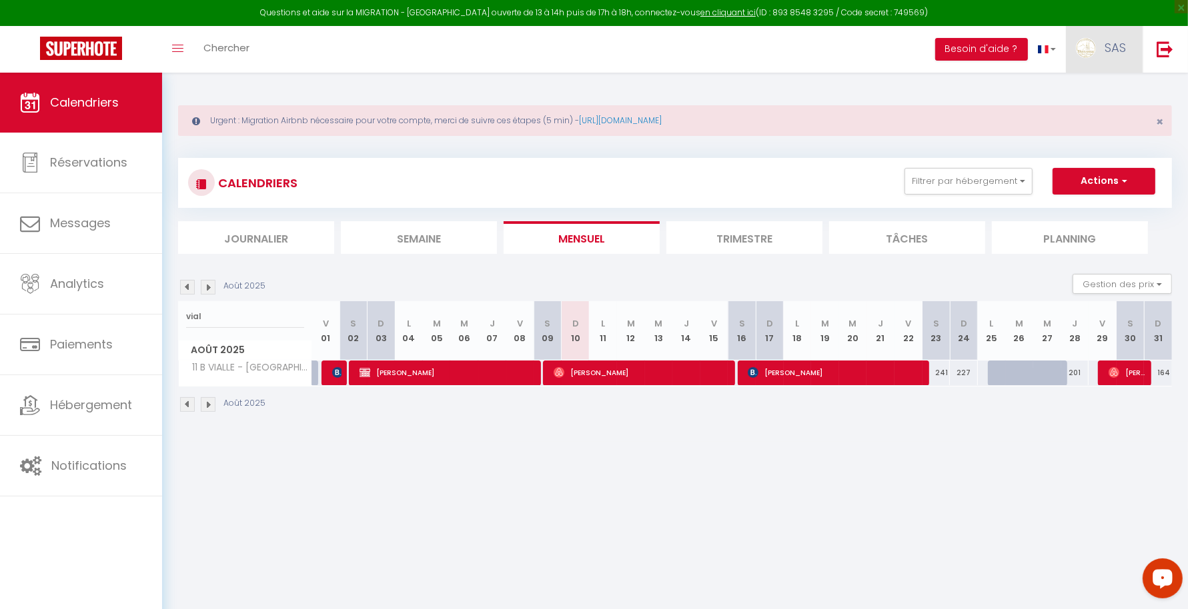
click at [1112, 49] on span "SAS" at bounding box center [1114, 47] width 21 height 17
click at [1088, 91] on link "Paramètres" at bounding box center [1089, 92] width 99 height 23
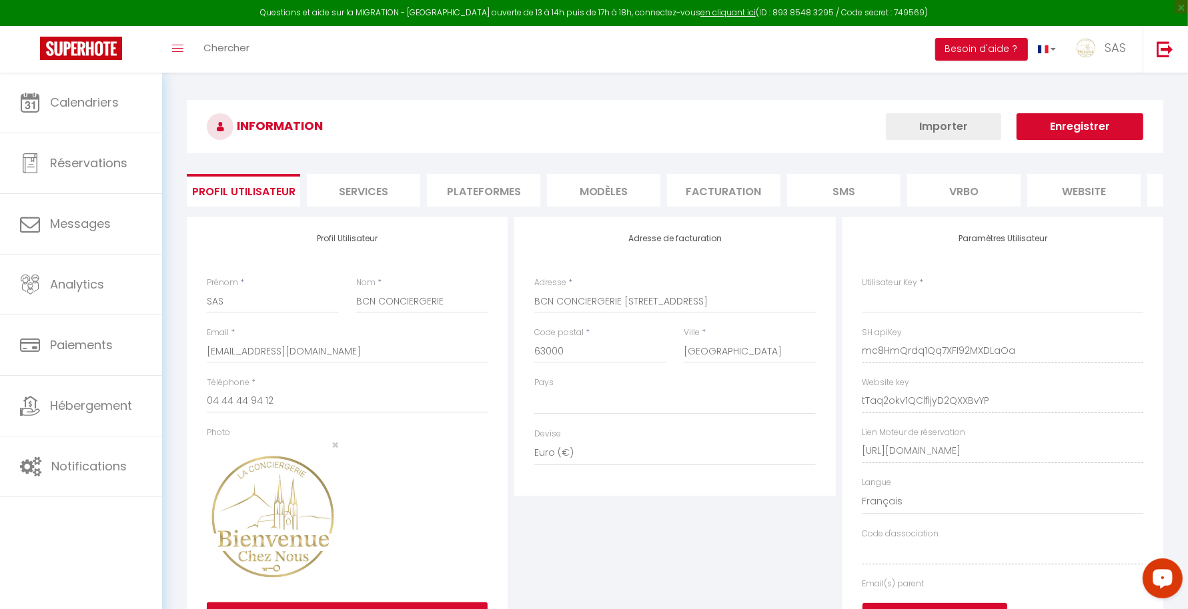
type input "mc8HmQrdq1Qq7XFI92MXDLaOa"
type input "tTaq2okv1QClfljyD2QXXBvYP"
type input "[URL][DOMAIN_NAME]"
select select "fr"
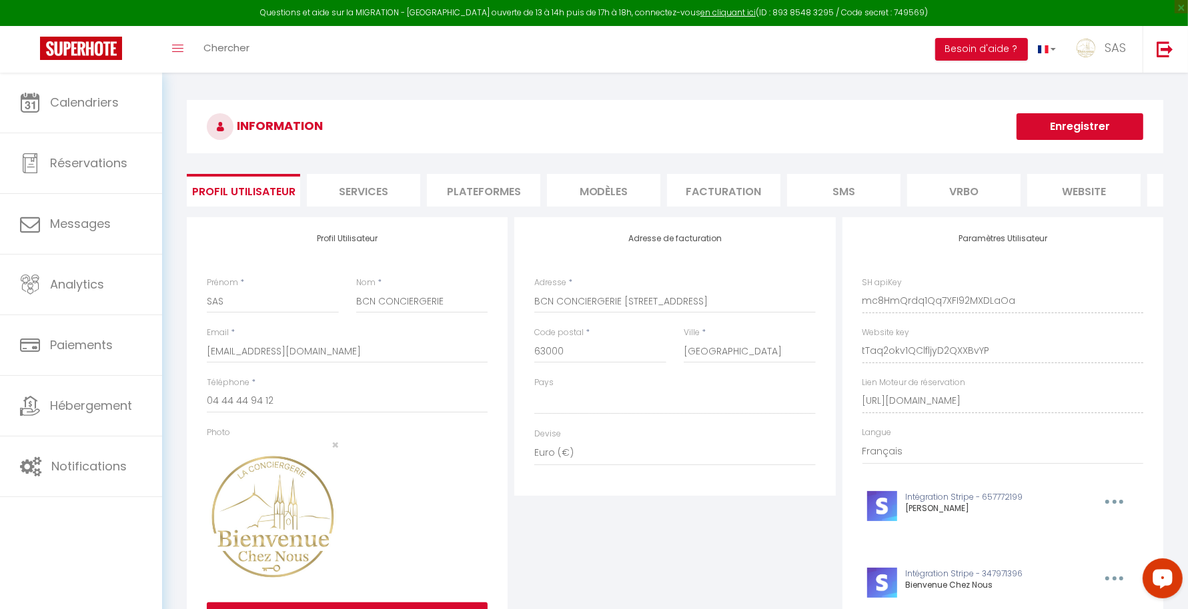
click at [479, 176] on li "Plateformes" at bounding box center [483, 190] width 113 height 33
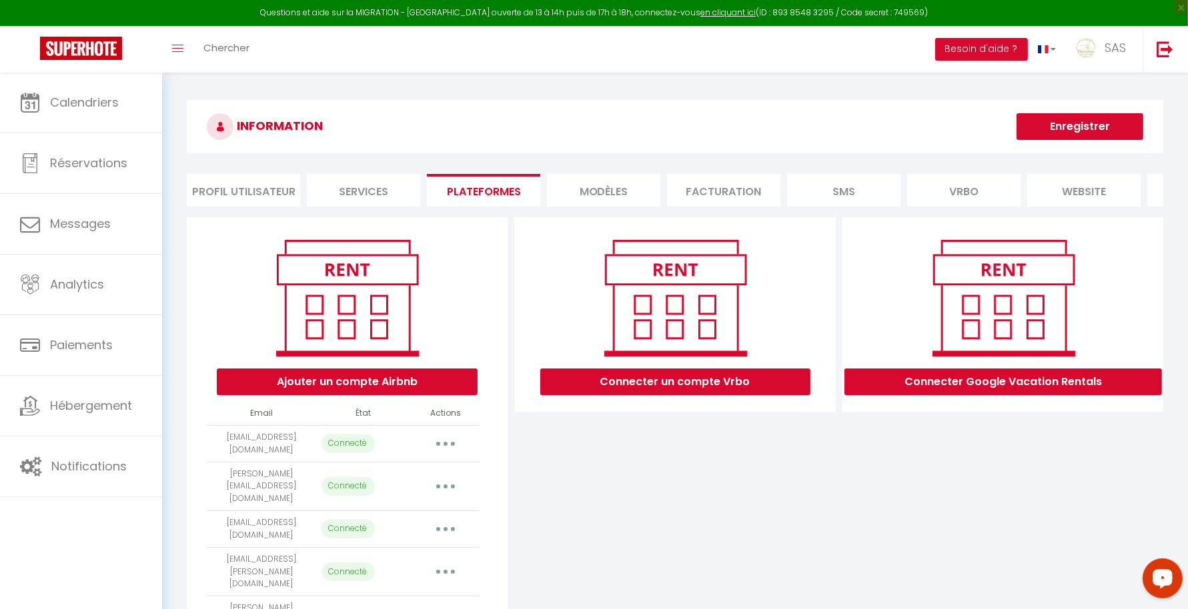
click at [479, 176] on li "Plateformes" at bounding box center [483, 190] width 113 height 33
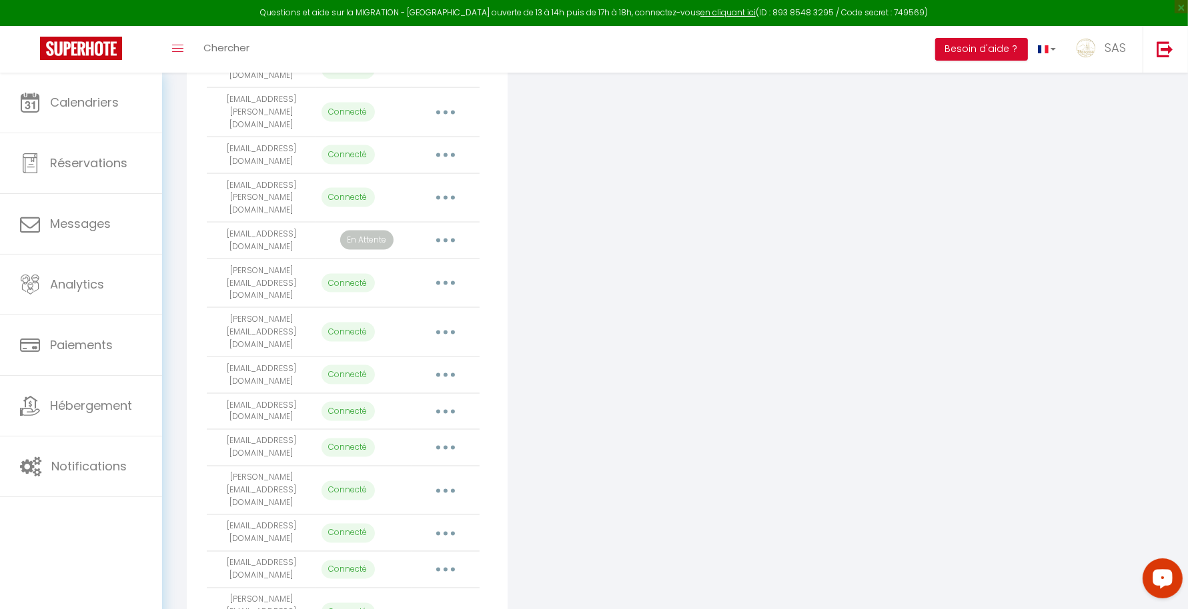
scroll to position [2333, 0]
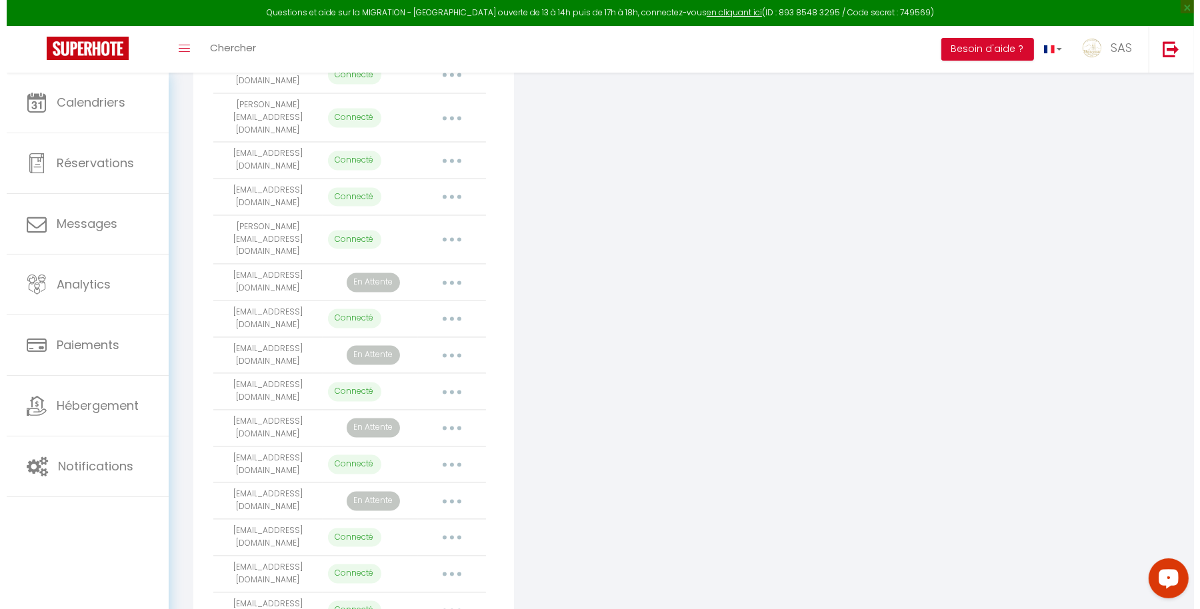
scroll to position [2328, 0]
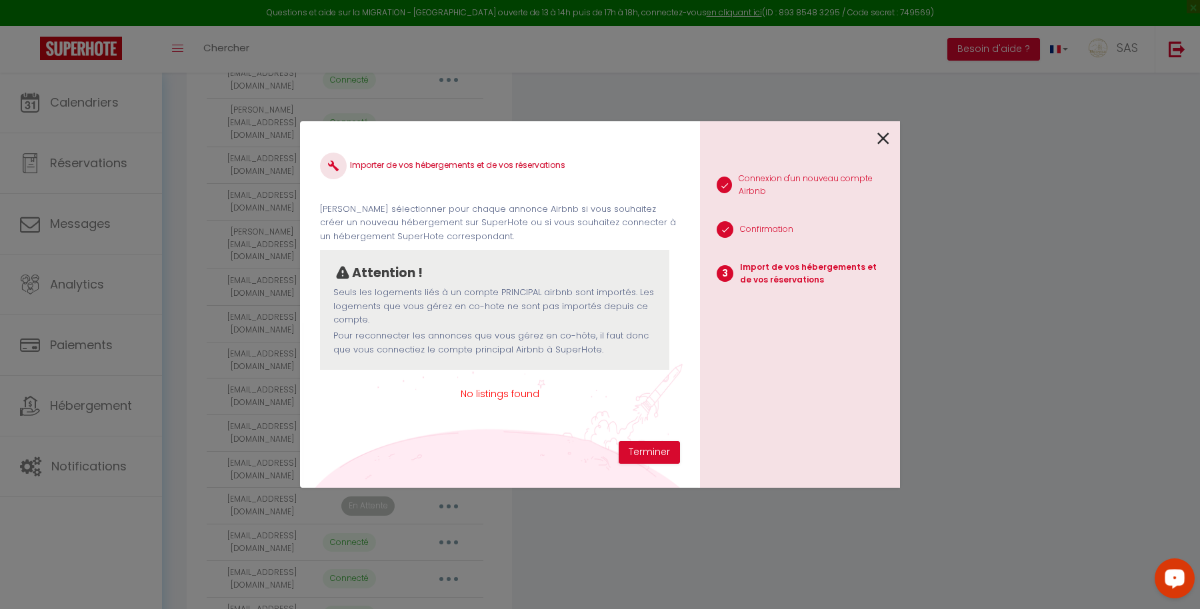
click at [645, 465] on div "Importer de vos hébergements et de vos réservations [PERSON_NAME] sélectionner …" at bounding box center [500, 304] width 400 height 367
click at [645, 453] on button "Terminer" at bounding box center [649, 452] width 61 height 23
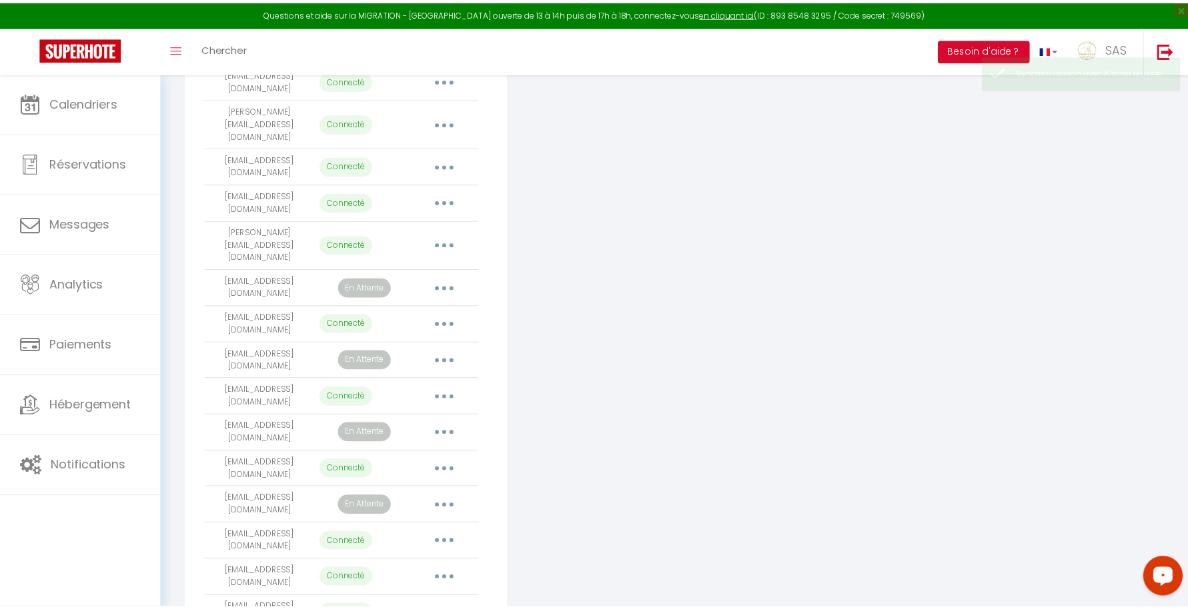
scroll to position [2332, 0]
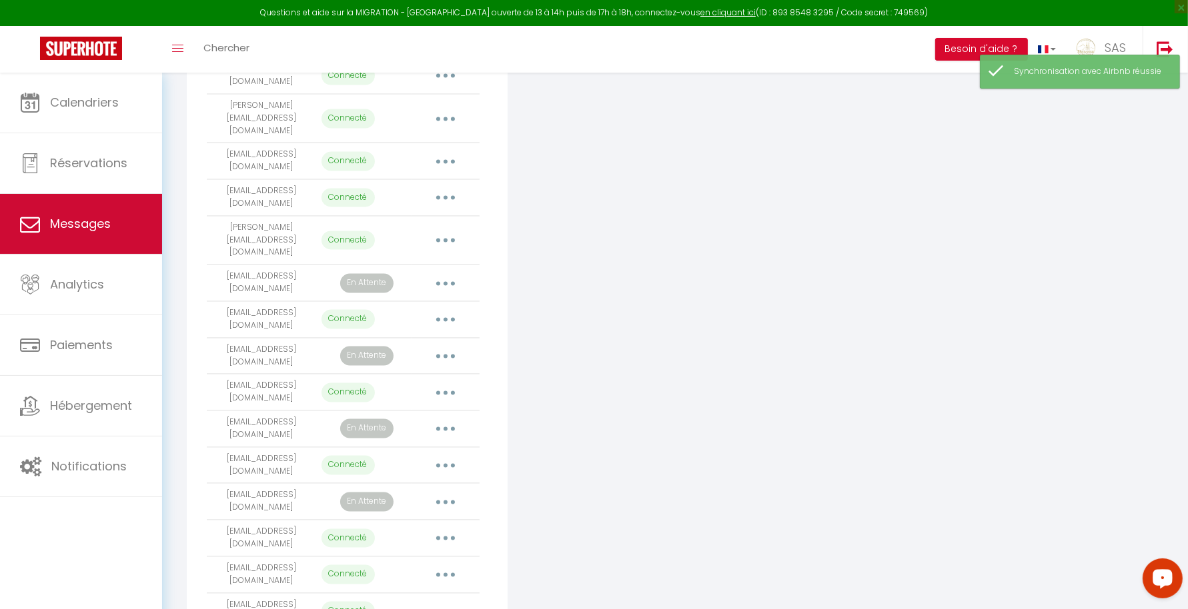
drag, startPoint x: 281, startPoint y: 533, endPoint x: 77, endPoint y: 235, distance: 361.8
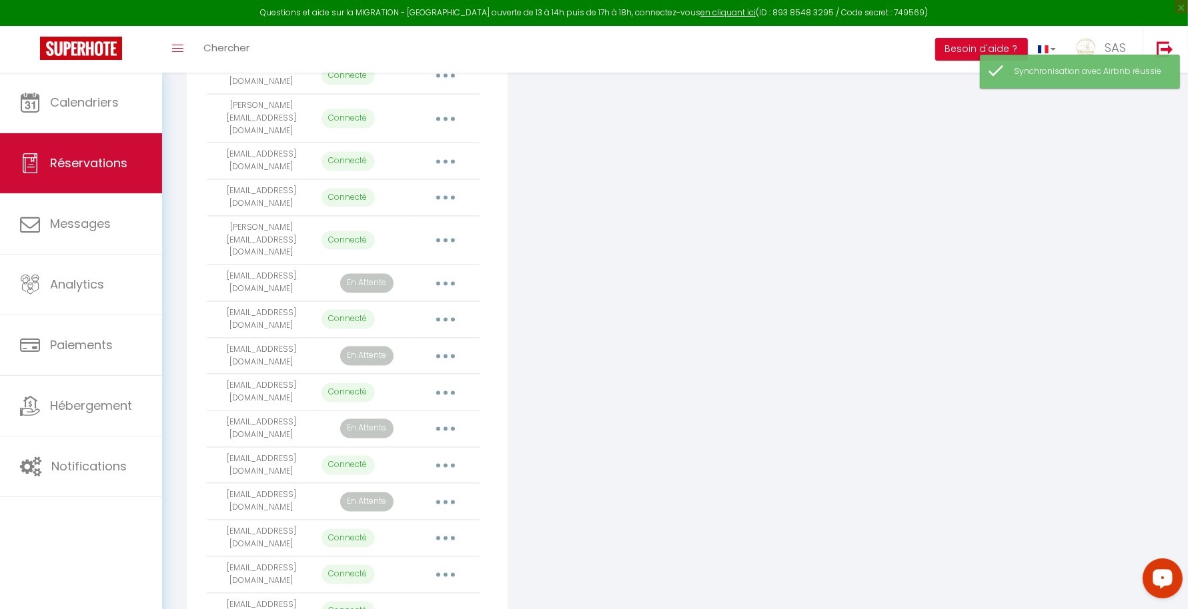
copy td "[EMAIL_ADDRESS][DOMAIN_NAME]"
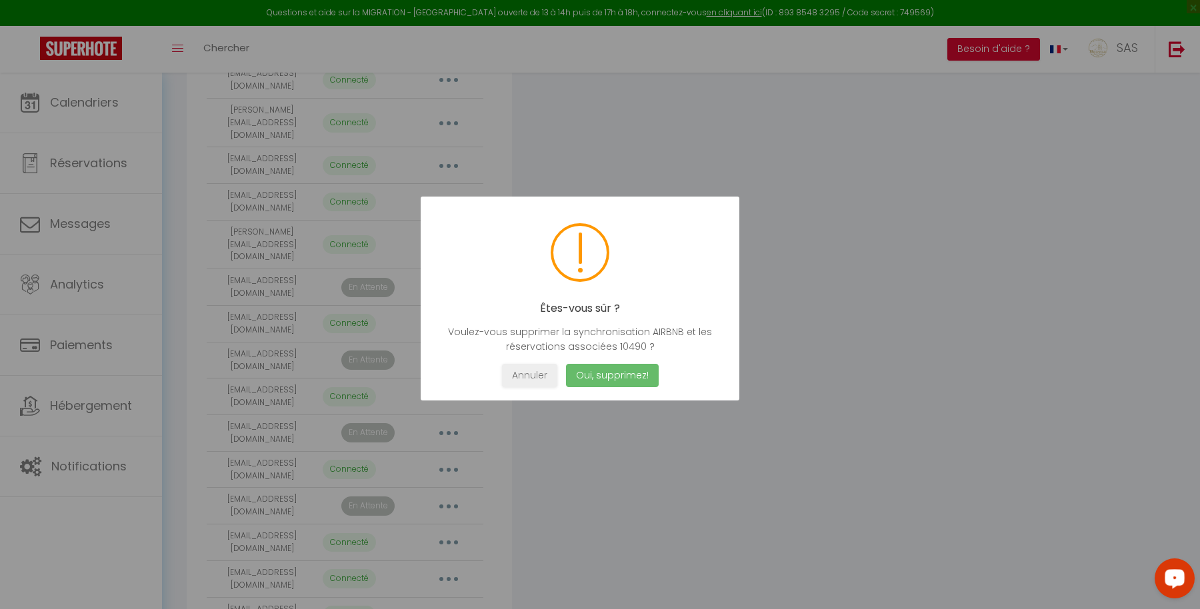
click at [587, 367] on button "Oui, supprimez!" at bounding box center [612, 375] width 93 height 23
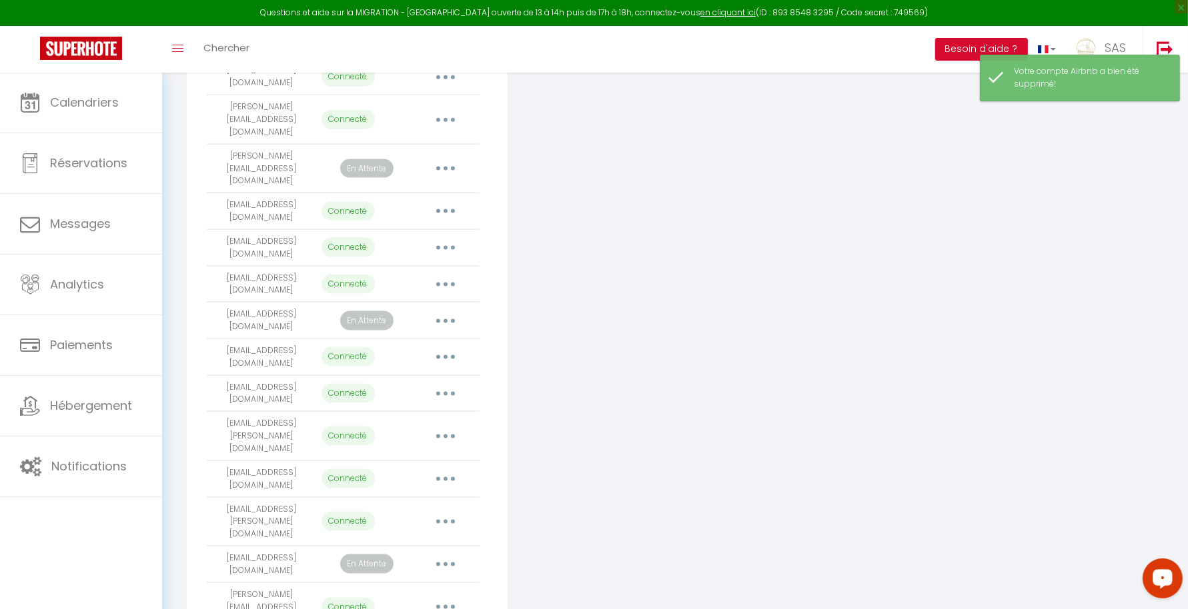
scroll to position [0, 0]
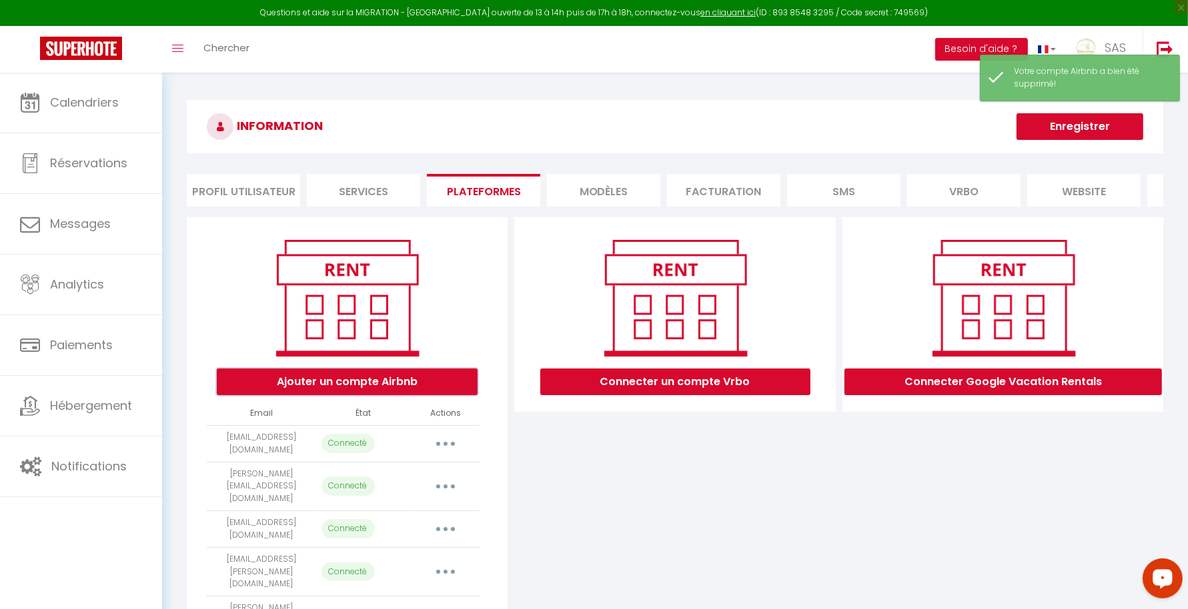
click at [377, 395] on button "Ajouter un compte Airbnb" at bounding box center [347, 382] width 261 height 27
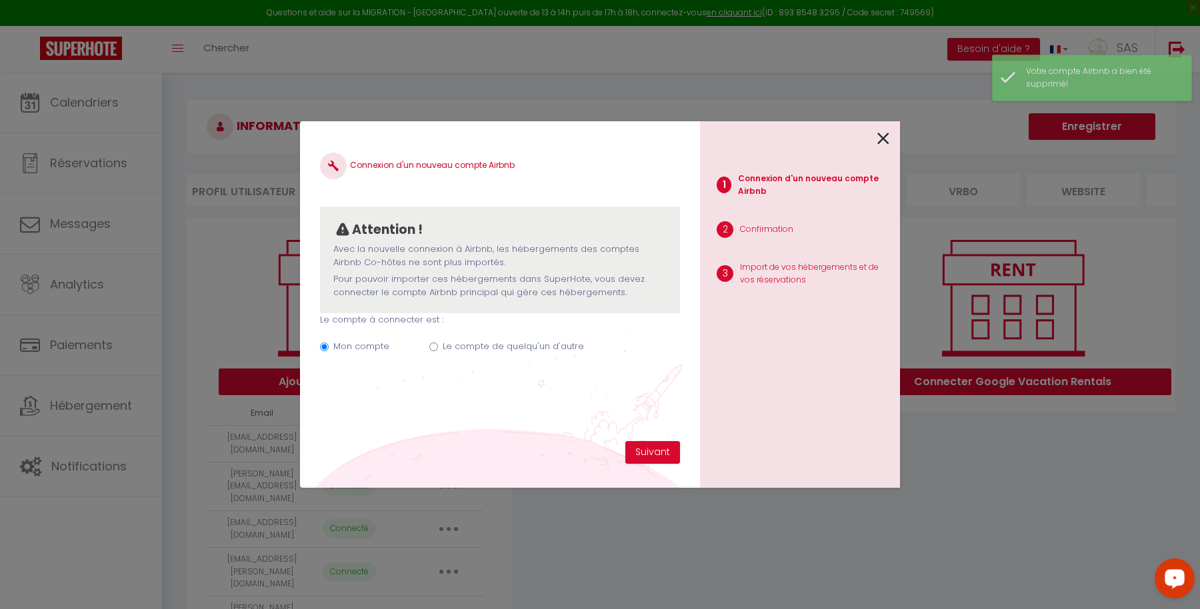
click at [513, 341] on label "Le compte de quelqu'un d'autre" at bounding box center [513, 346] width 141 height 13
click at [438, 343] on input "Le compte de quelqu'un d'autre" at bounding box center [433, 347] width 9 height 9
radio input "true"
radio input "false"
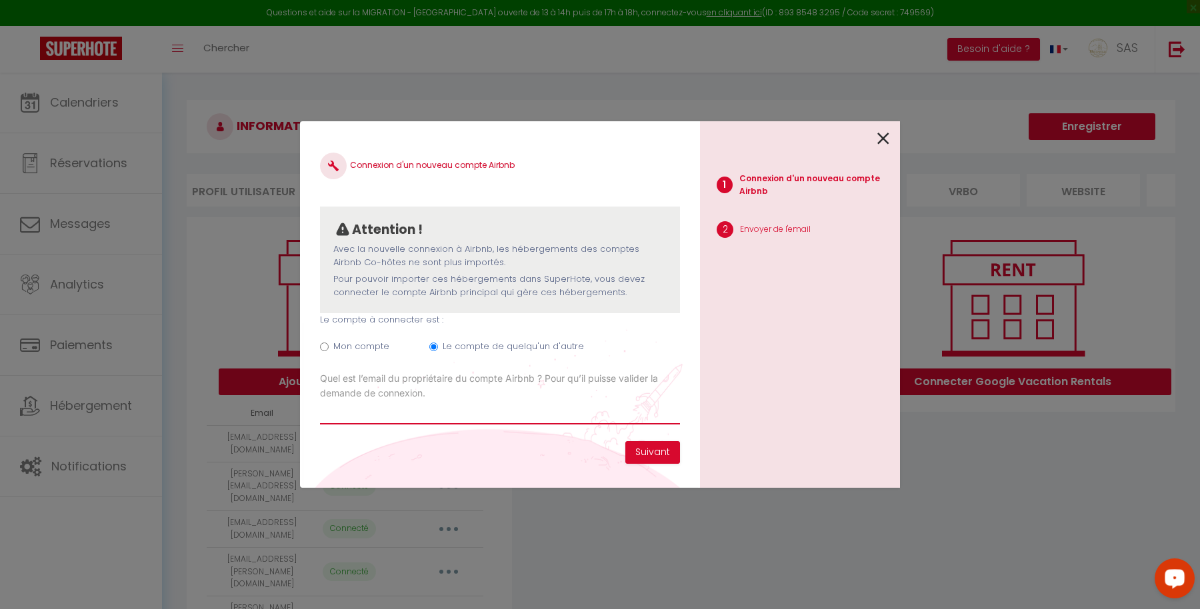
click at [465, 407] on input "Email connexion Airbnb" at bounding box center [500, 413] width 360 height 24
paste input "[EMAIL_ADDRESS][DOMAIN_NAME]"
type input "[EMAIL_ADDRESS][DOMAIN_NAME]"
click at [647, 451] on button "Suivant" at bounding box center [652, 452] width 55 height 23
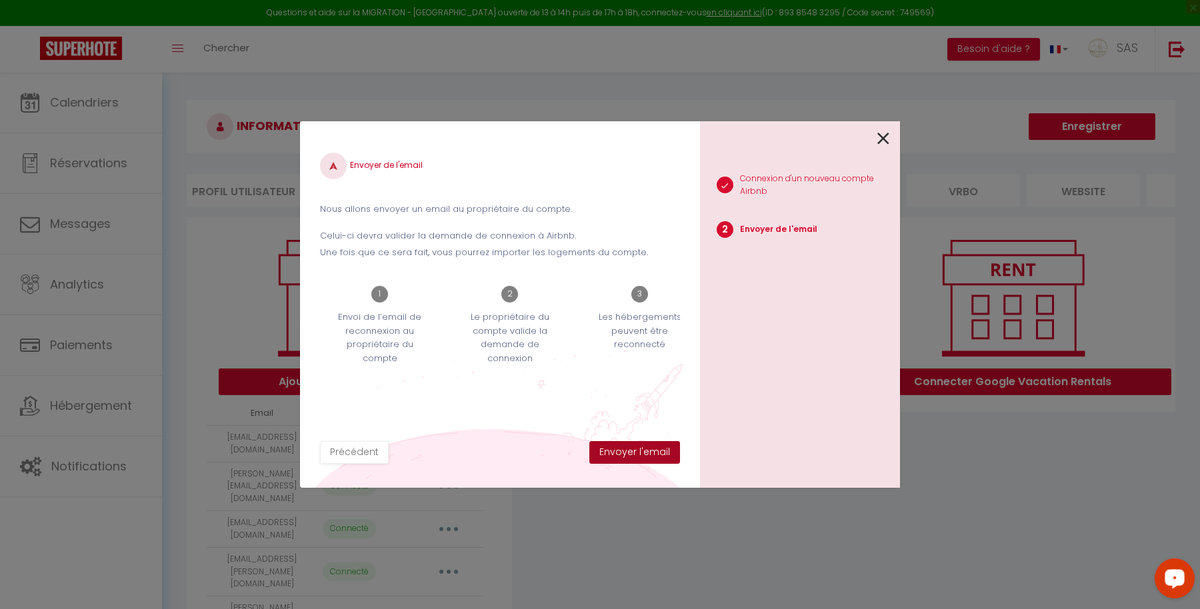
click at [647, 452] on button "Envoyer l'email" at bounding box center [634, 452] width 91 height 23
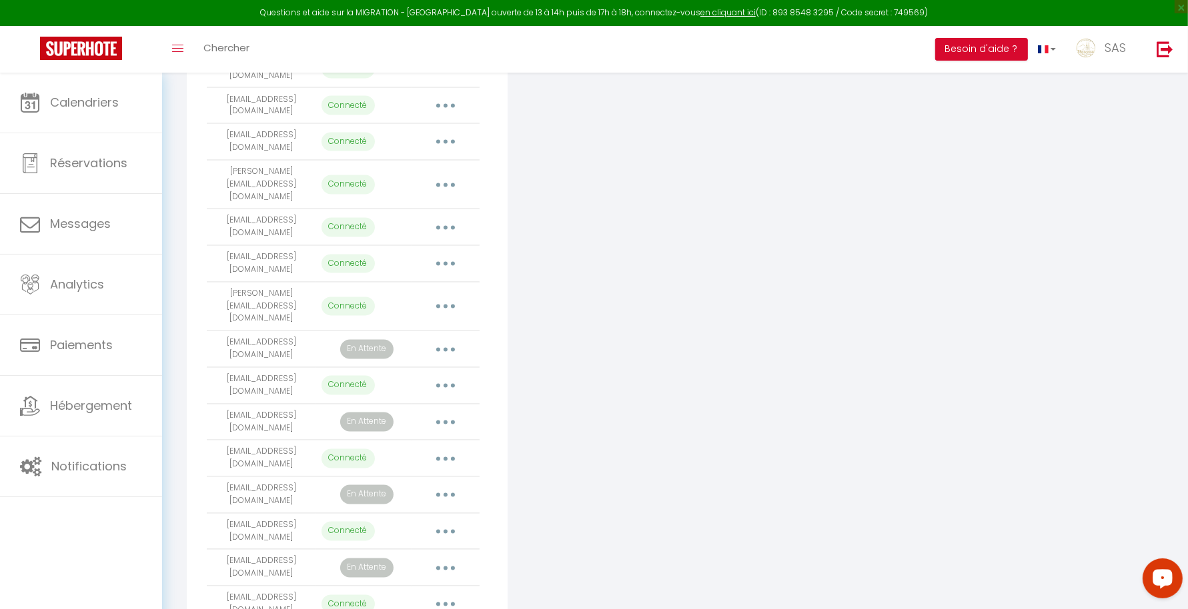
scroll to position [2333, 0]
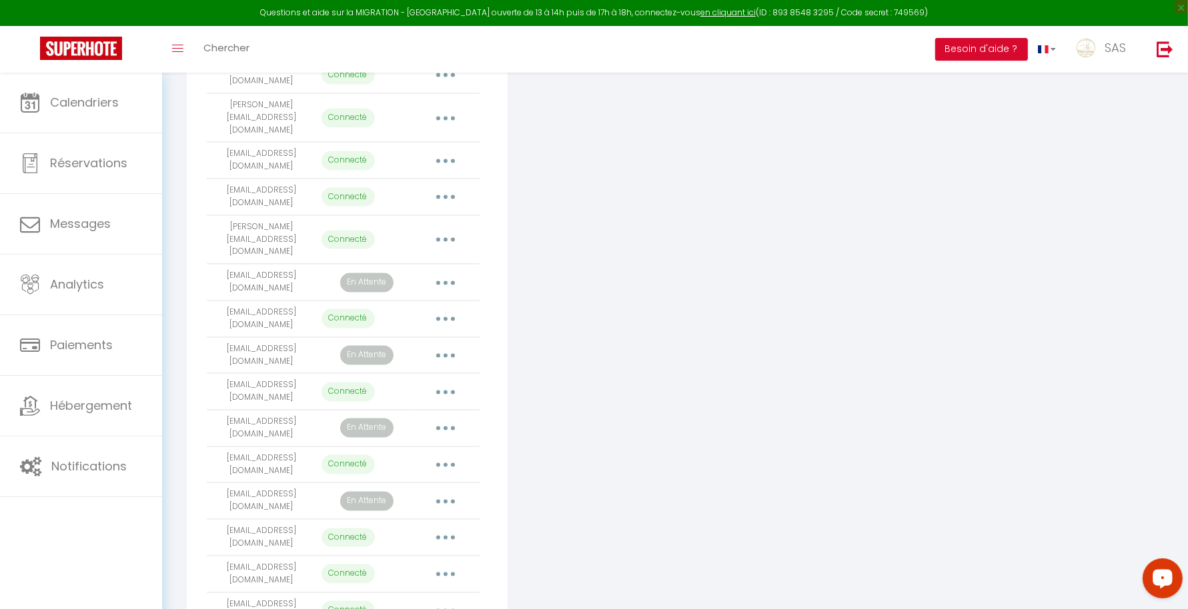
drag, startPoint x: 206, startPoint y: 449, endPoint x: 381, endPoint y: 509, distance: 185.6
copy div "Lorem Ipsu Dolorsi ametcon@adipiscingelitsed84.do Eiusmodt Incididu utl etdolor…"
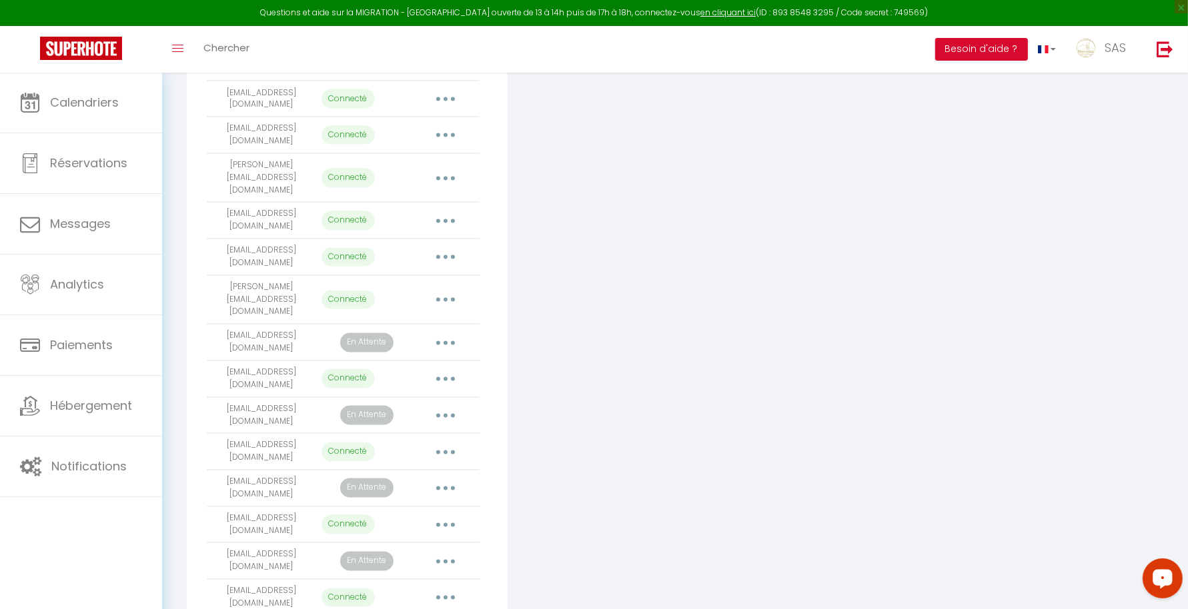
scroll to position [2271, 0]
click at [445, 525] on icon "button" at bounding box center [445, 527] width 4 height 4
click at [431, 545] on link "Importer les appartements" at bounding box center [386, 556] width 147 height 23
select select "64079"
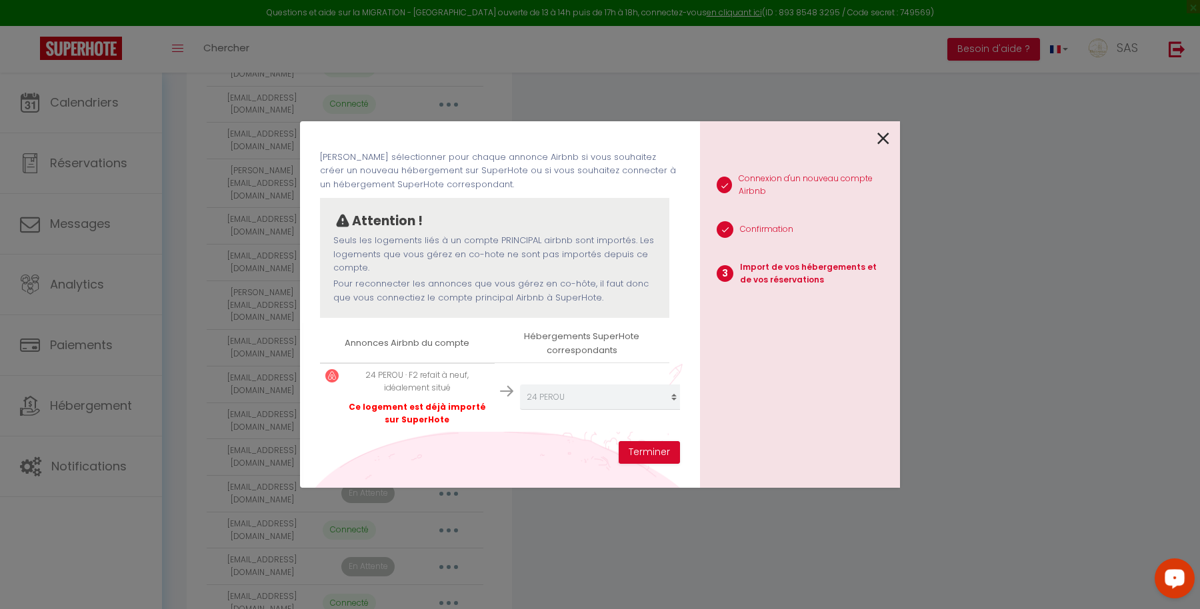
scroll to position [63, 0]
click at [654, 455] on button "Terminer" at bounding box center [649, 452] width 61 height 23
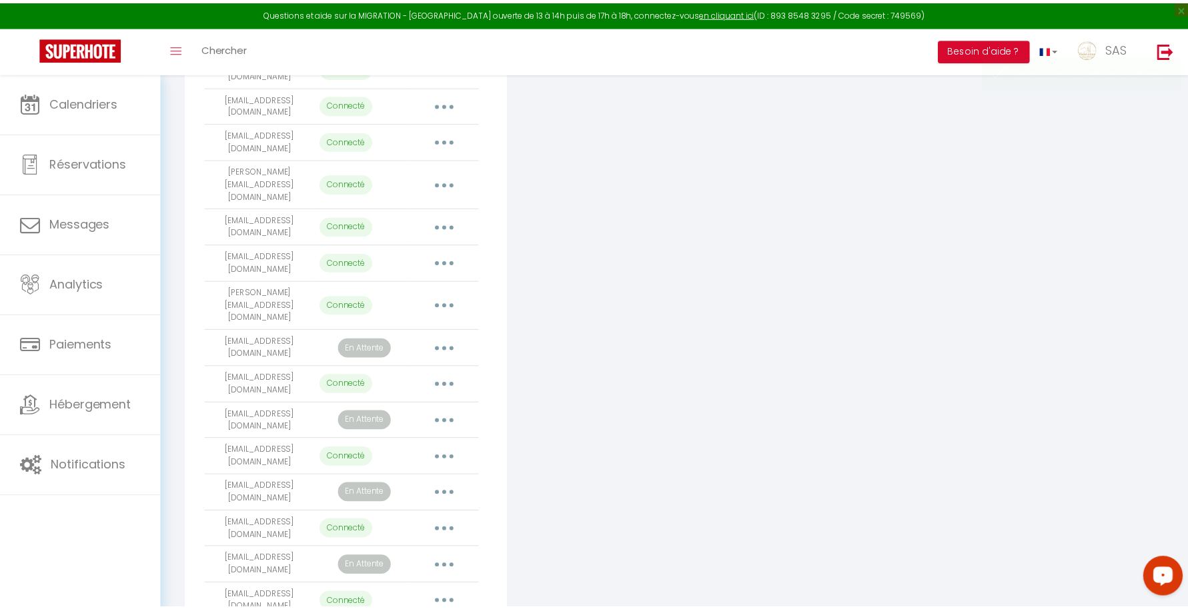
scroll to position [2271, 0]
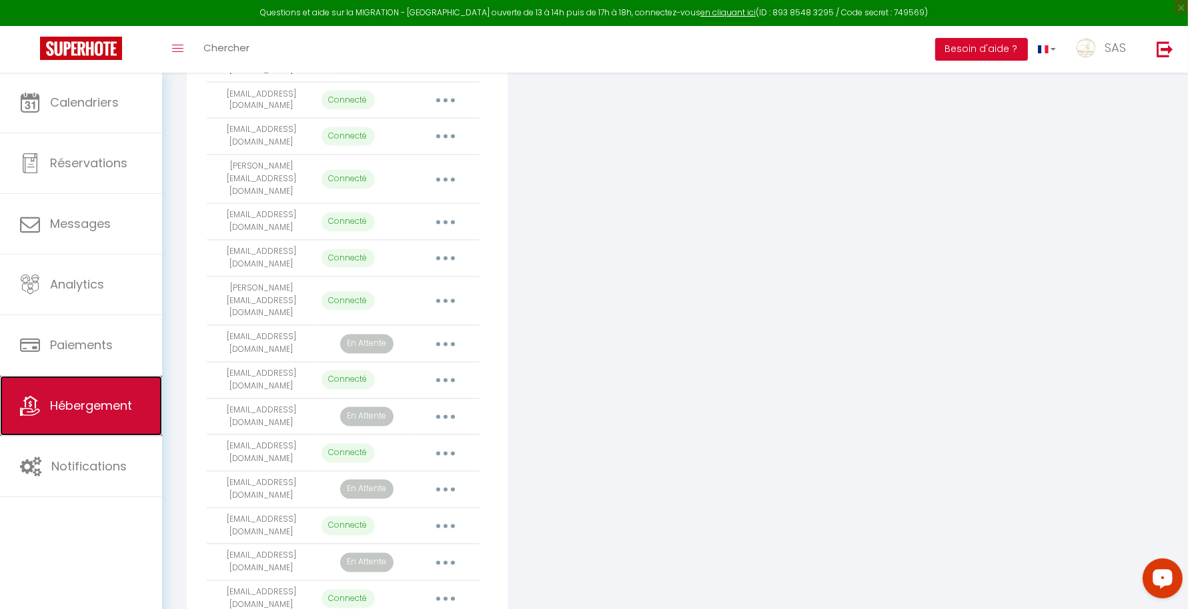
click at [90, 399] on span "Hébergement" at bounding box center [91, 405] width 82 height 17
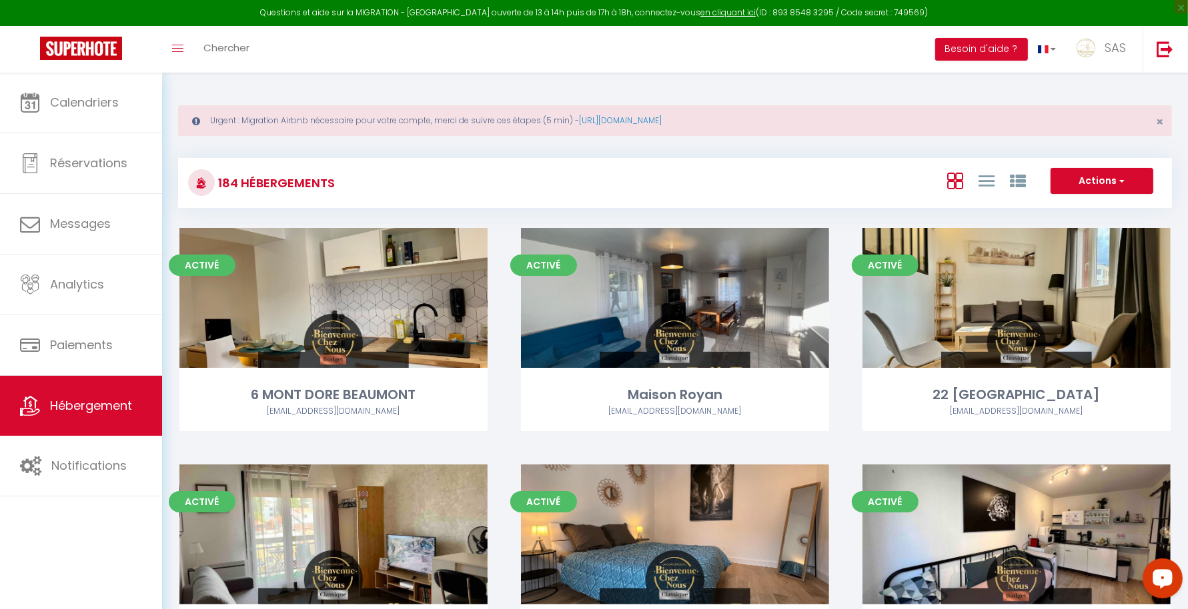
scroll to position [10987, 0]
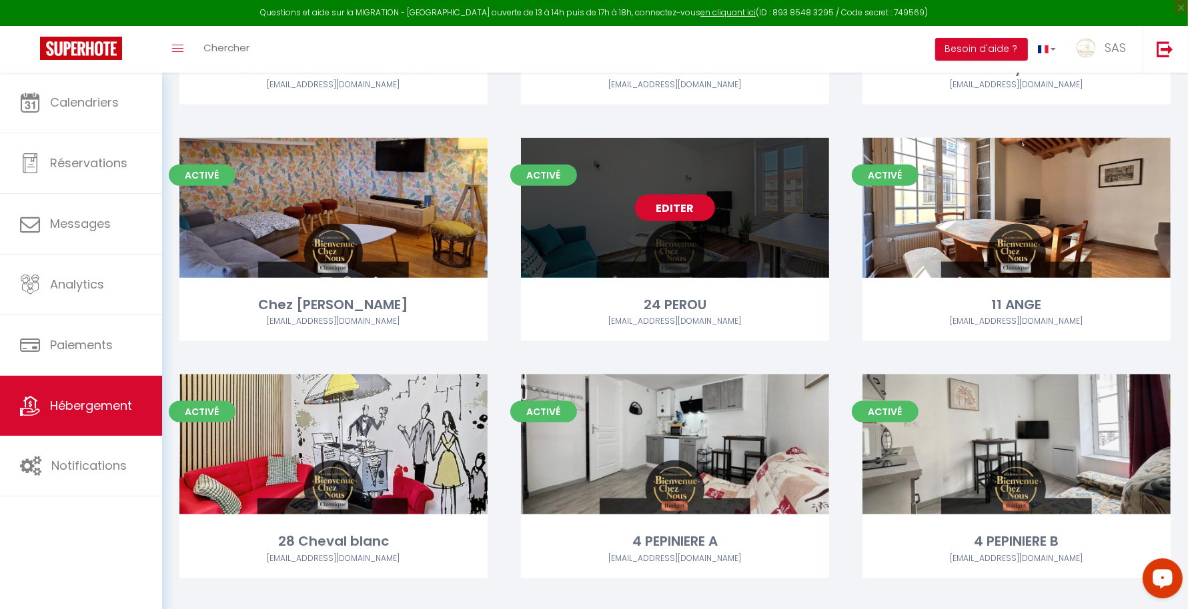
click at [676, 211] on link "Editer" at bounding box center [675, 208] width 80 height 27
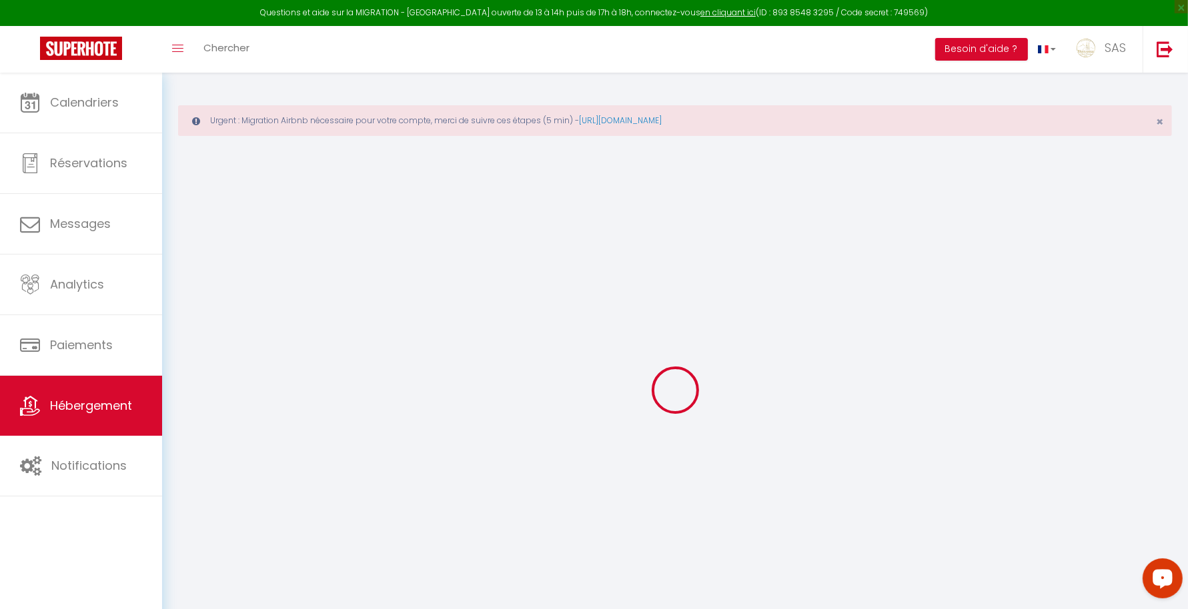
select select
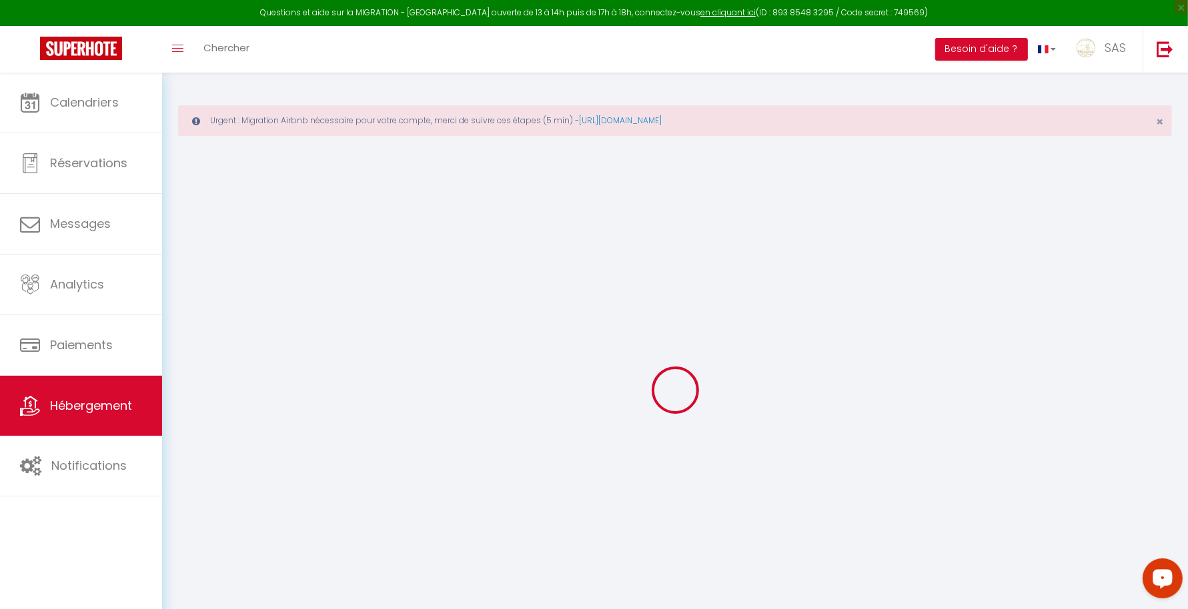
select select
checkbox input "false"
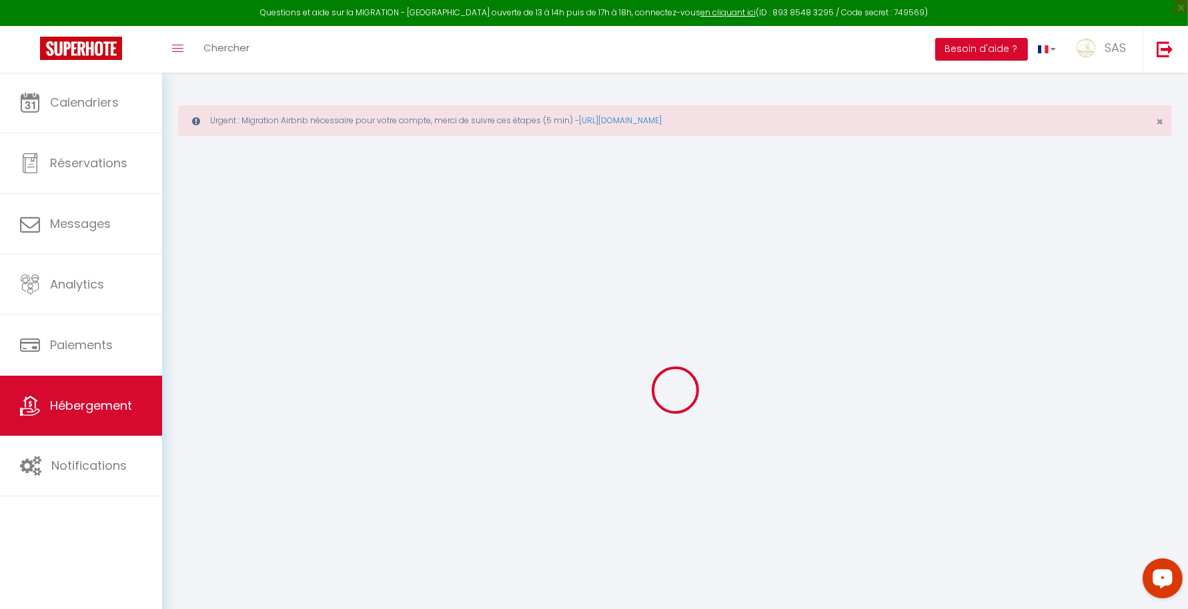
checkbox input "false"
select select "17:00"
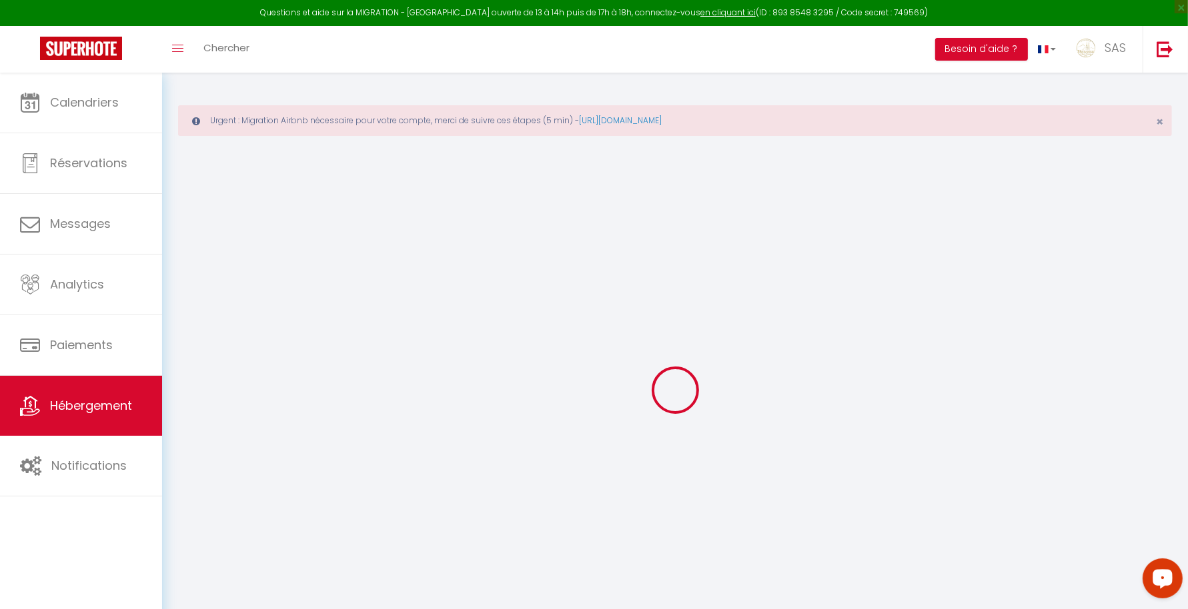
select select
select select "11:00"
select select "30"
select select "120"
select select "22:00"
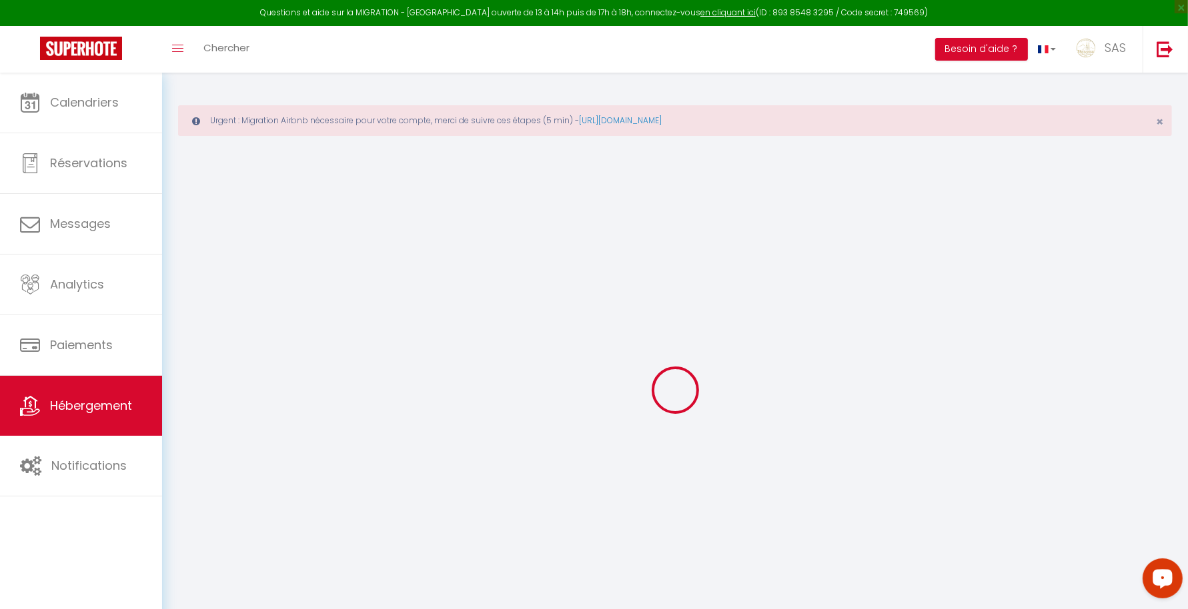
select select
checkbox input "false"
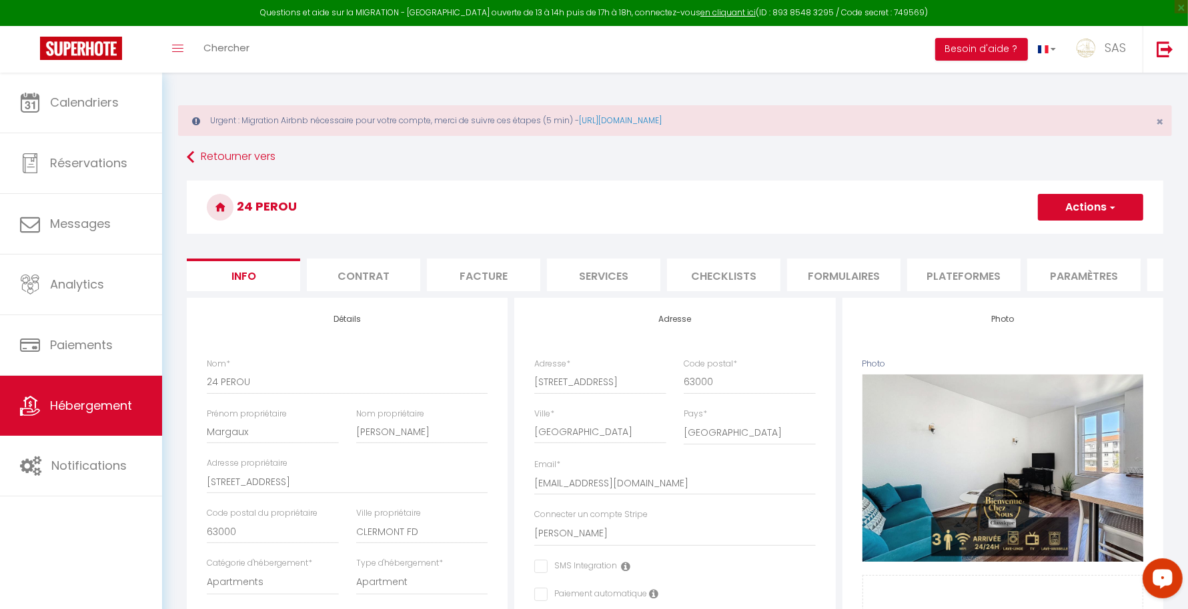
select select
checkbox input "false"
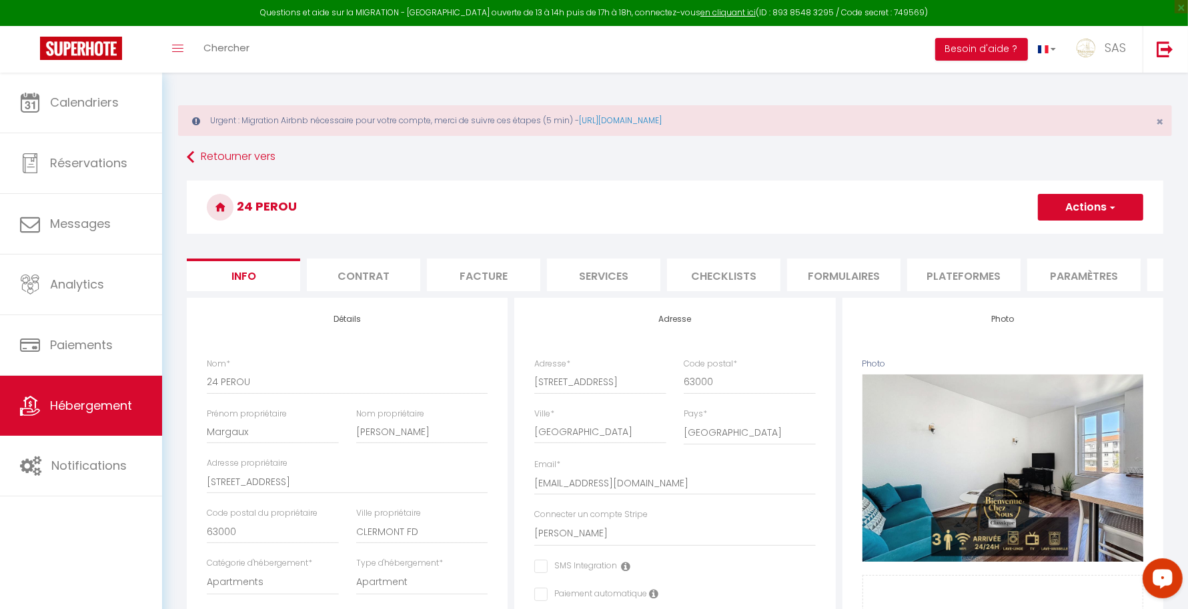
click at [946, 272] on li "Plateformes" at bounding box center [963, 275] width 113 height 33
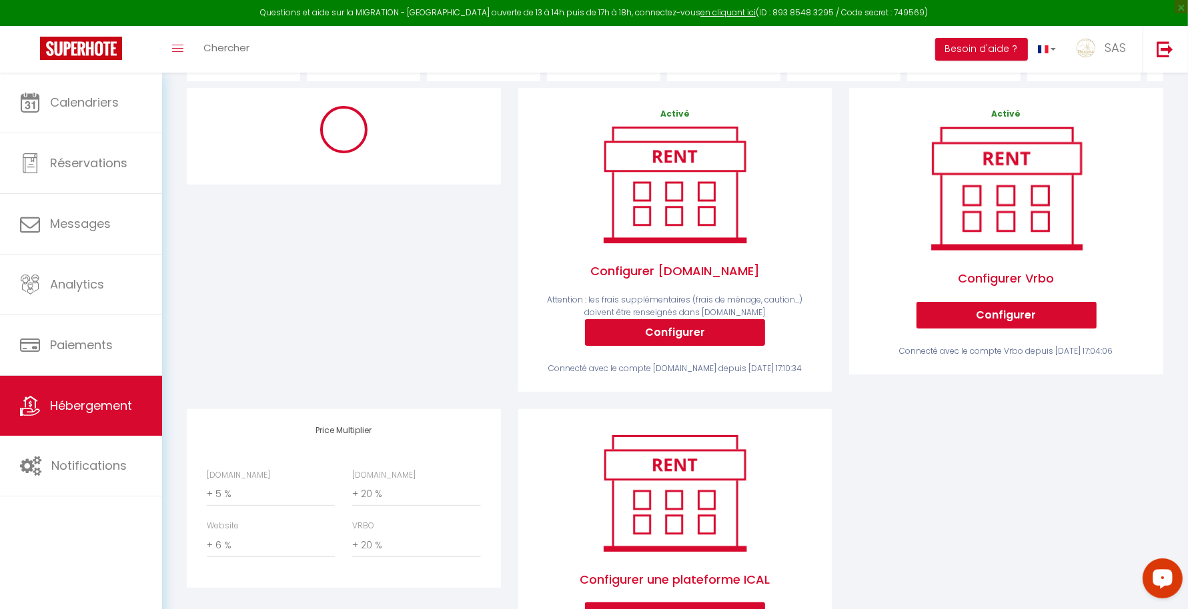
scroll to position [304, 0]
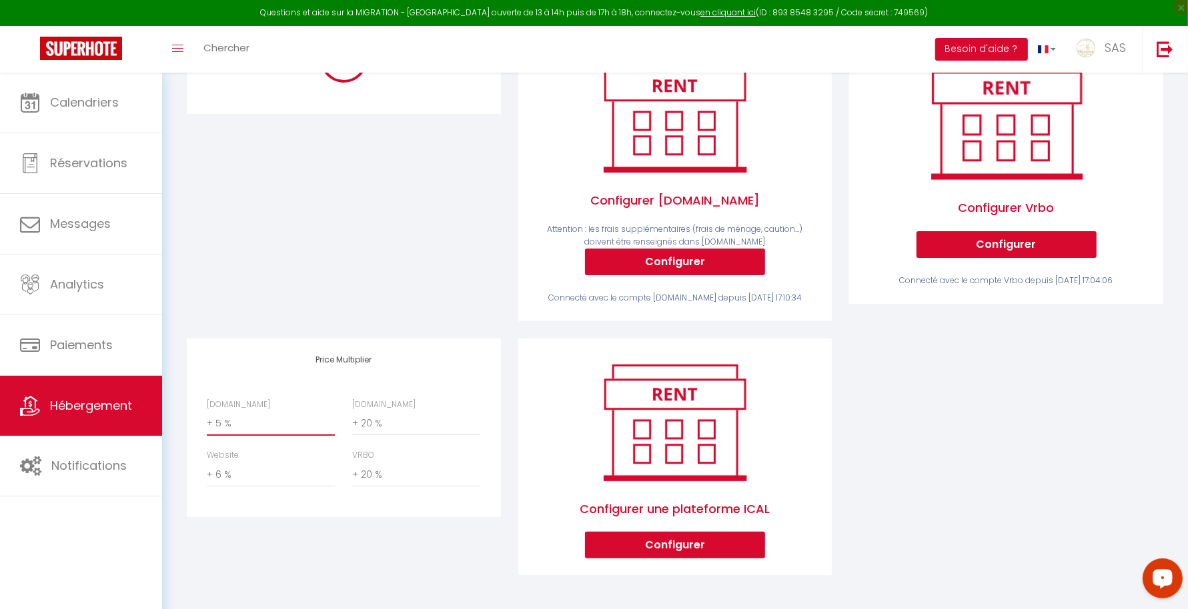
click at [246, 425] on select "0 + 1 % + 2 % + 3 % + 4 % + 5 % + 6 % + 7 % + 8 % + 9 %" at bounding box center [271, 423] width 128 height 25
select select "10305-48324077"
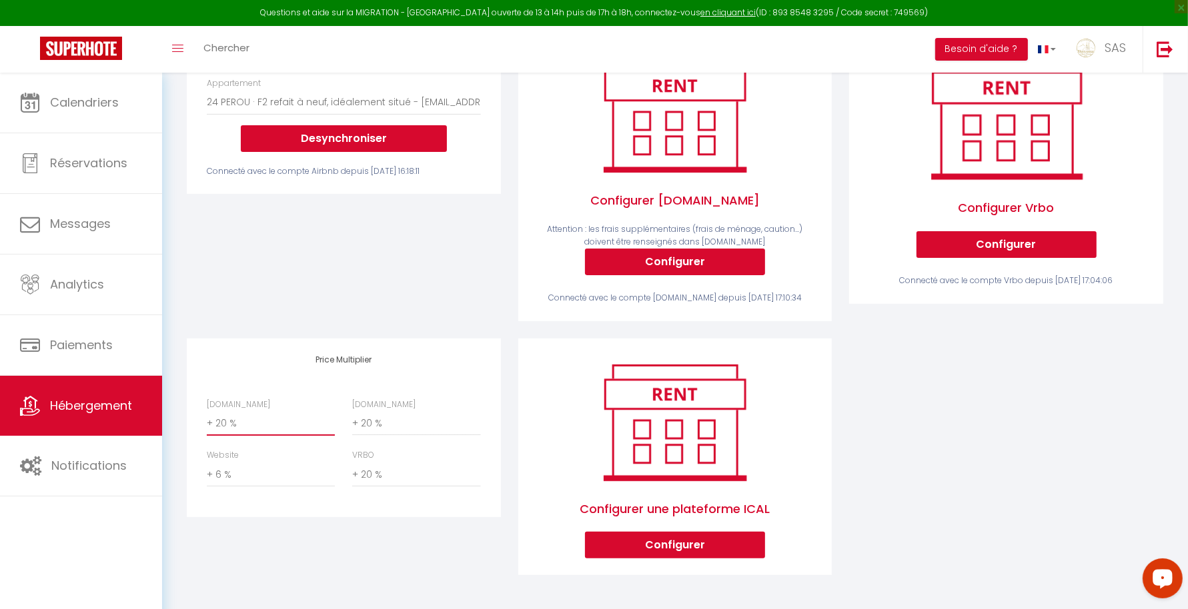
click at [207, 411] on select "0 + 1 % + 2 % + 3 % + 4 % + 5 % + 6 % + 7 % + 8 % + 9 %" at bounding box center [271, 423] width 128 height 25
click at [317, 419] on select "0 + 1 % + 2 % + 3 % + 4 % + 5 % + 6 % + 7 % + 8 % + 9 %" at bounding box center [271, 423] width 128 height 25
select select "+ 22 %"
click at [207, 411] on select "0 + 1 % + 2 % + 3 % + 4 % + 5 % + 6 % + 7 % + 8 % + 9 %" at bounding box center [271, 423] width 128 height 25
click at [357, 315] on div "Airbnb Appartement Le « [PERSON_NAME] » F3 - Garage et Terrasse CL-Fd - [EMAIL_…" at bounding box center [343, 177] width 331 height 321
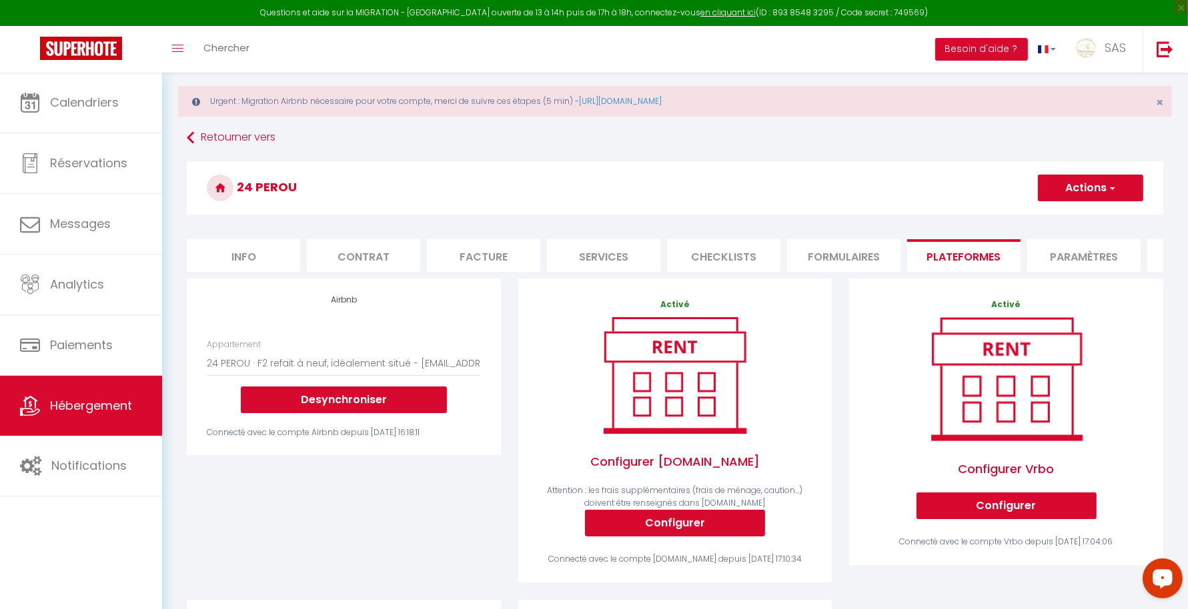
scroll to position [0, 0]
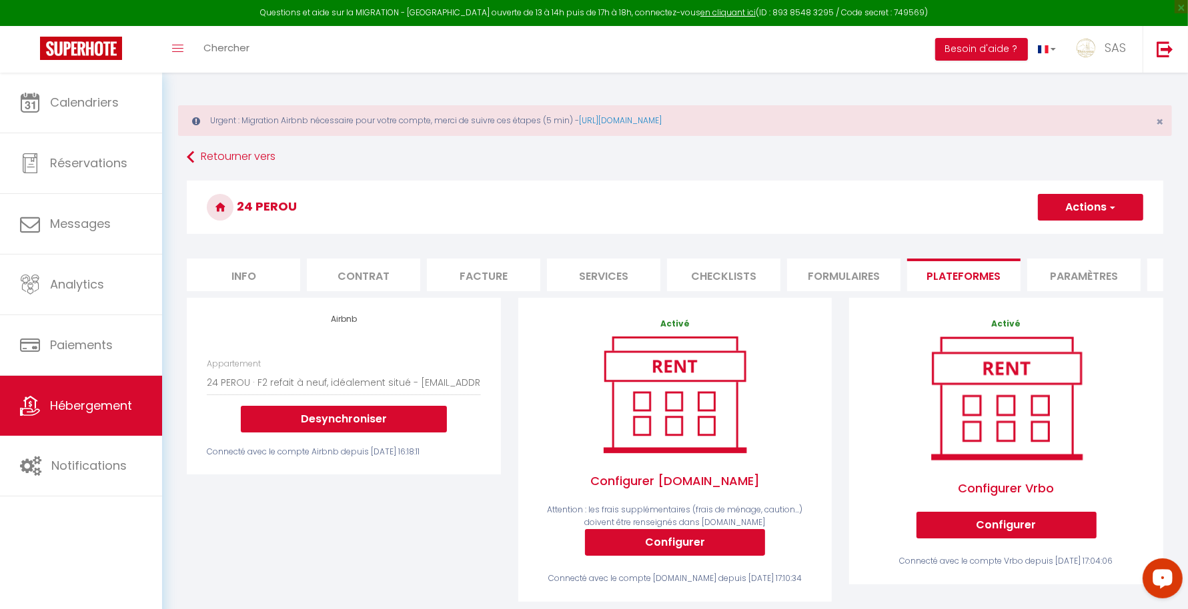
click at [1078, 207] on button "Actions" at bounding box center [1090, 207] width 105 height 27
click at [1068, 233] on link "Enregistrer" at bounding box center [1089, 236] width 105 height 17
click at [1069, 201] on button "Actions" at bounding box center [1090, 207] width 105 height 27
click at [1053, 231] on link "Enregistrer" at bounding box center [1089, 236] width 105 height 17
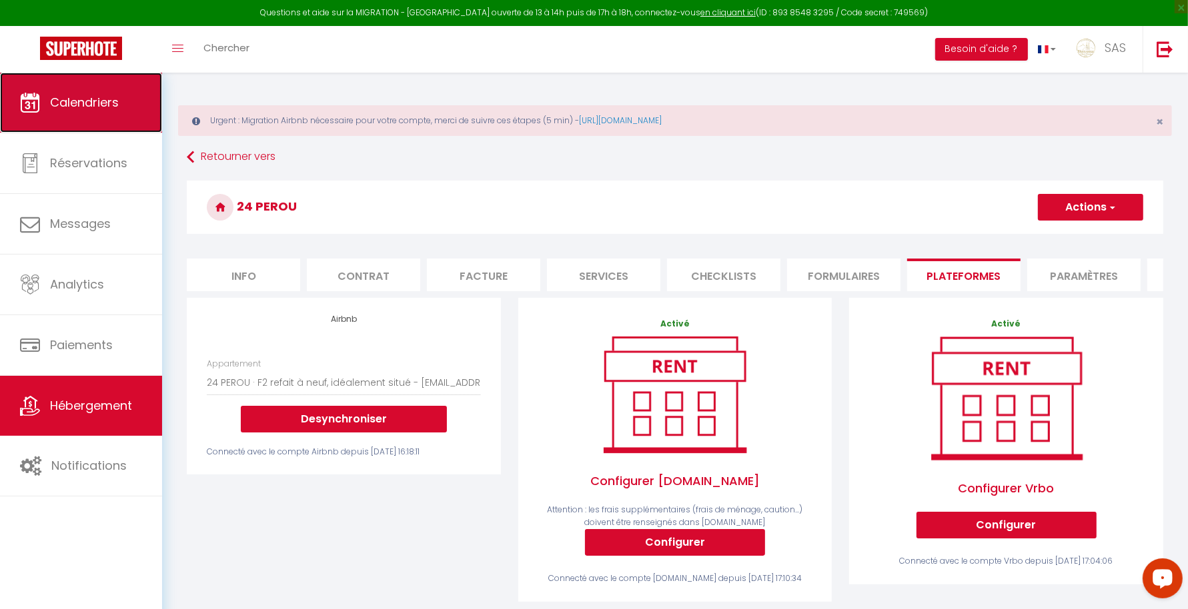
click at [132, 117] on link "Calendriers" at bounding box center [81, 103] width 162 height 60
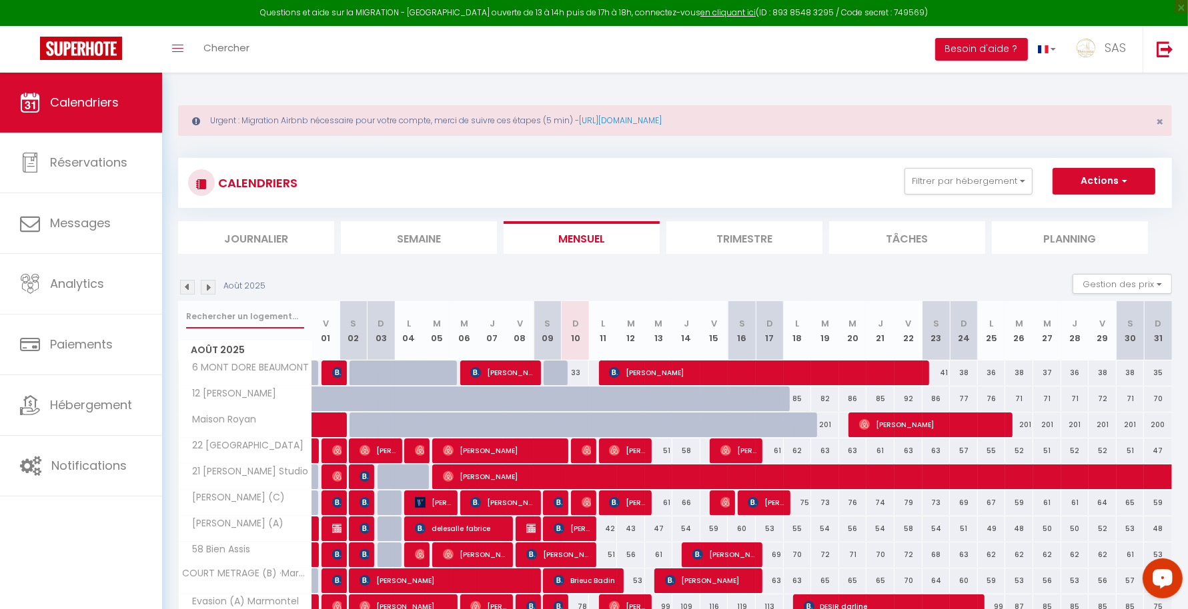
click at [233, 309] on input "text" at bounding box center [245, 317] width 118 height 24
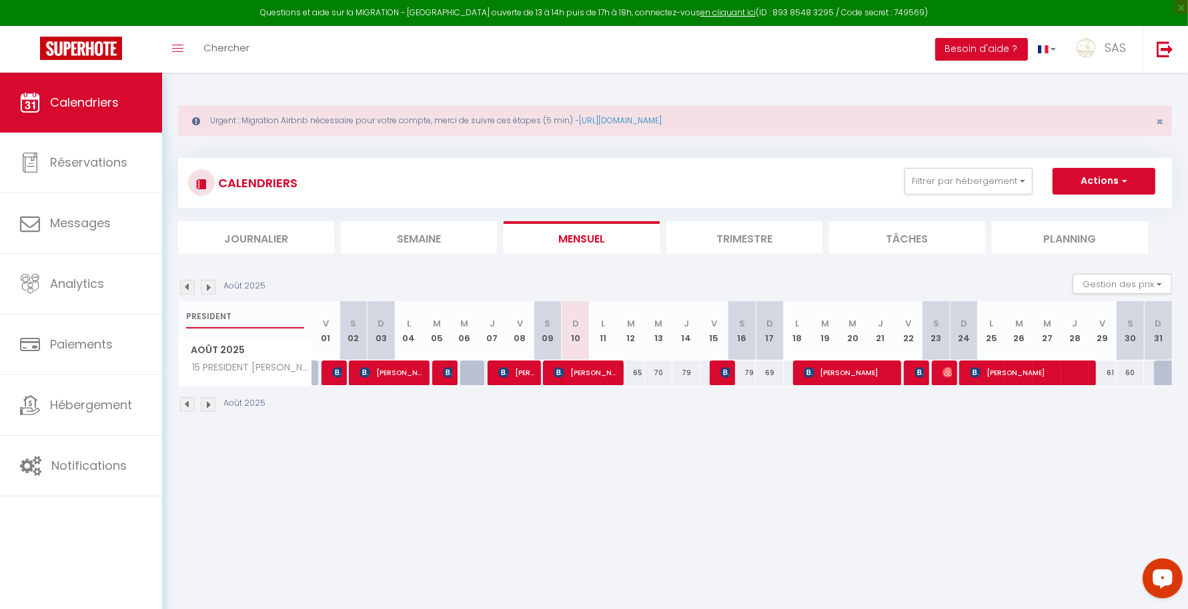
drag, startPoint x: 245, startPoint y: 322, endPoint x: 178, endPoint y: 317, distance: 67.6
click at [179, 317] on div "PRESIDENT" at bounding box center [245, 316] width 133 height 31
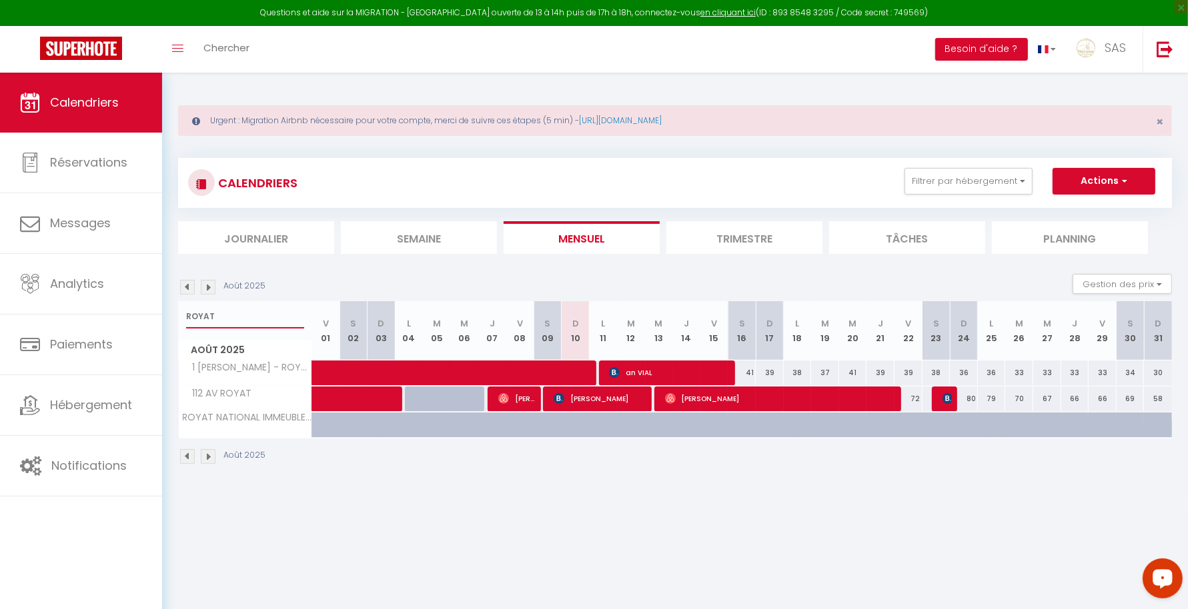
type input "ROYAT"
click at [1106, 47] on span "SAS" at bounding box center [1114, 47] width 21 height 17
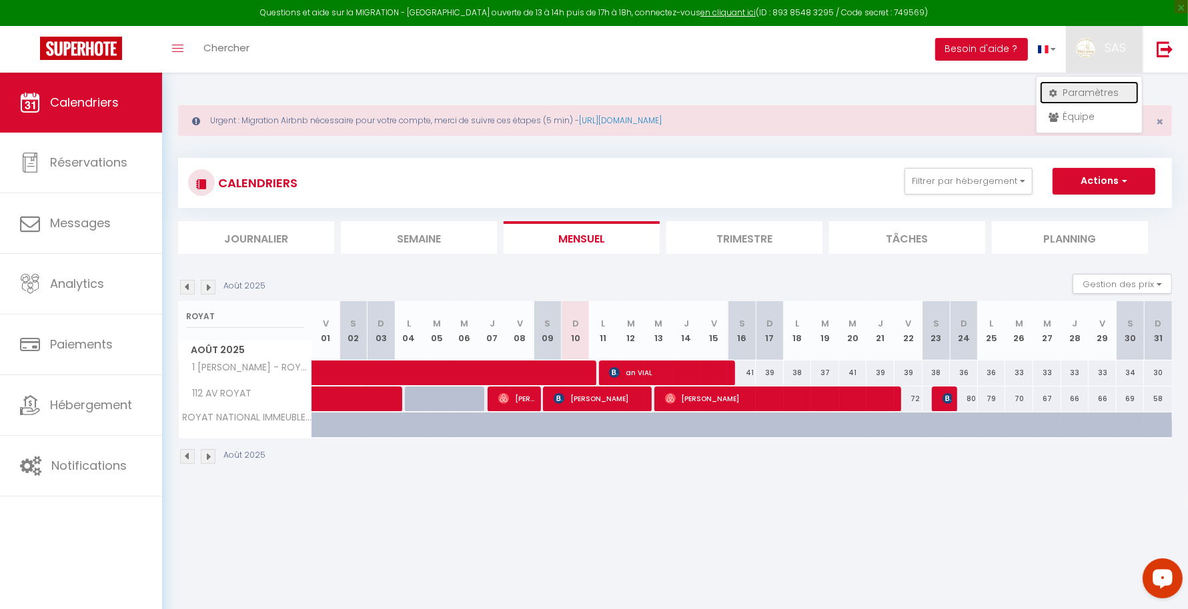
click at [1075, 91] on link "Paramètres" at bounding box center [1089, 92] width 99 height 23
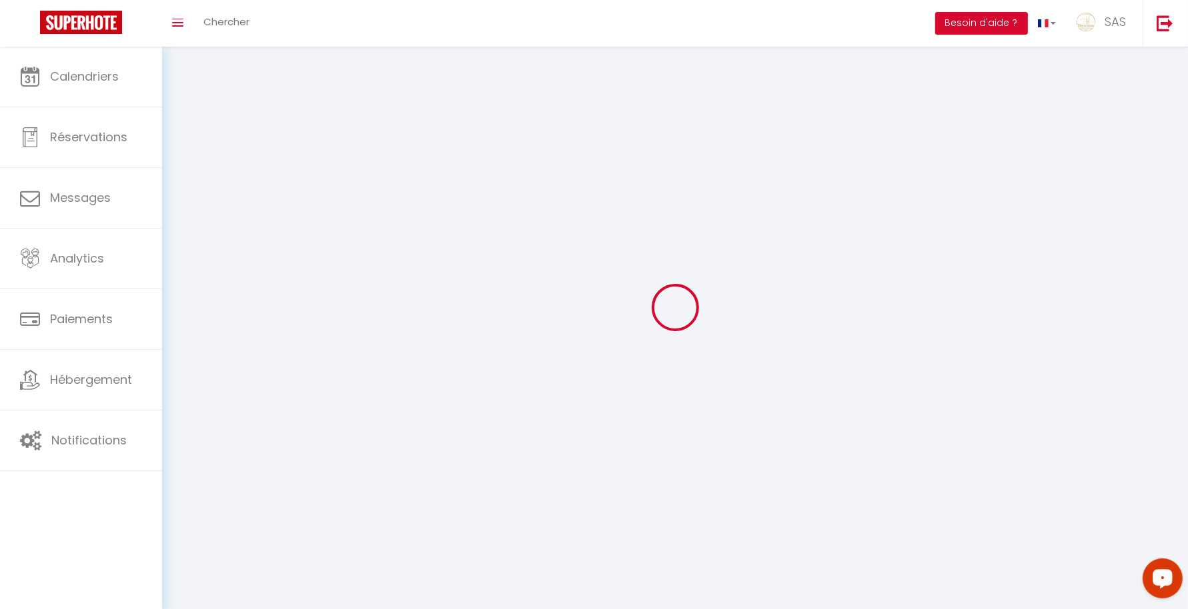
type input "SAS"
type input "BCN CONCIERGERIE"
type input "04 44 44 94 12"
type input "BCN CONCIERGERIE [STREET_ADDRESS]"
type input "63000"
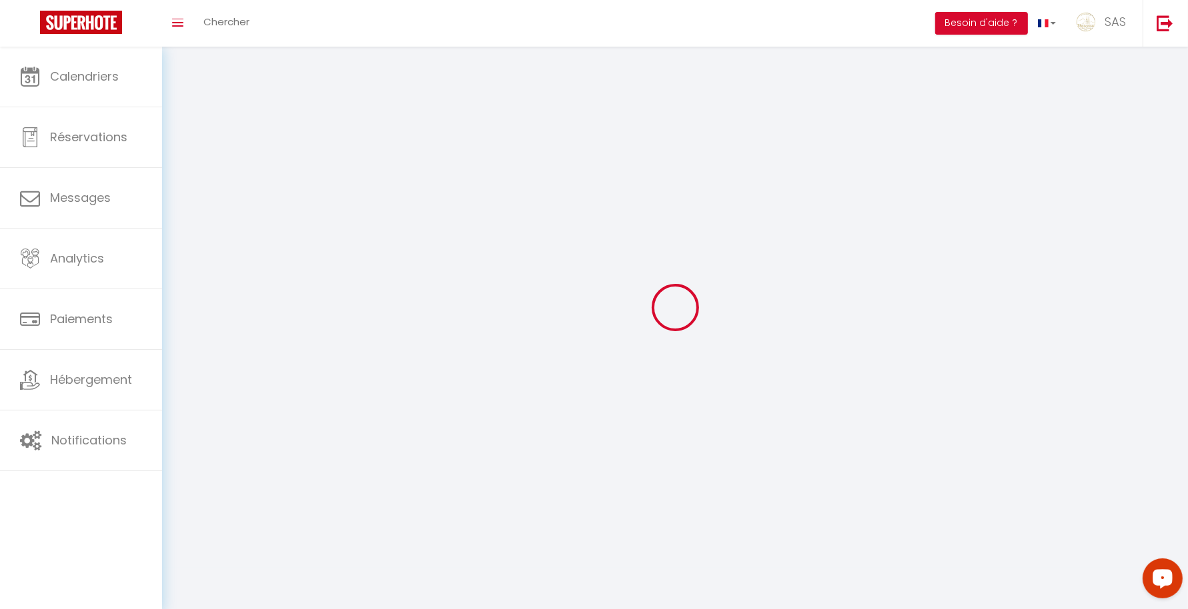
type input "[GEOGRAPHIC_DATA]"
type input "mc8HmQrdq1Qq7XFI92MXDLaOa"
type input "tTaq2okv1QClfljyD2QXXBvYP"
type input "[URL][DOMAIN_NAME]"
select select "28"
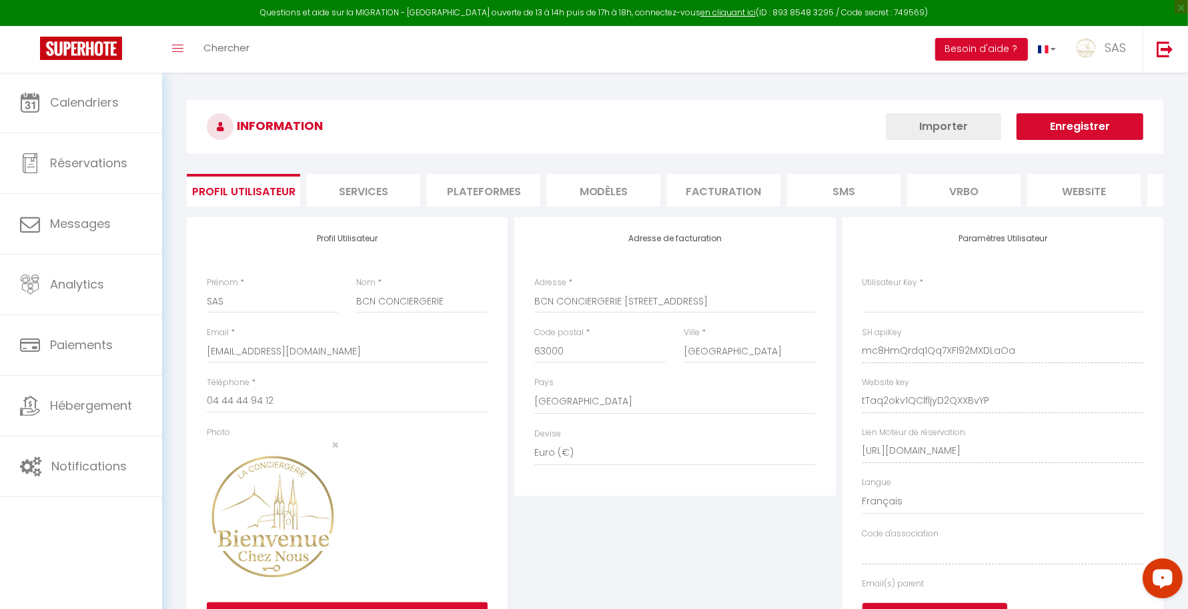
type input "mc8HmQrdq1Qq7XFI92MXDLaOa"
type input "tTaq2okv1QClfljyD2QXXBvYP"
type input "[URL][DOMAIN_NAME]"
select select "fr"
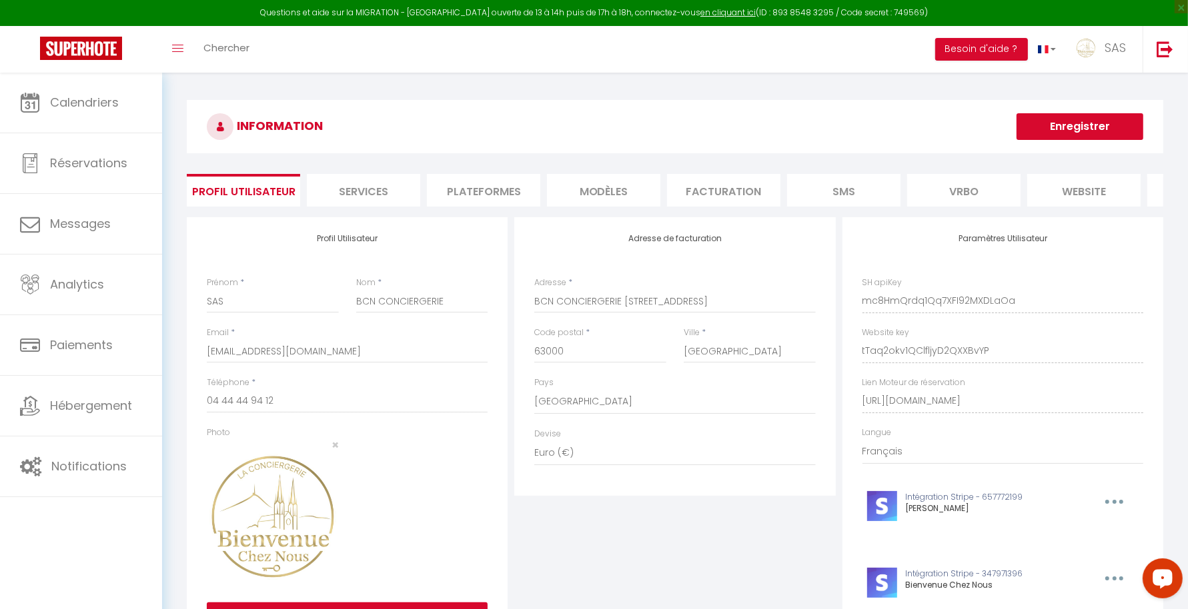
click at [468, 177] on li "Plateformes" at bounding box center [483, 190] width 113 height 33
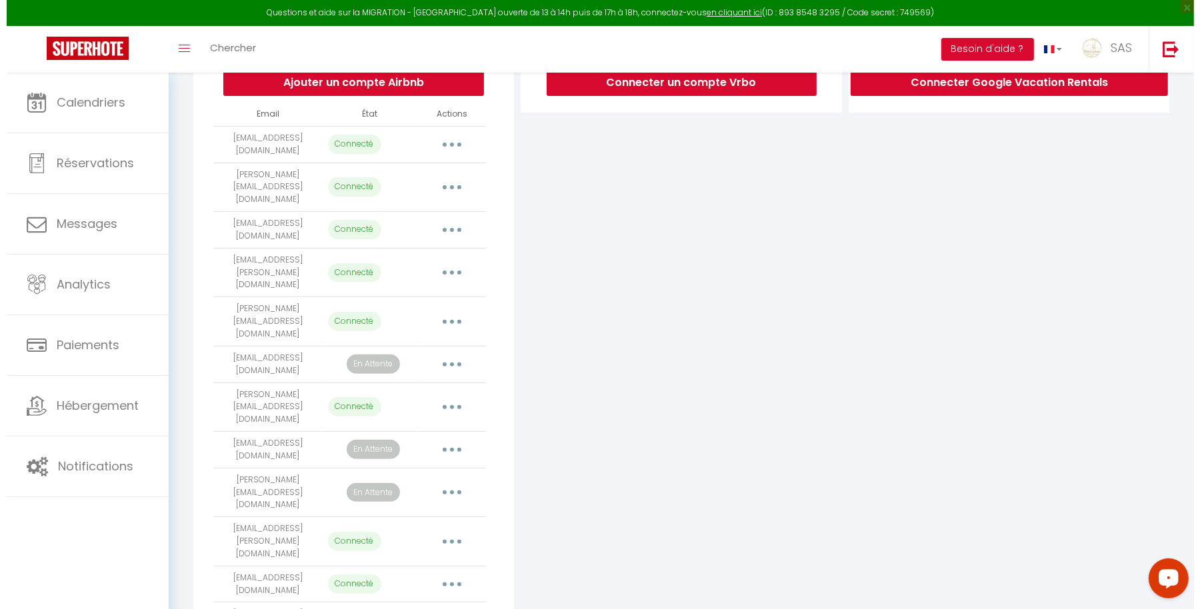
scroll to position [307, 0]
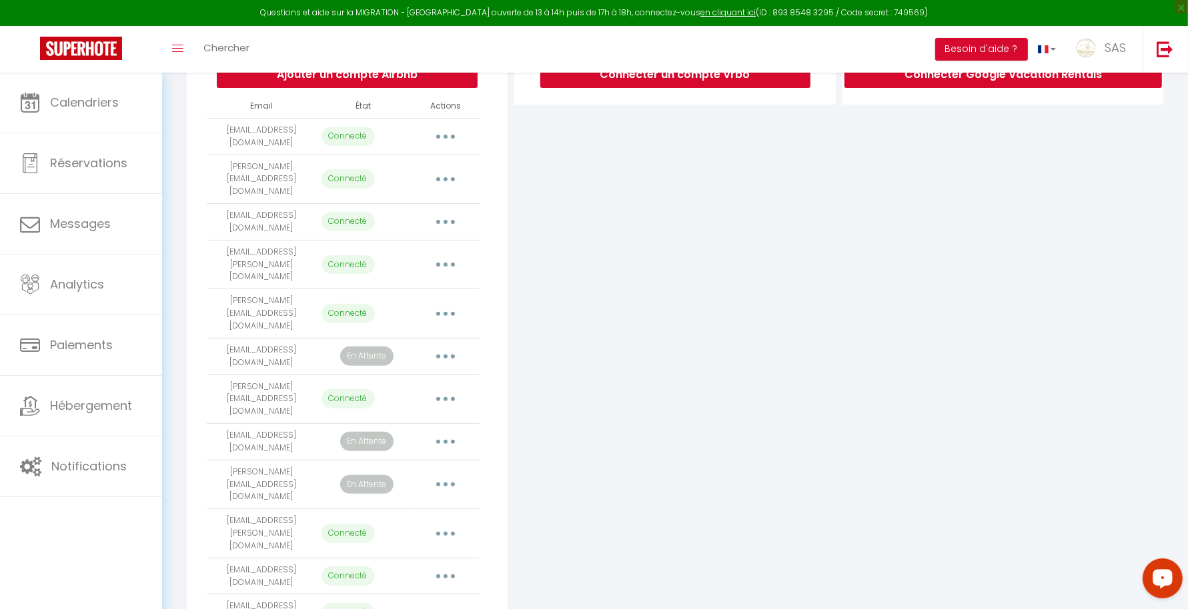
click at [454, 603] on button "button" at bounding box center [445, 613] width 37 height 21
select select "57034"
select select "56304"
select select "56305"
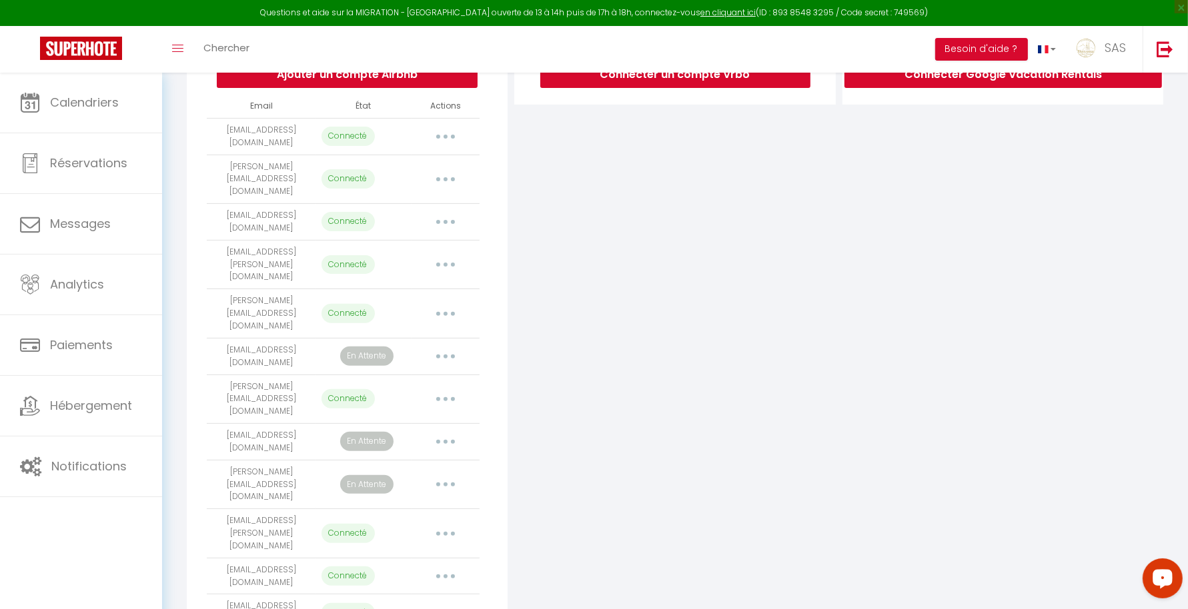
select select "56306"
select select "56307"
select select "56308"
select select "57958"
select select "58040"
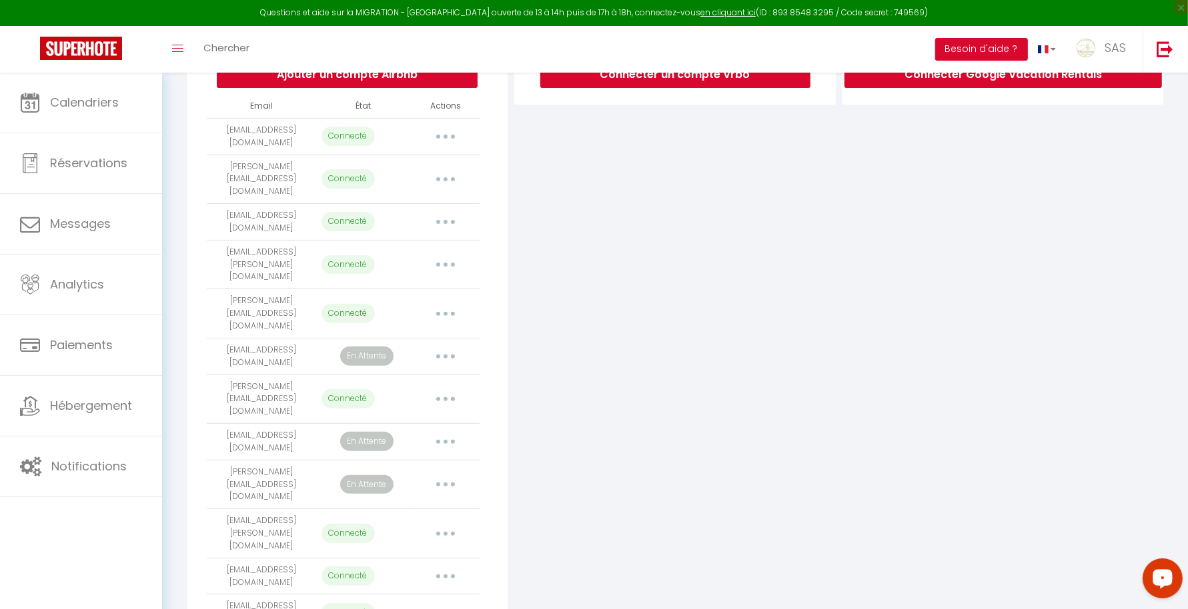
select select "58041"
select select "58042"
select select "58043"
select select "58044"
select select "58045"
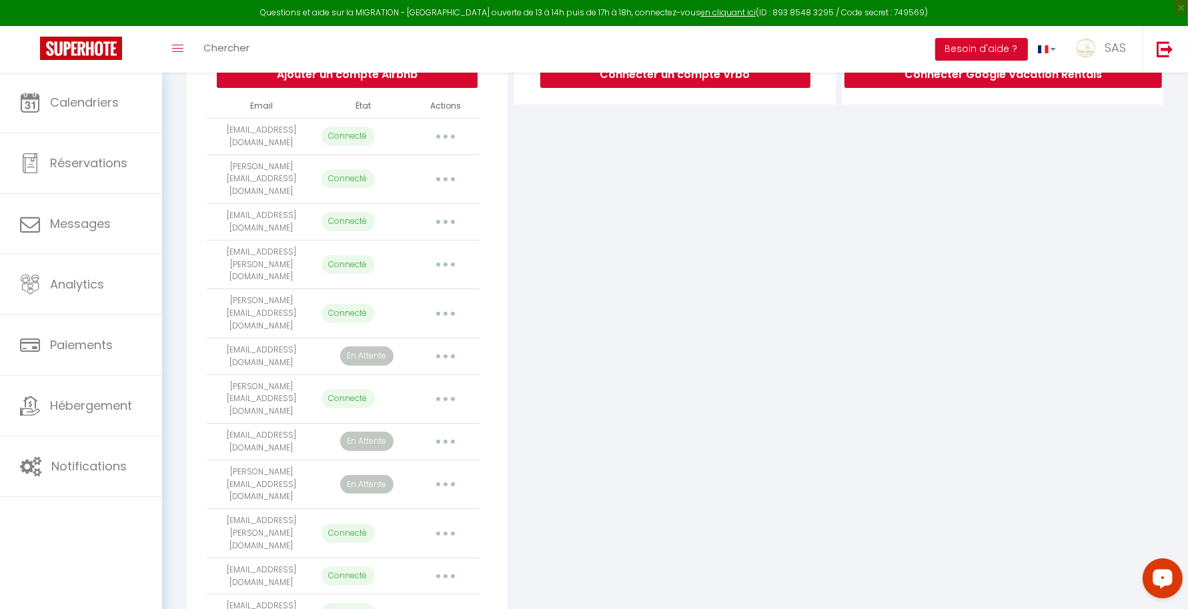
select select "58046"
select select "59524"
select select "62954"
select select "62955"
select select "62956"
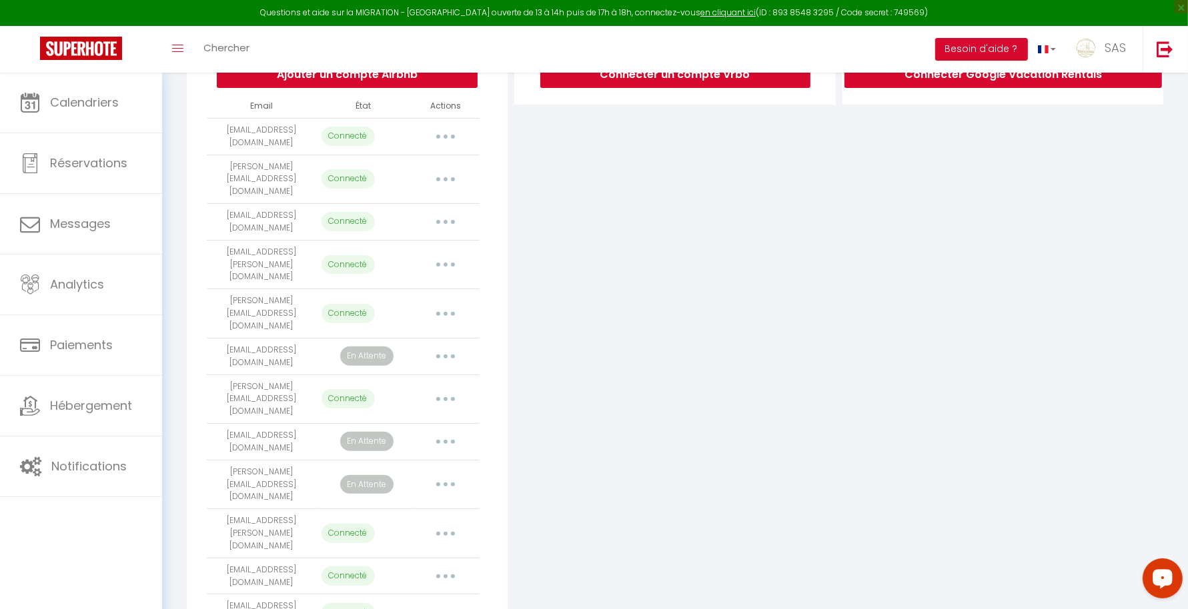
select select "62957"
select select "62958"
select select "62959"
select select "62960"
select select "62961"
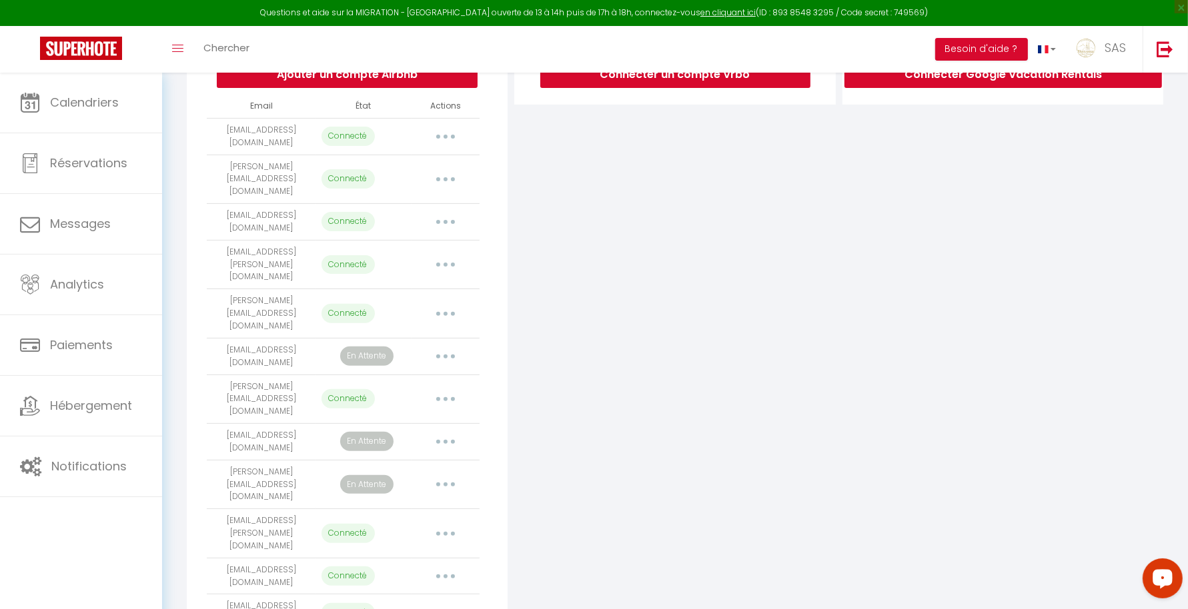
select select "70934"
select select "72514"
select select "72515"
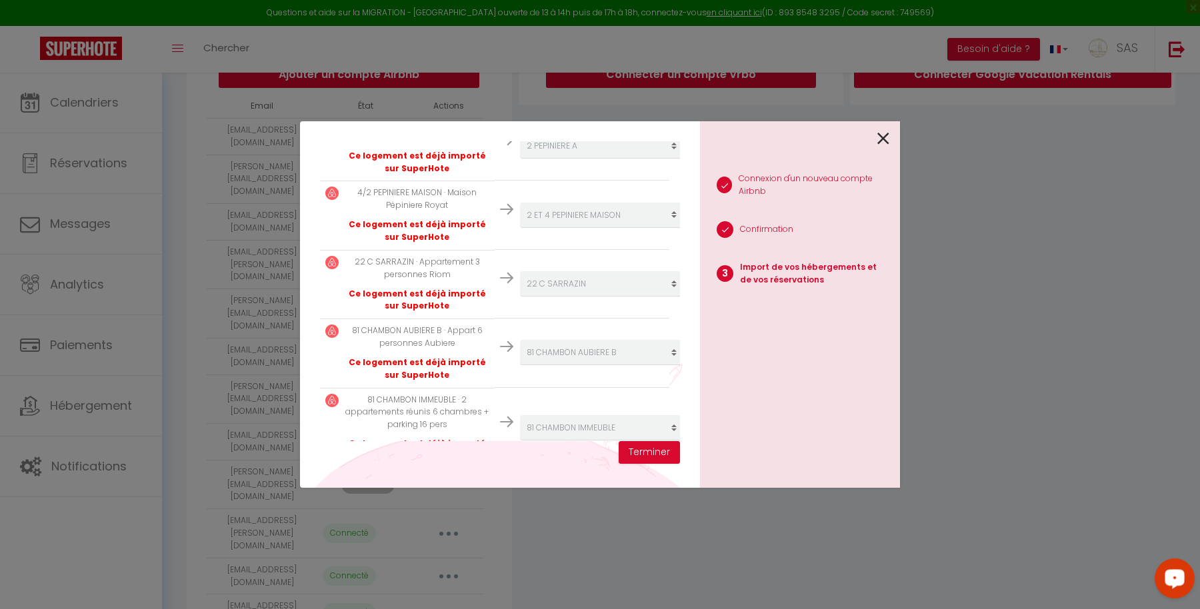
scroll to position [1814, 0]
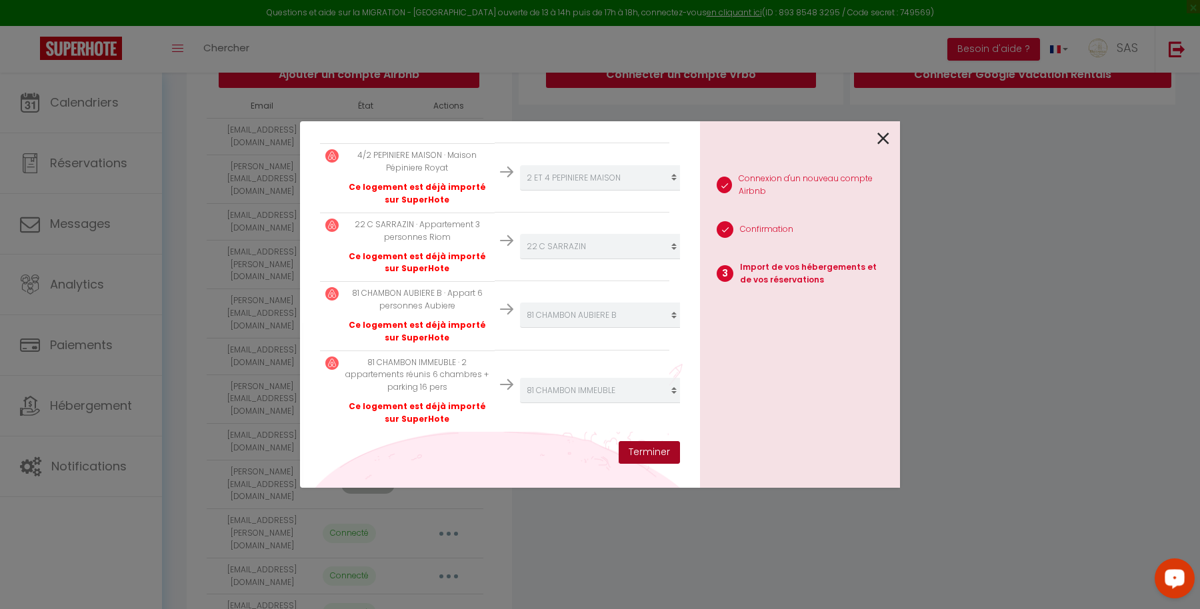
click at [663, 447] on button "Terminer" at bounding box center [649, 452] width 61 height 23
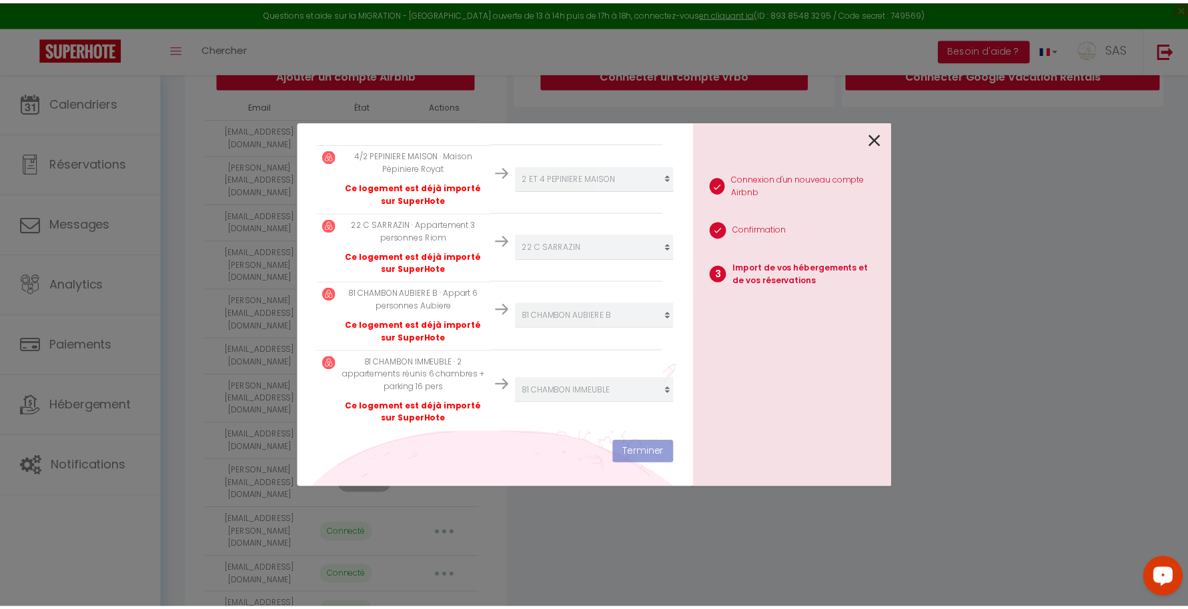
scroll to position [1847, 0]
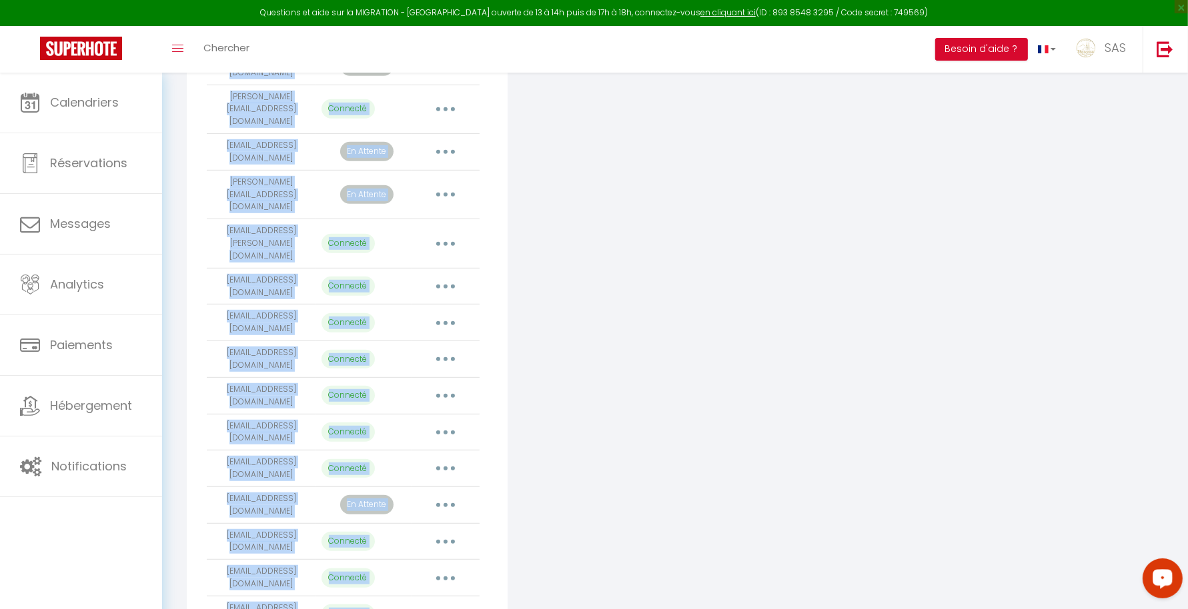
scroll to position [0, 0]
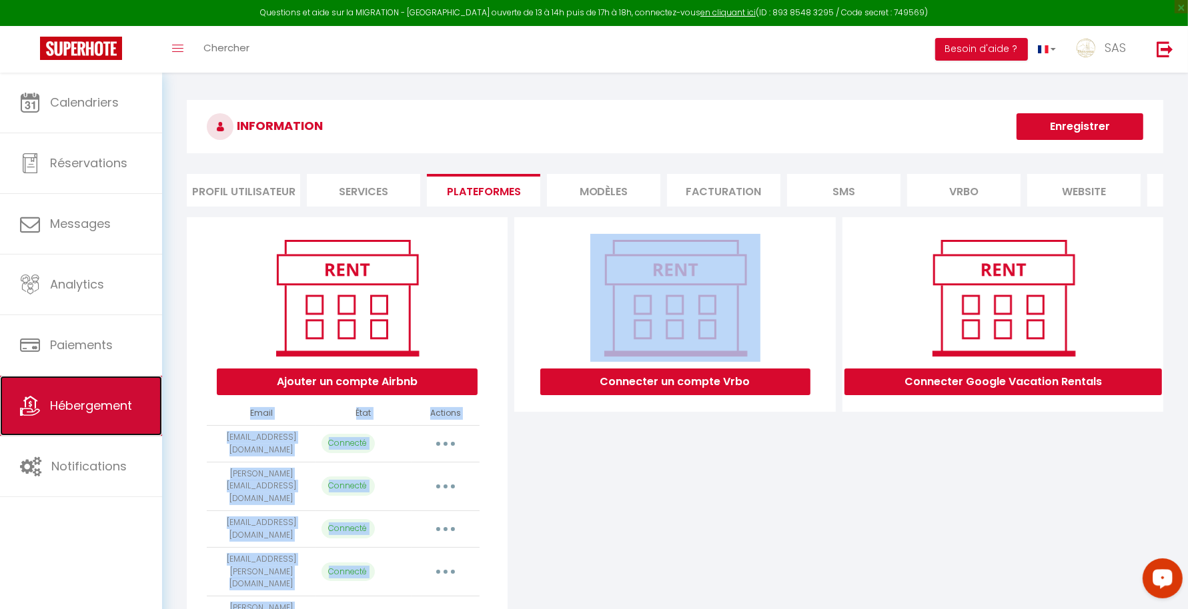
click at [119, 408] on span "Hébergement" at bounding box center [91, 405] width 82 height 17
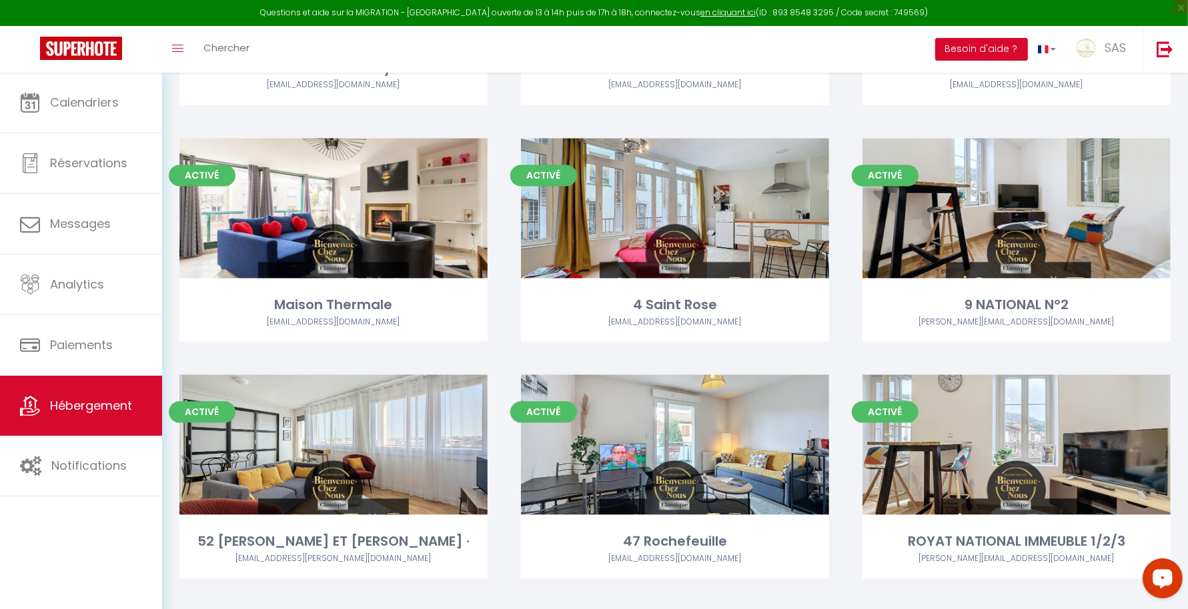
scroll to position [7907, 0]
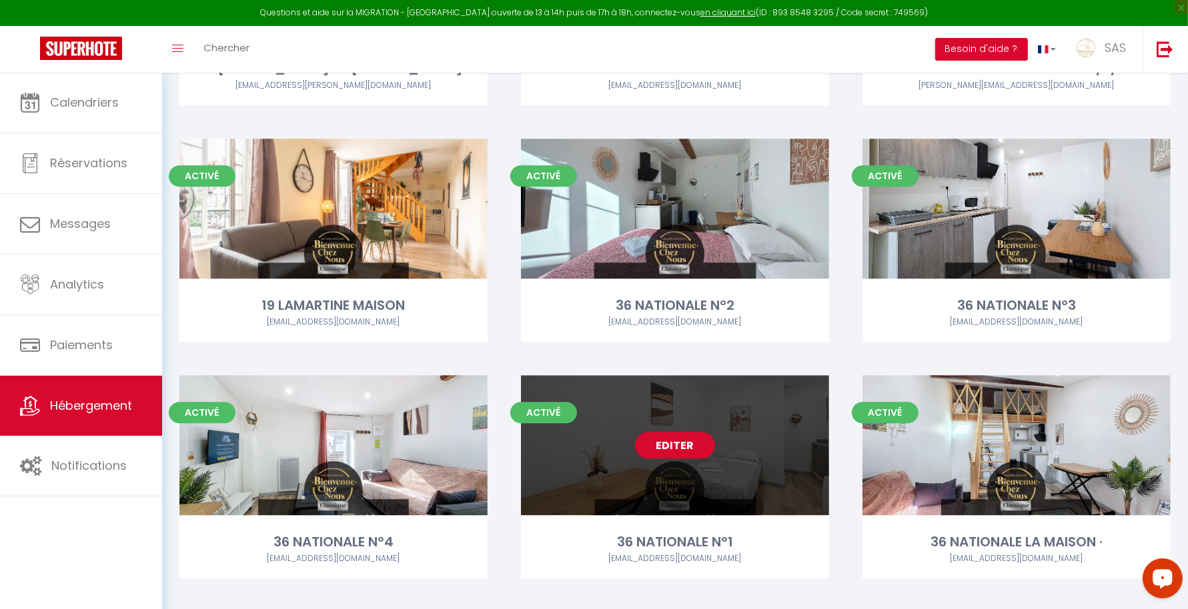
click at [667, 437] on link "Editer" at bounding box center [675, 445] width 80 height 27
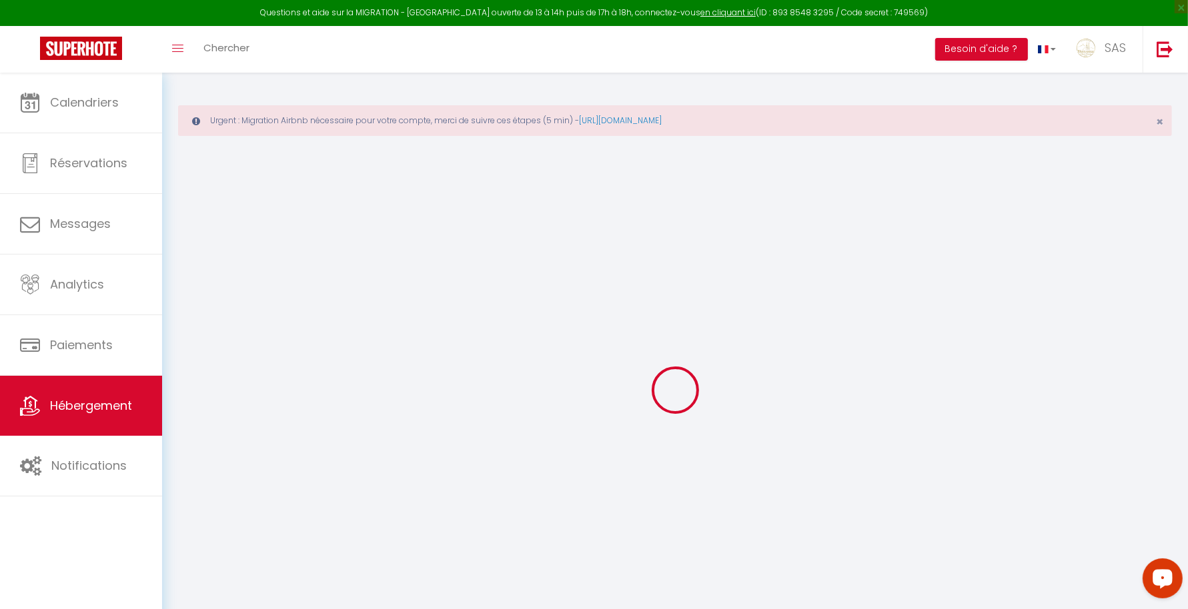
select select
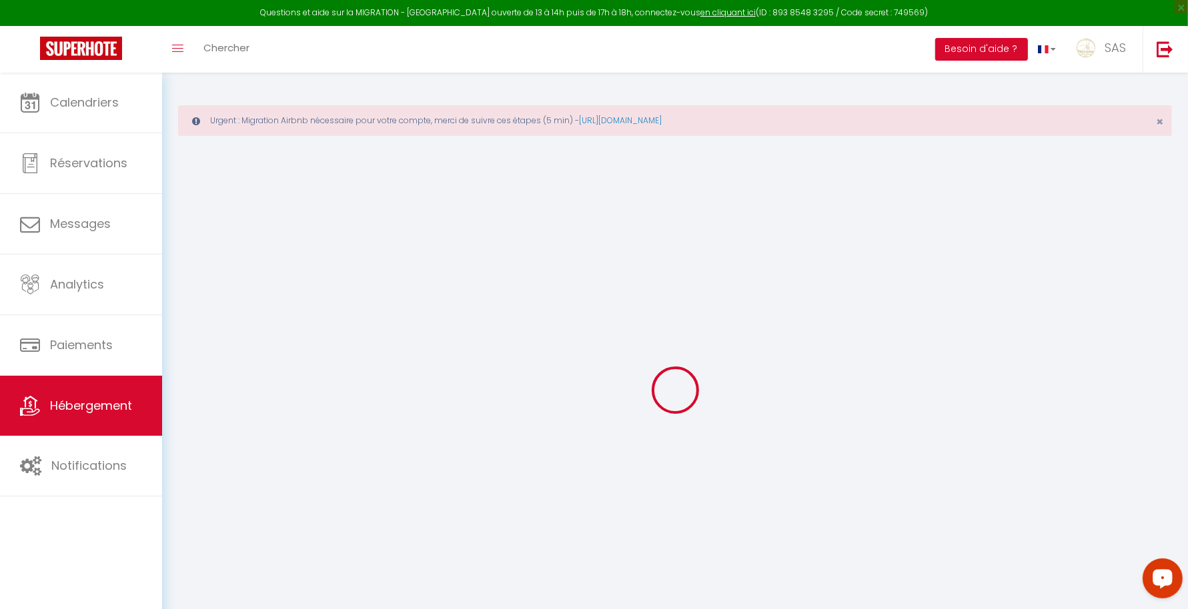
select select
checkbox input "false"
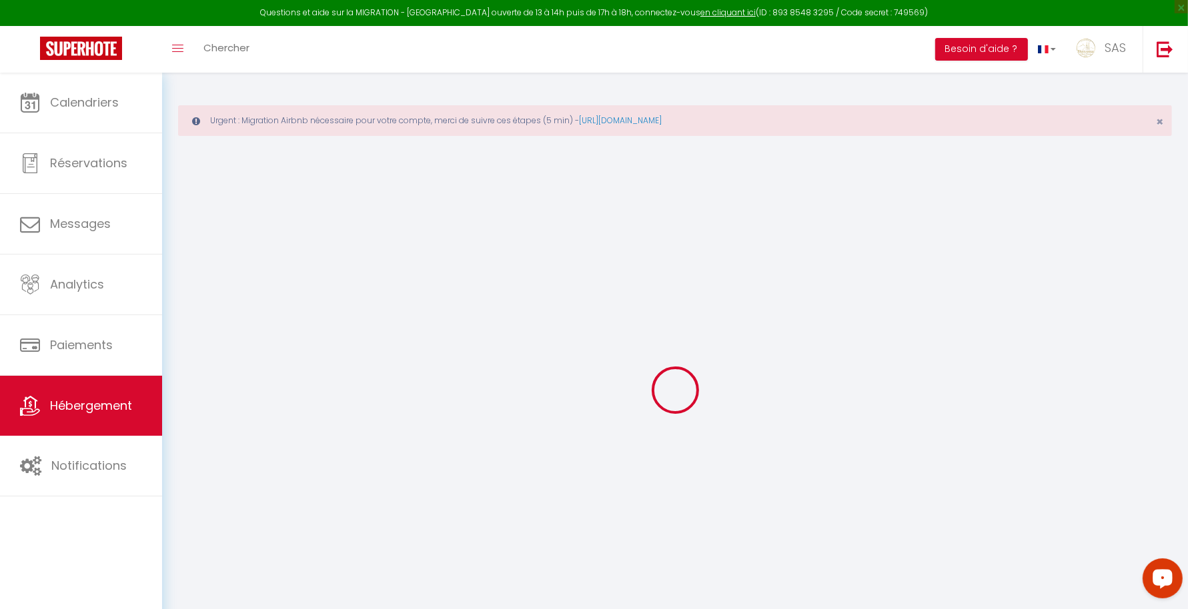
select select
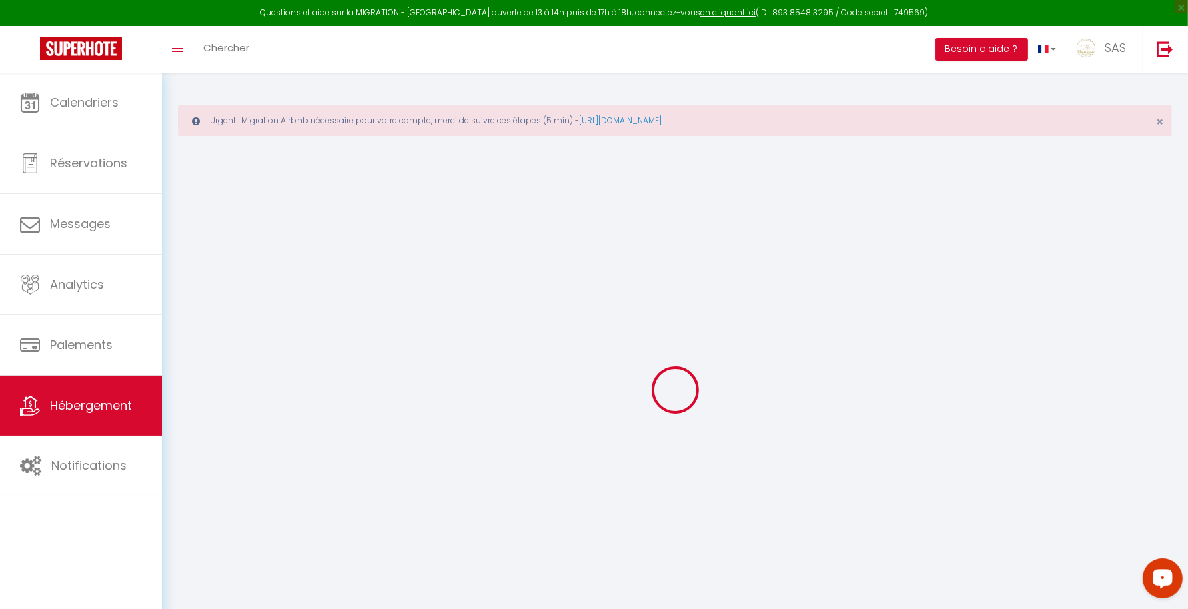
select select
checkbox input "false"
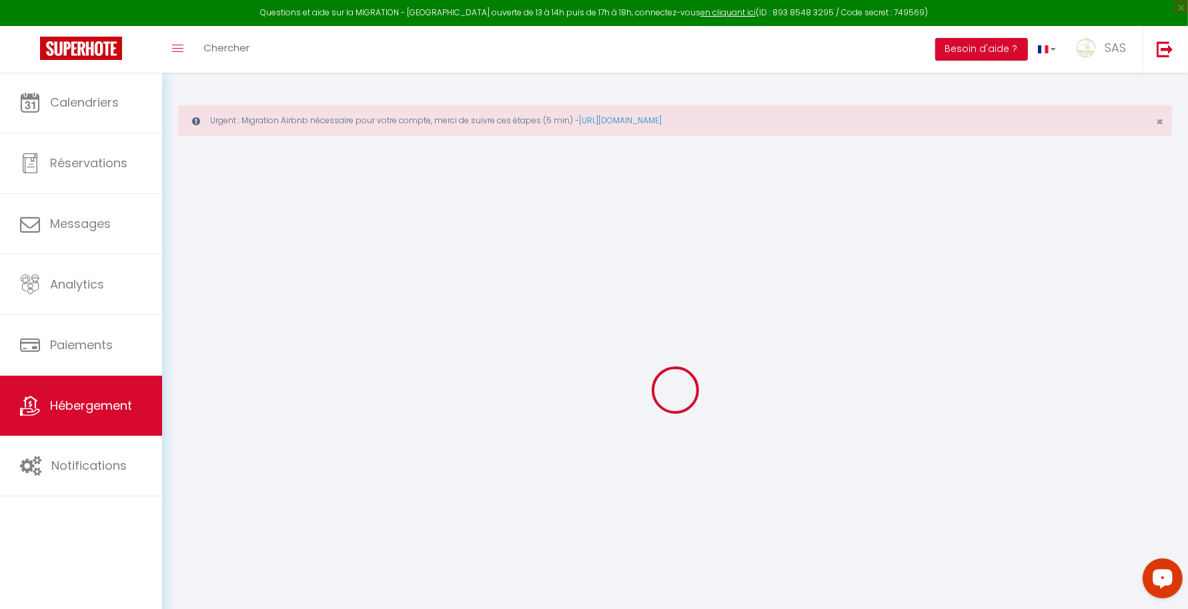
checkbox input "false"
select select "17:00"
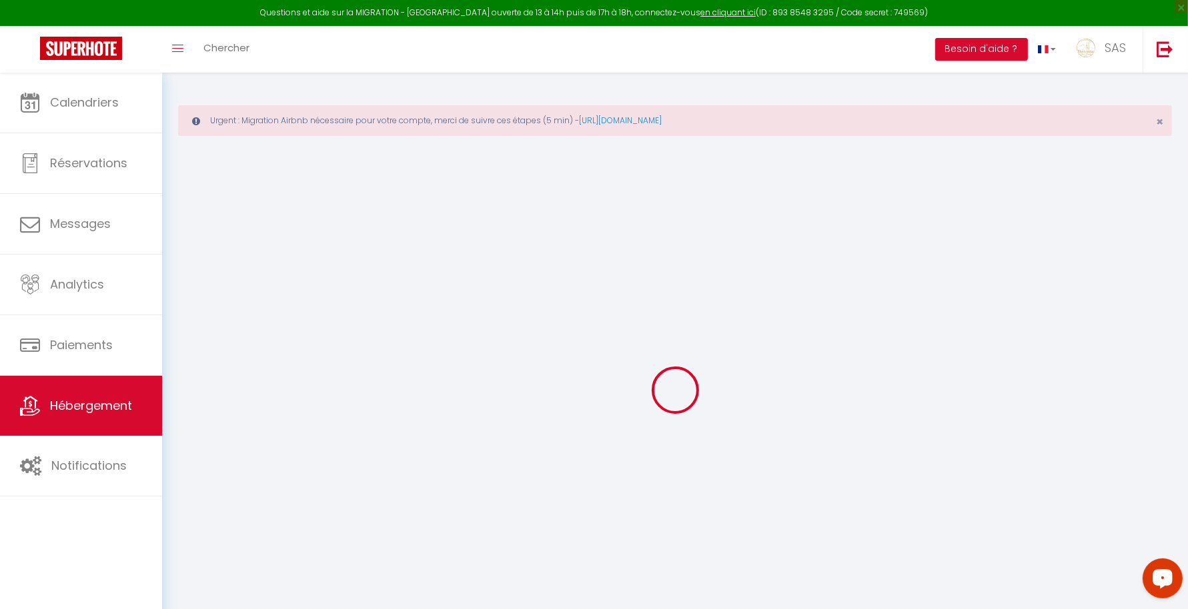
select select
select select "11:00"
select select "30"
select select "120"
select select "22:00"
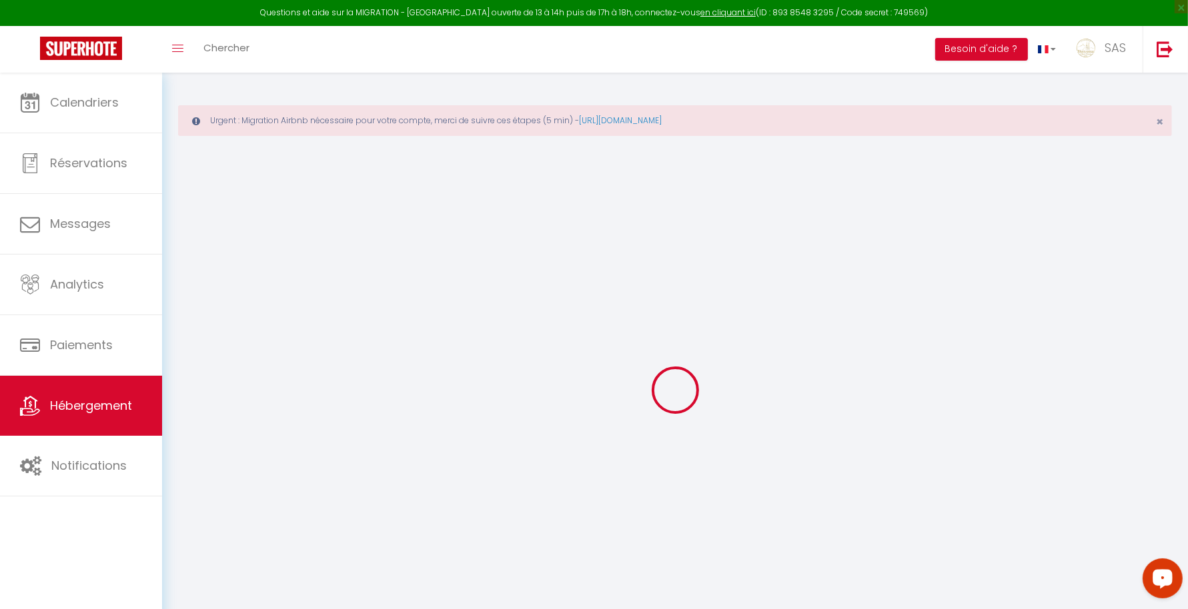
select select
checkbox input "false"
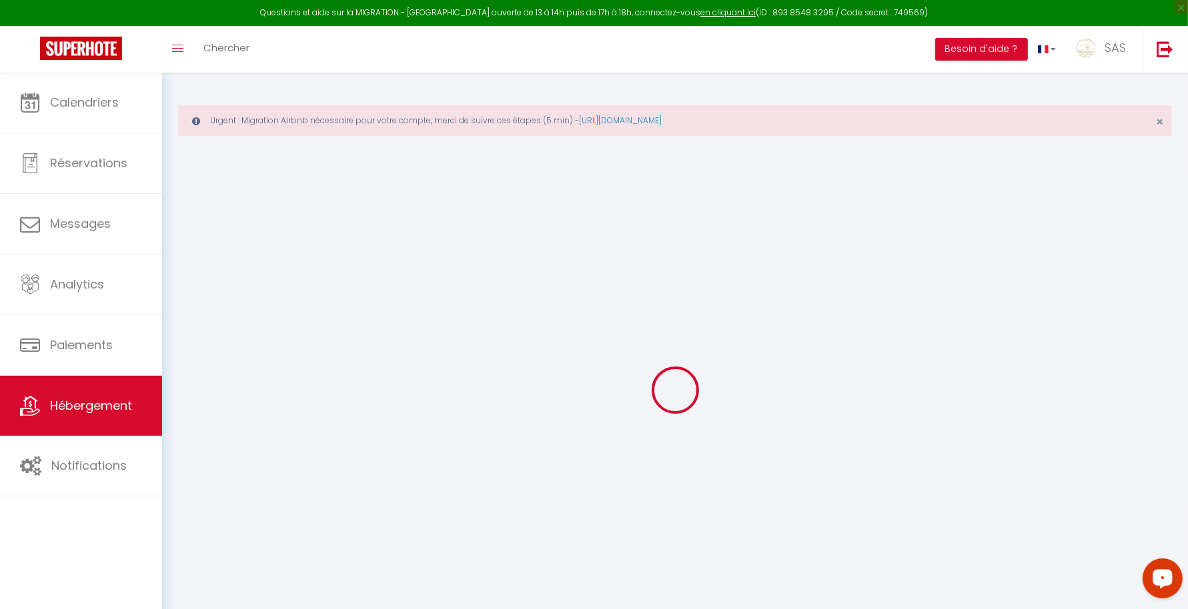
select select
checkbox input "false"
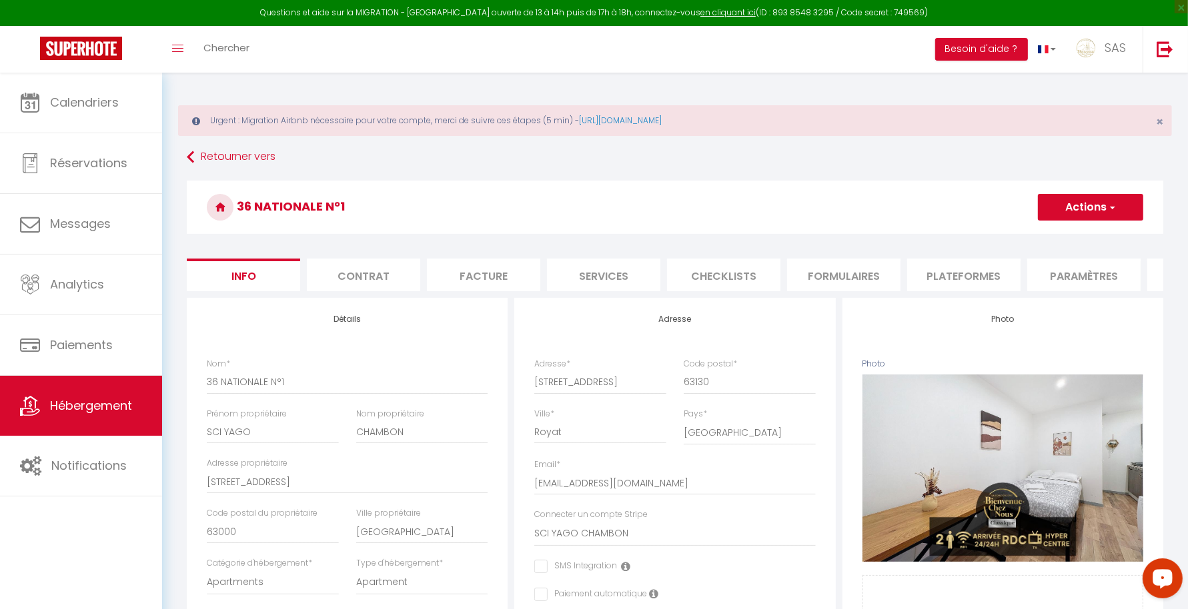
click at [920, 275] on li "Plateformes" at bounding box center [963, 275] width 113 height 33
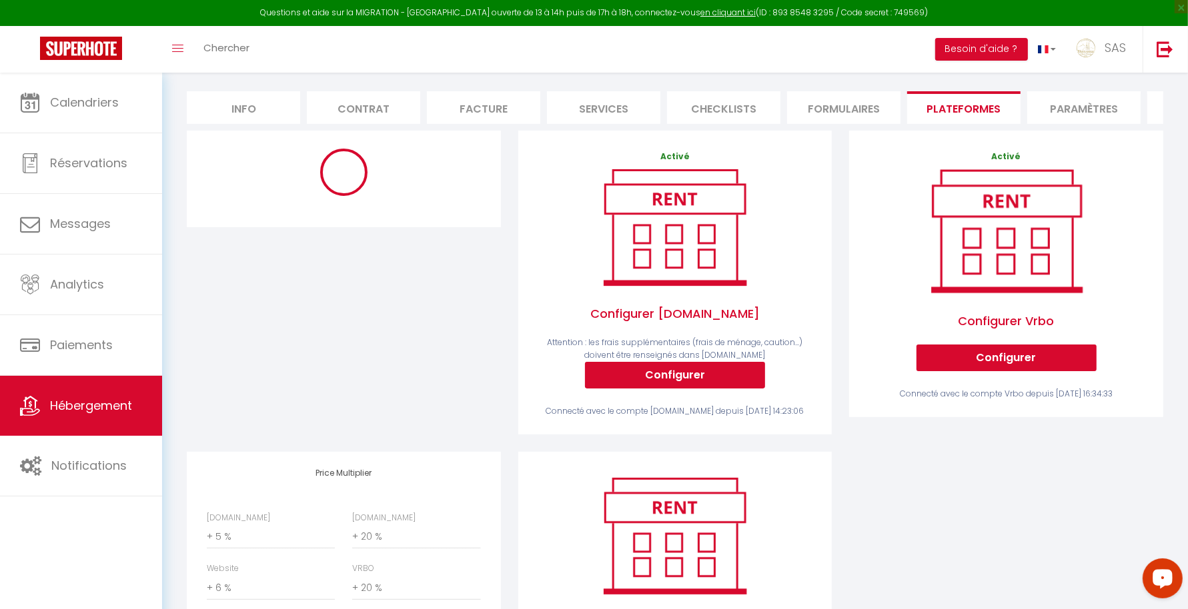
scroll to position [255, 0]
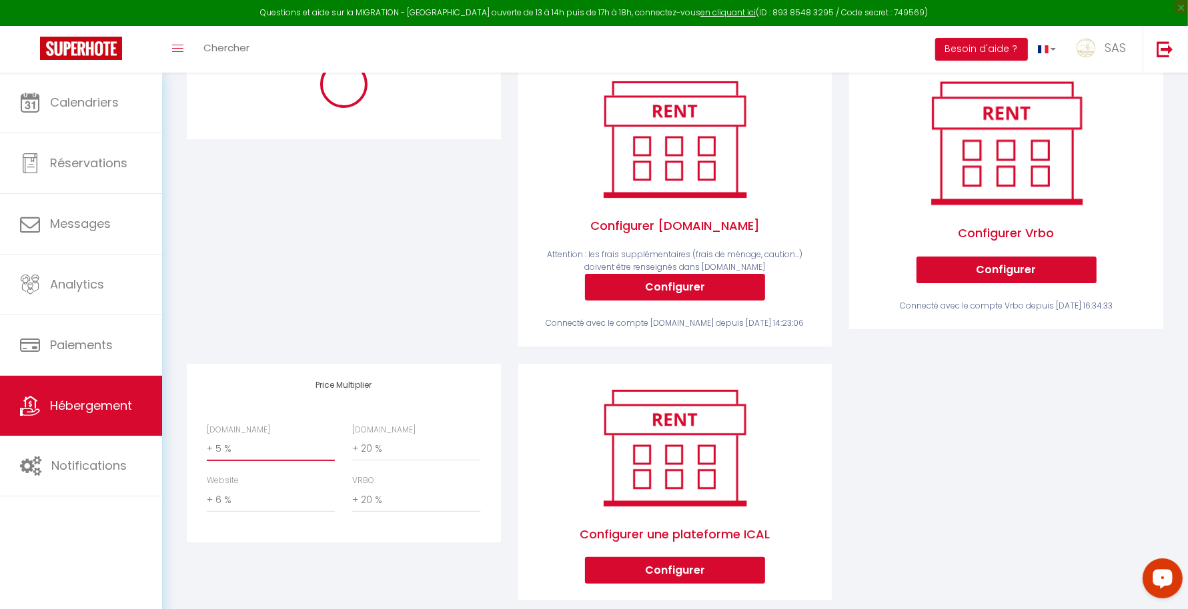
click at [229, 461] on select "0 + 1 % + 2 % + 3 % + 4 % + 5 % + 6 % + 7 % + 8 % + 9 %" at bounding box center [271, 448] width 128 height 25
select select "+ 22 %"
click at [207, 460] on select "0 + 1 % + 2 % + 3 % + 4 % + 5 % + 6 % + 7 % + 8 % + 9 %" at bounding box center [271, 448] width 128 height 25
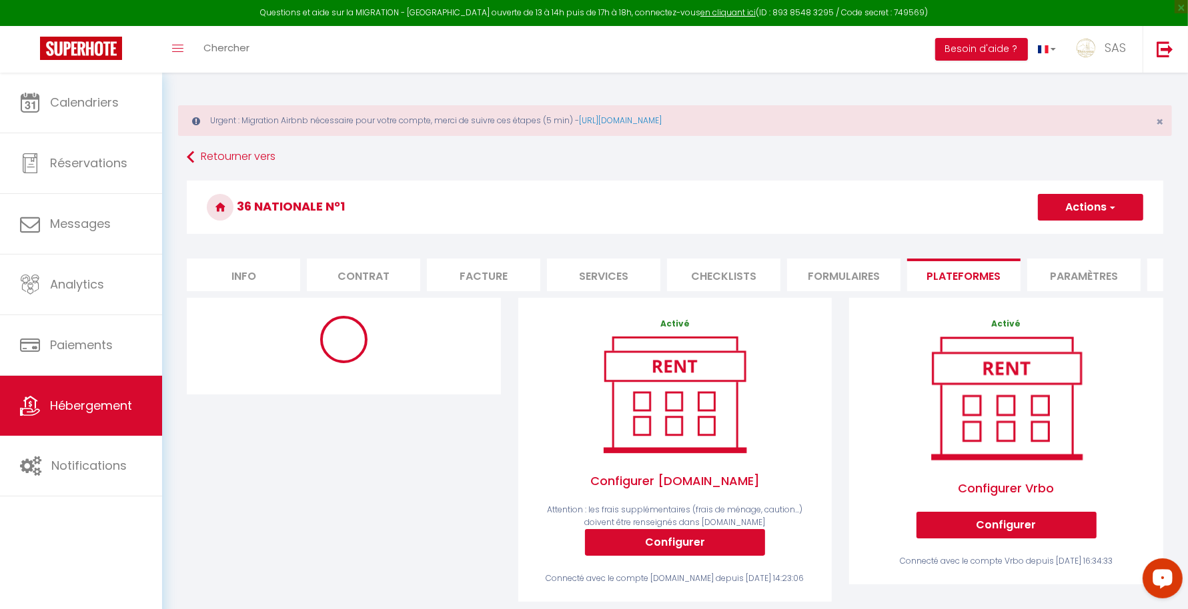
click at [1090, 201] on button "Actions" at bounding box center [1090, 207] width 105 height 27
click at [1080, 230] on link "Enregistrer" at bounding box center [1089, 236] width 105 height 17
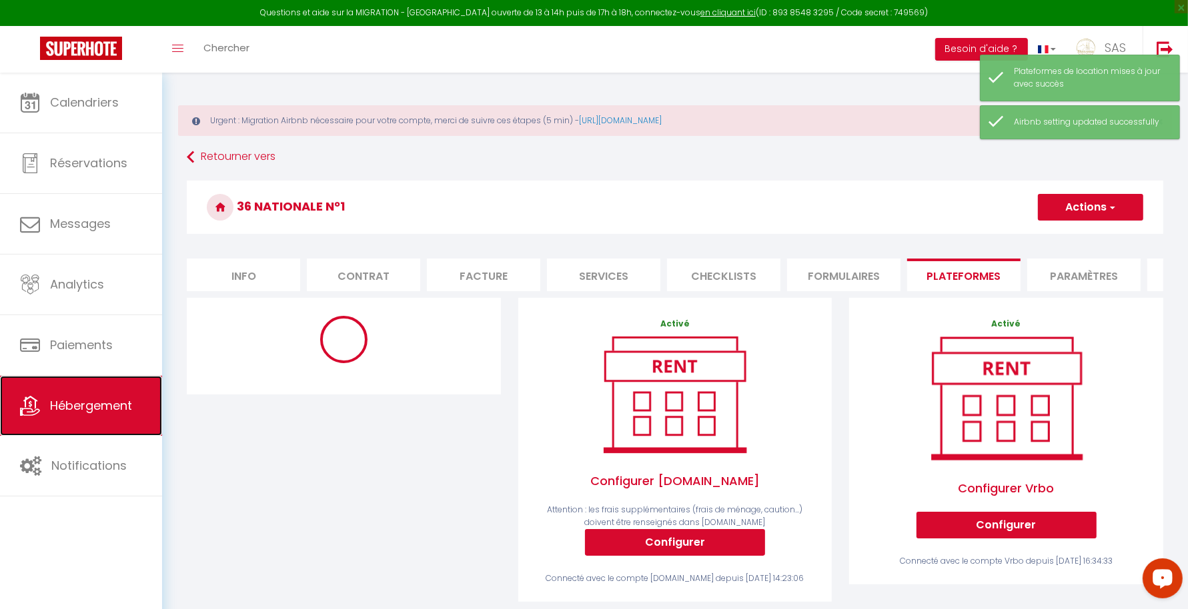
click at [99, 393] on link "Hébergement" at bounding box center [81, 406] width 162 height 60
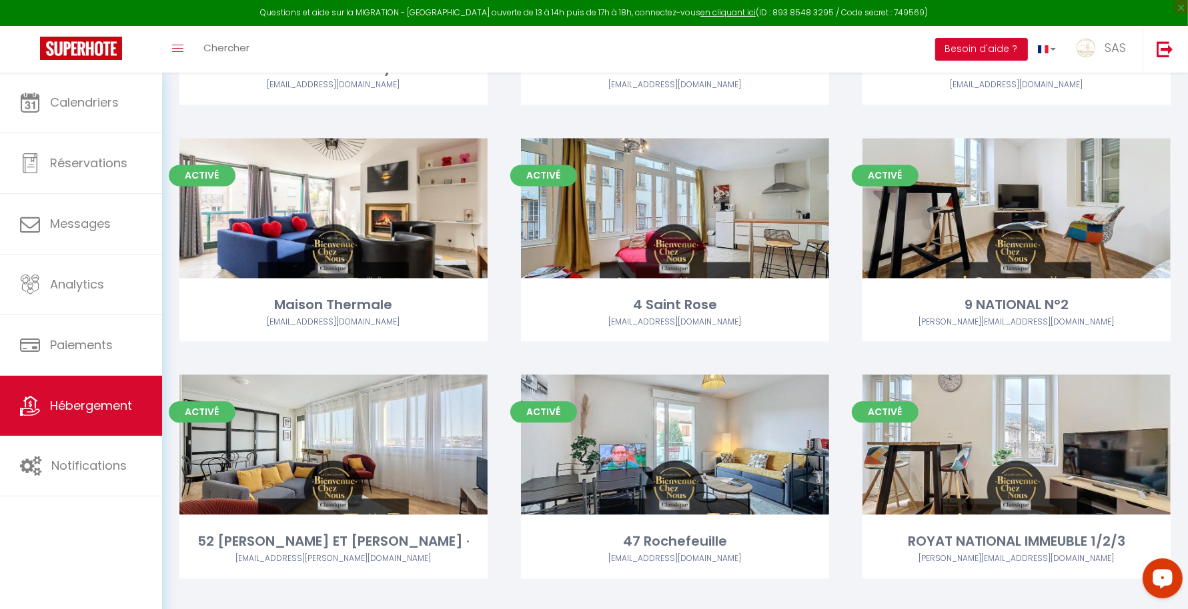
scroll to position [7907, 0]
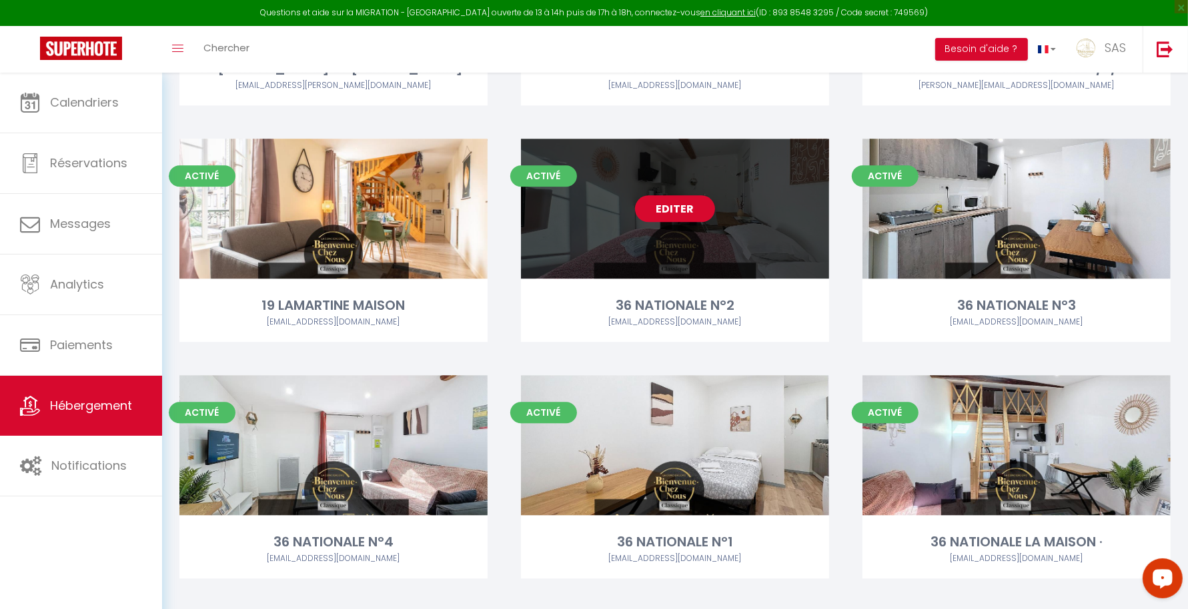
click at [670, 211] on link "Editer" at bounding box center [675, 208] width 80 height 27
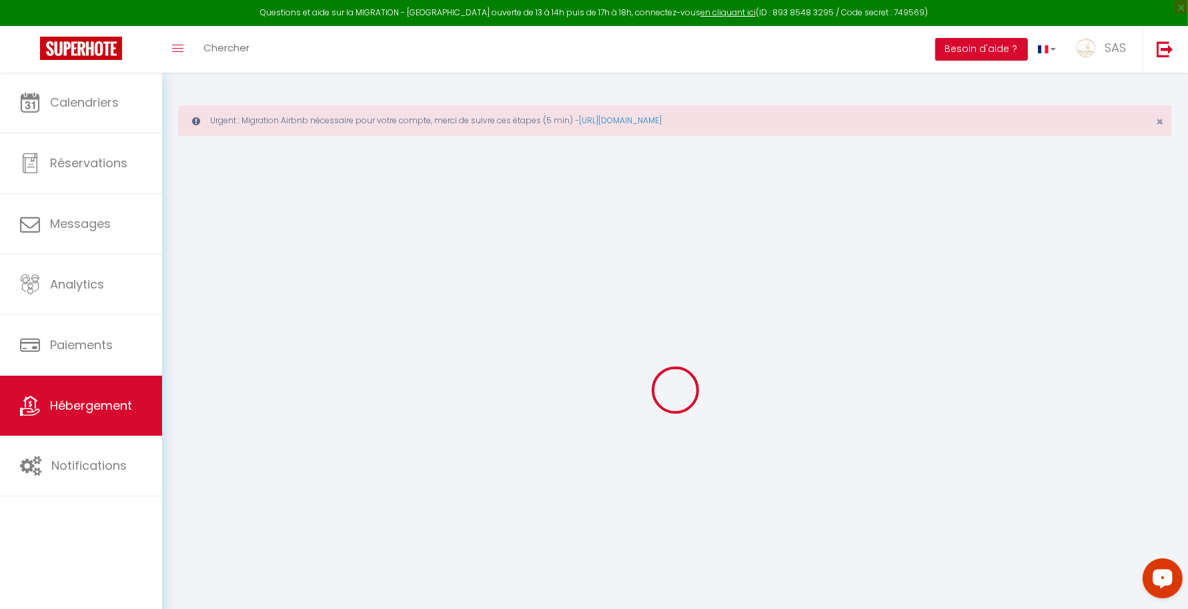
select select
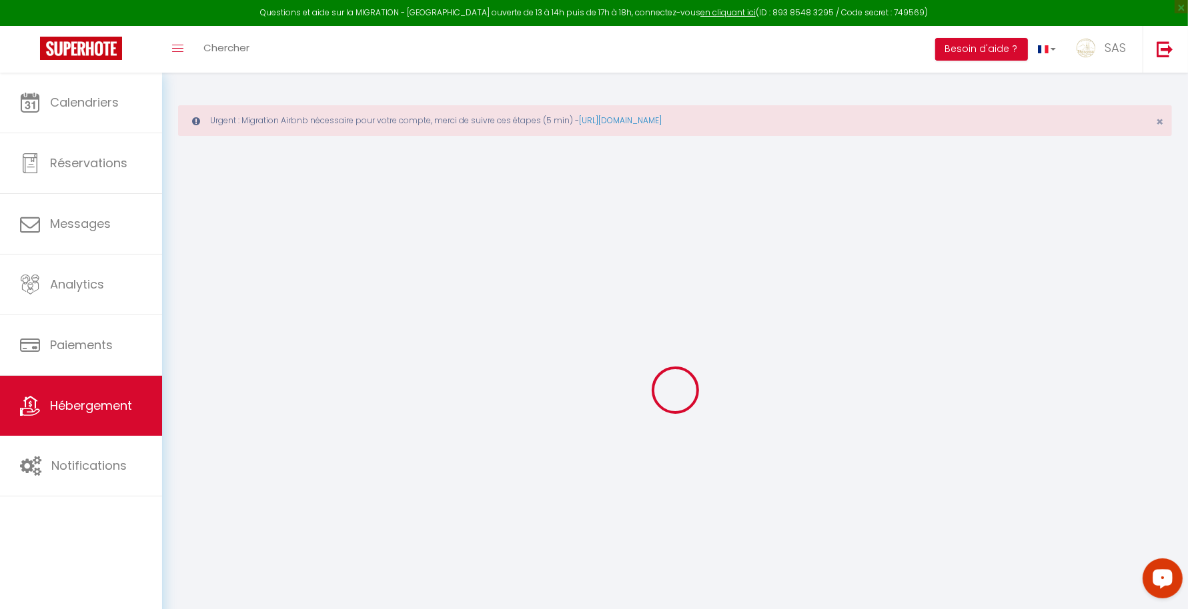
checkbox input "false"
select select
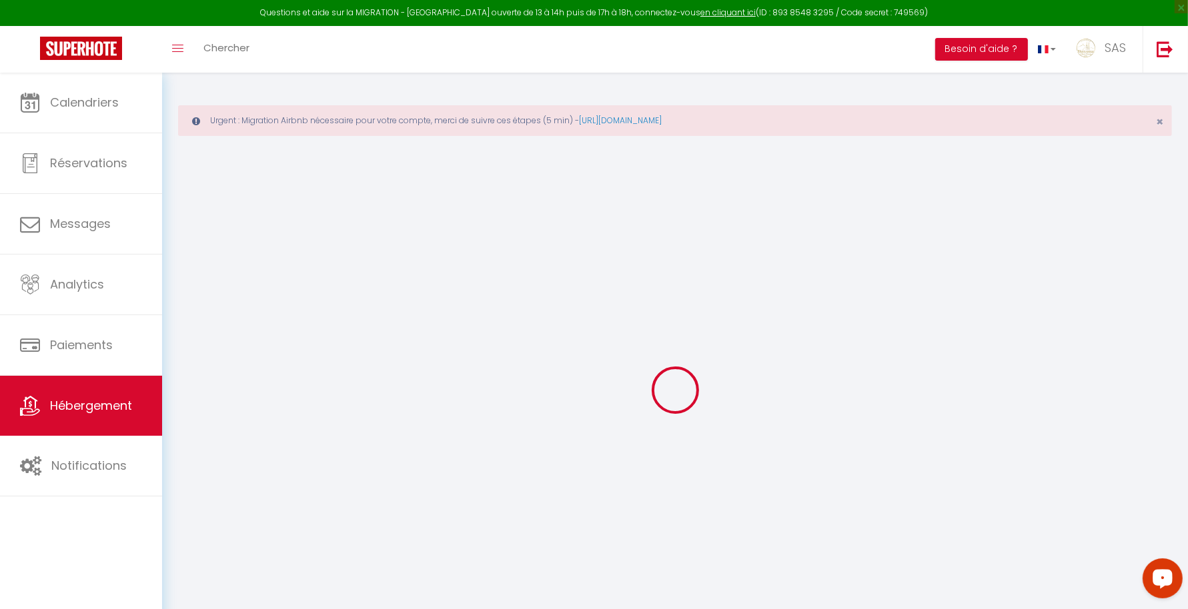
select select
checkbox input "false"
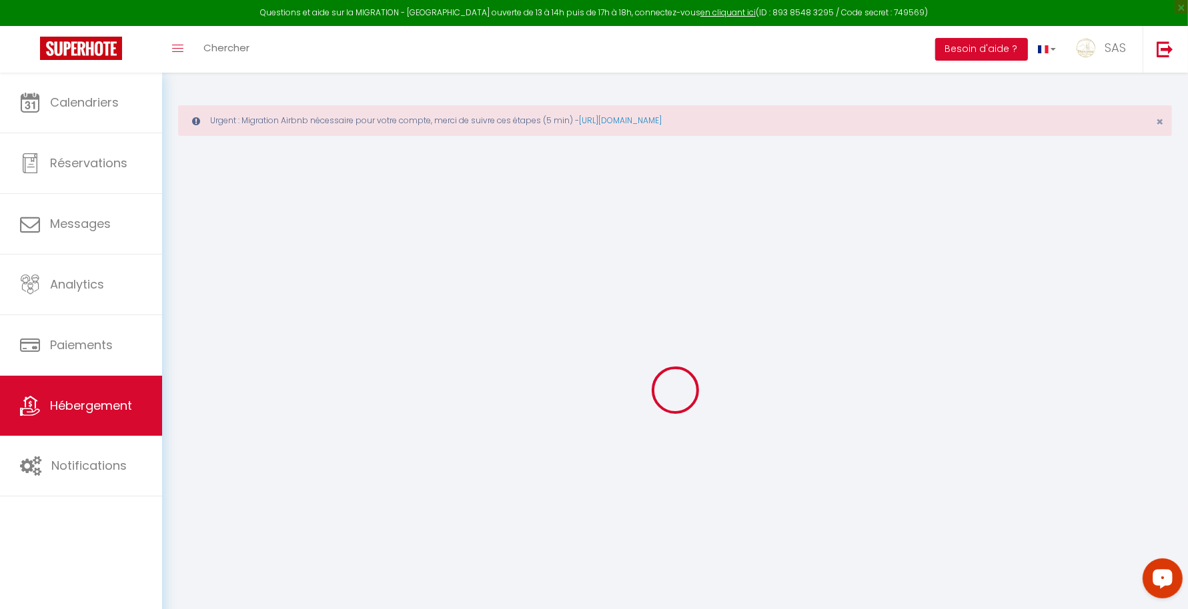
checkbox input "false"
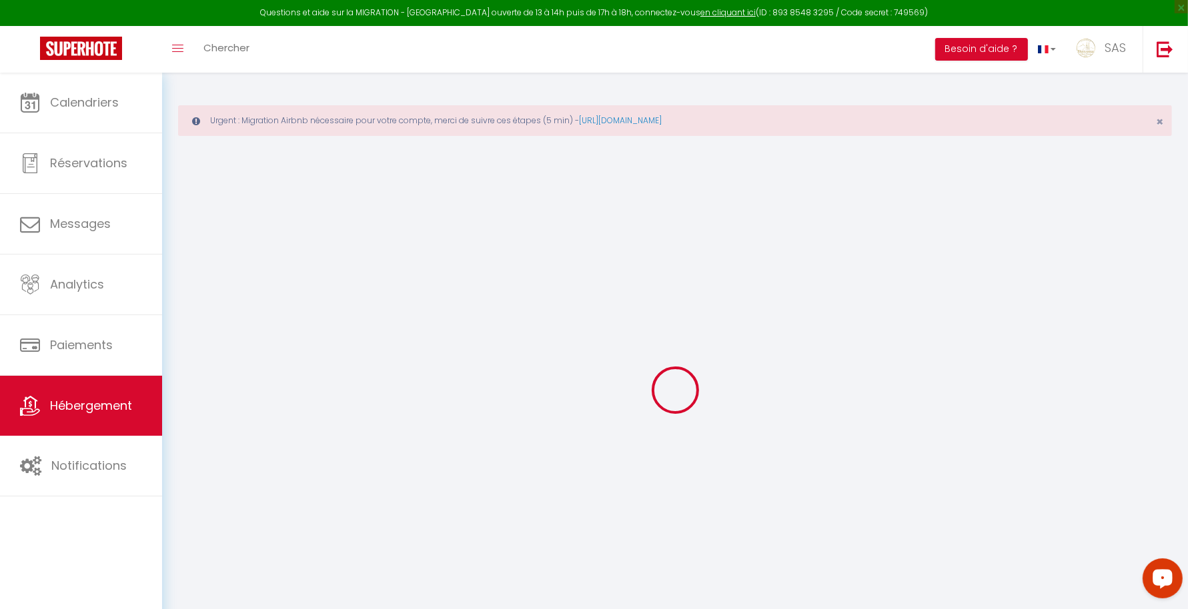
checkbox input "false"
select select "17:00"
select select
select select "11:00"
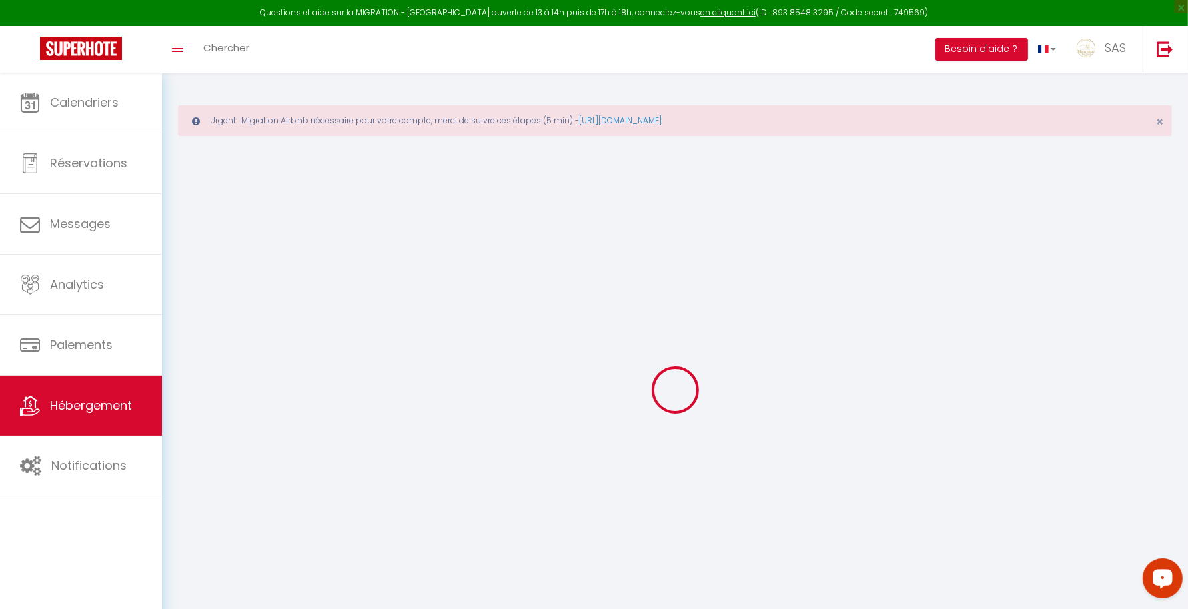
select select "30"
select select "120"
select select
checkbox input "false"
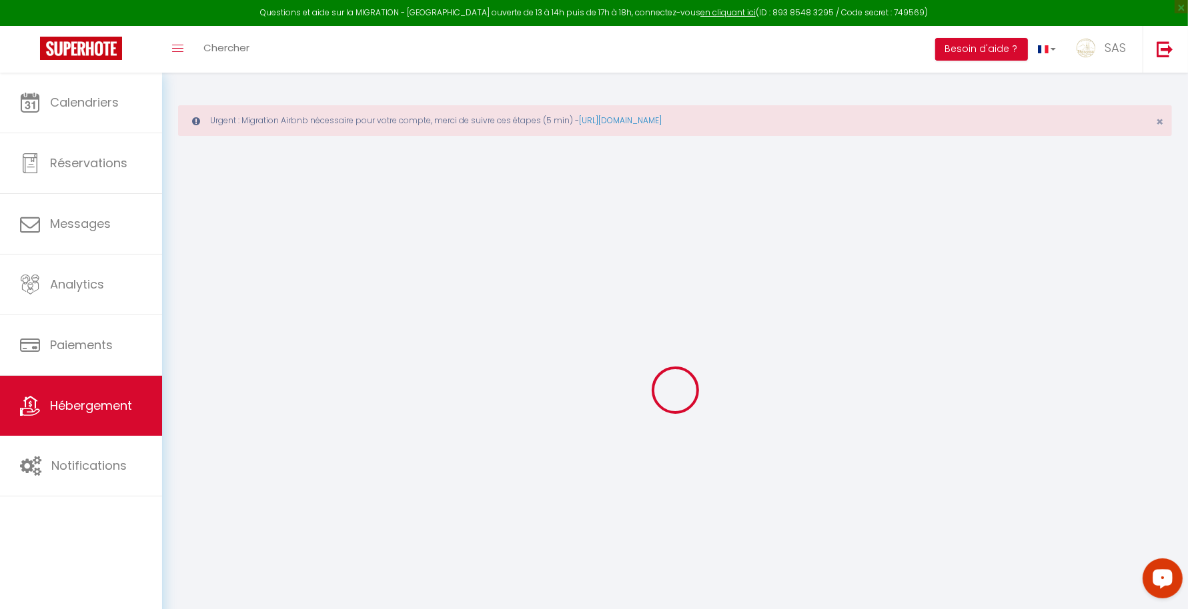
checkbox input "false"
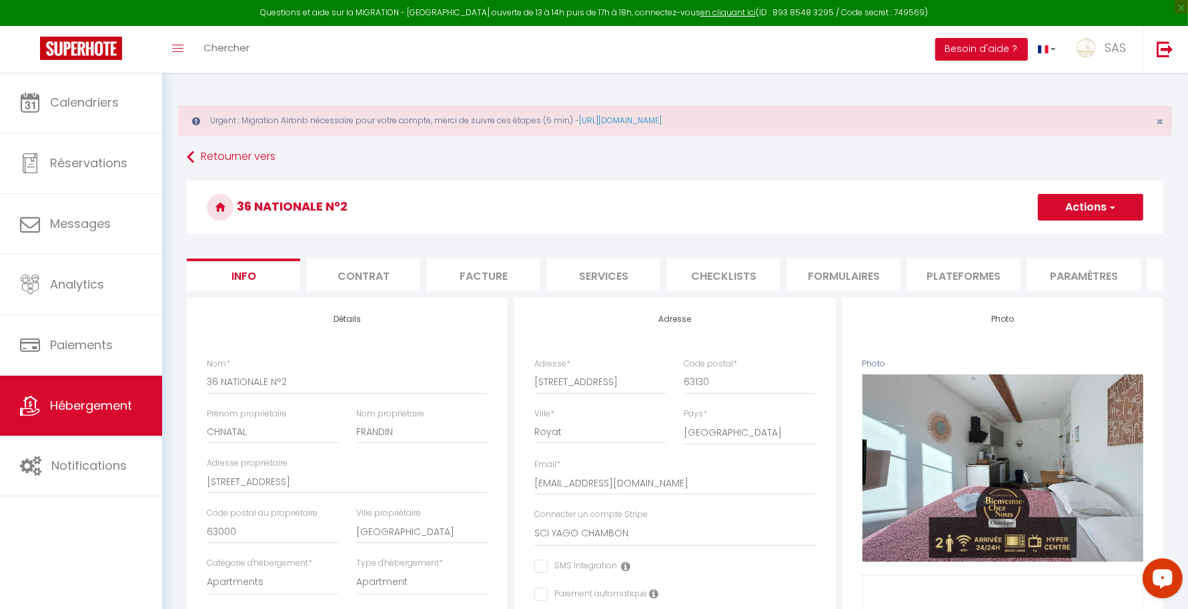
select select
checkbox input "false"
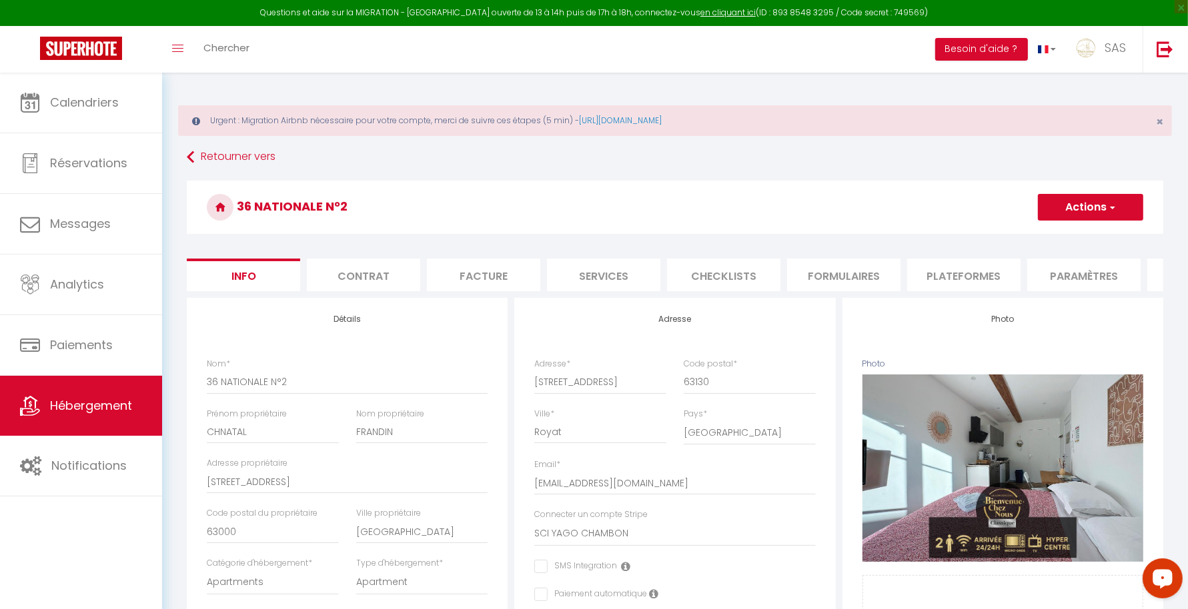
click at [954, 260] on li "Plateformes" at bounding box center [963, 275] width 113 height 33
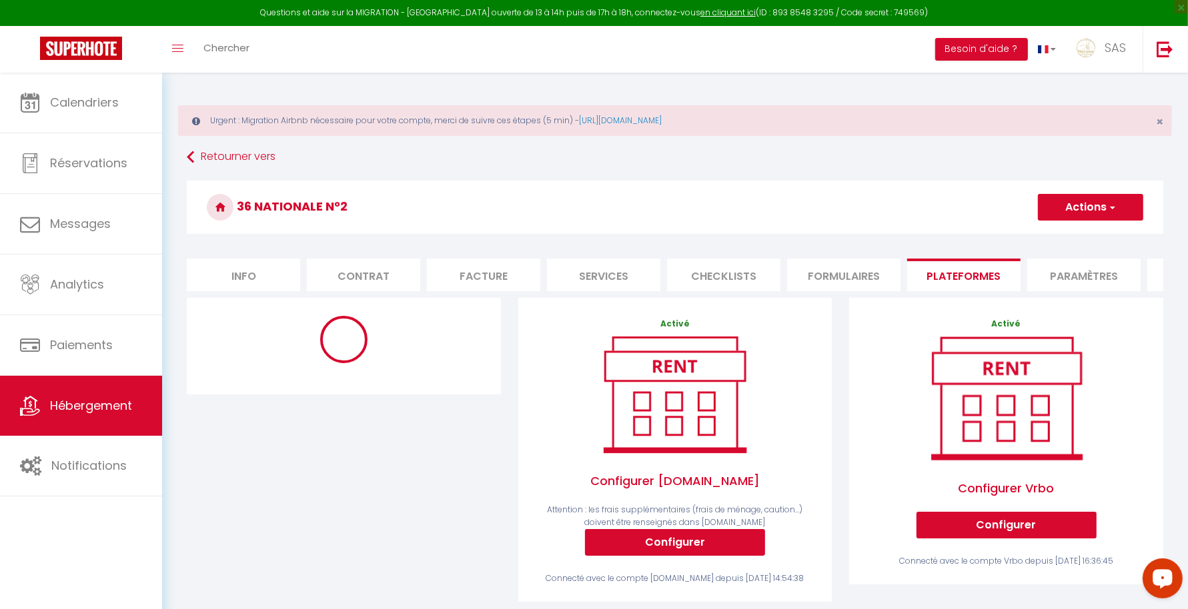
scroll to position [304, 0]
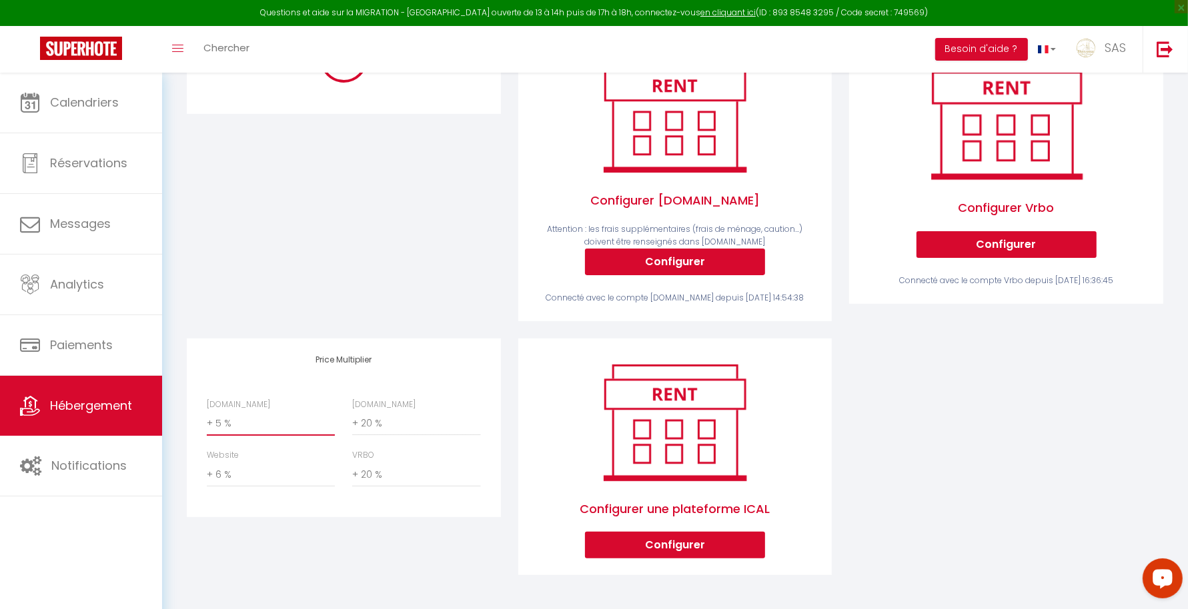
click at [233, 433] on select "0 + 1 % + 2 % + 3 % + 4 % + 5 % + 6 % + 7 % + 8 % + 9 %" at bounding box center [271, 423] width 128 height 25
select select "+ 22 %"
click at [207, 411] on select "0 + 1 % + 2 % + 3 % + 4 % + 5 % + 6 % + 7 % + 8 % + 9 %" at bounding box center [271, 423] width 128 height 25
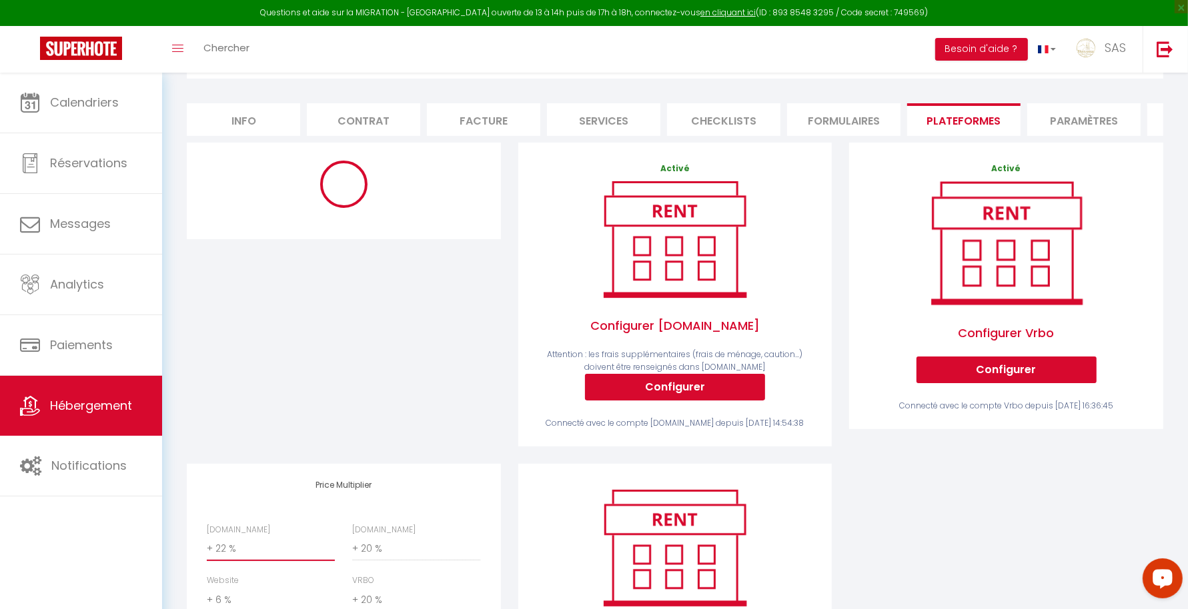
scroll to position [0, 0]
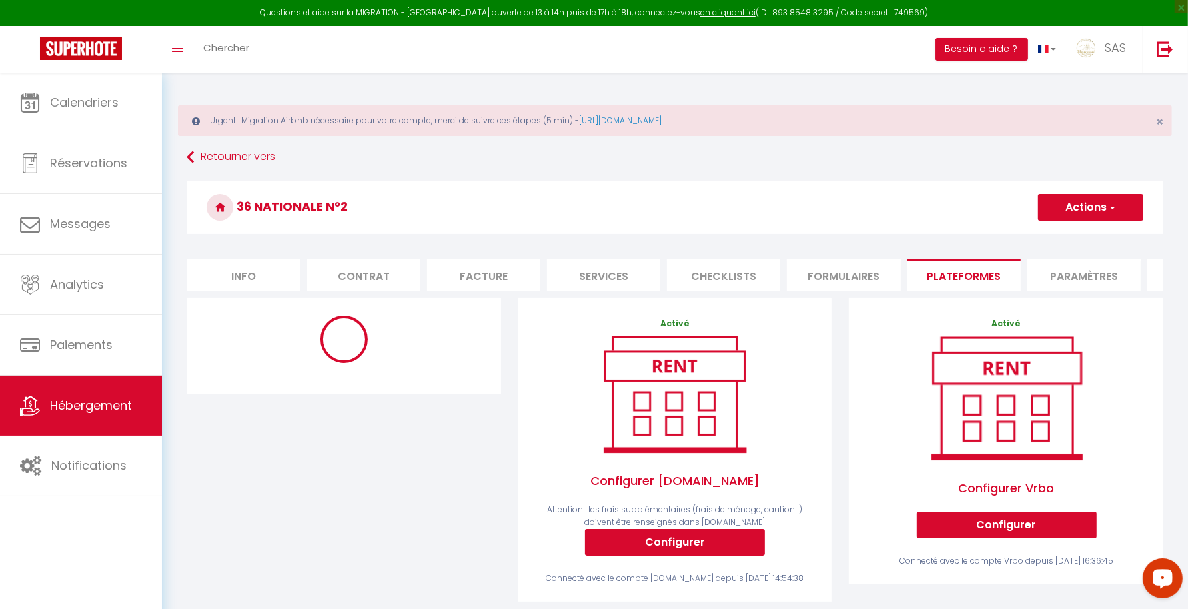
click at [1099, 202] on button "Actions" at bounding box center [1090, 207] width 105 height 27
click at [1081, 233] on link "Enregistrer" at bounding box center [1089, 236] width 105 height 17
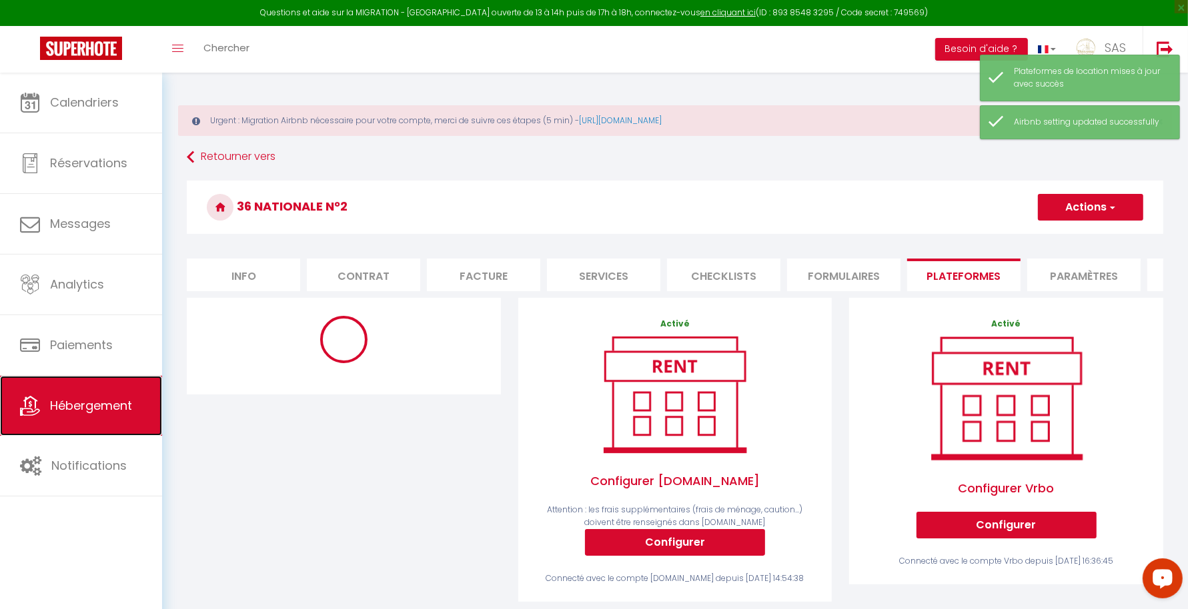
click at [64, 404] on span "Hébergement" at bounding box center [91, 405] width 82 height 17
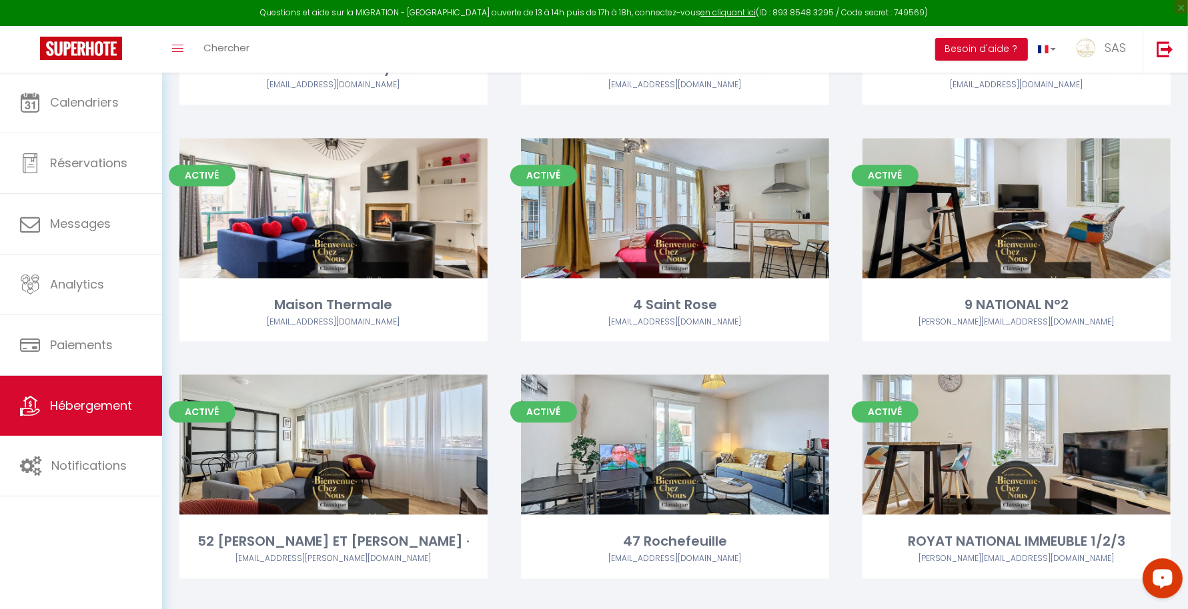
scroll to position [7907, 0]
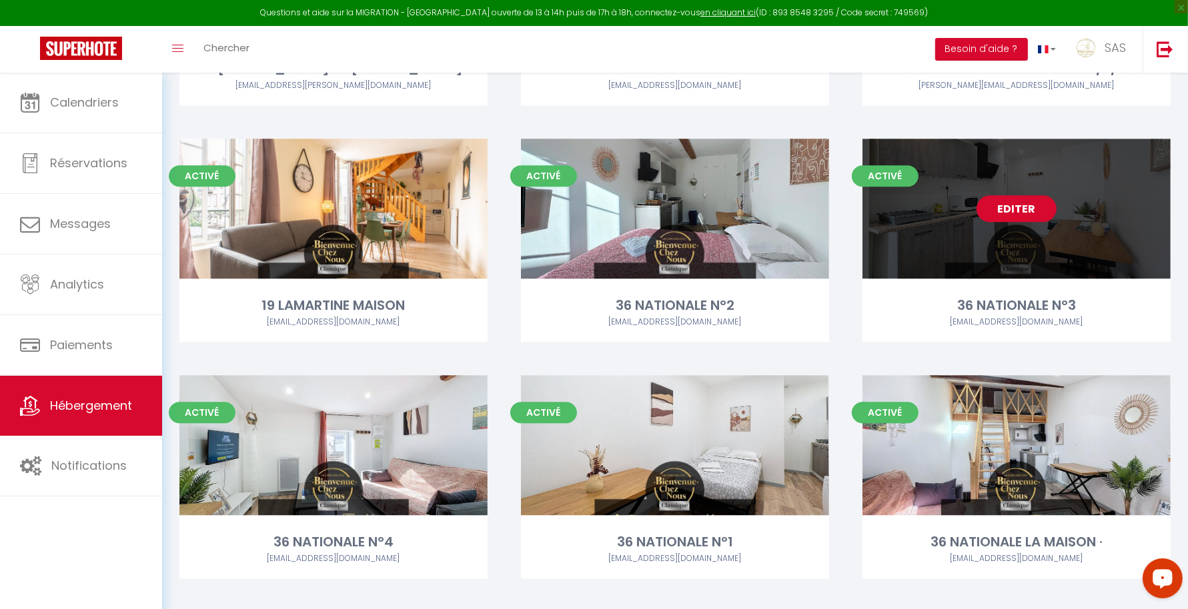
click at [1007, 205] on link "Editer" at bounding box center [1016, 208] width 80 height 27
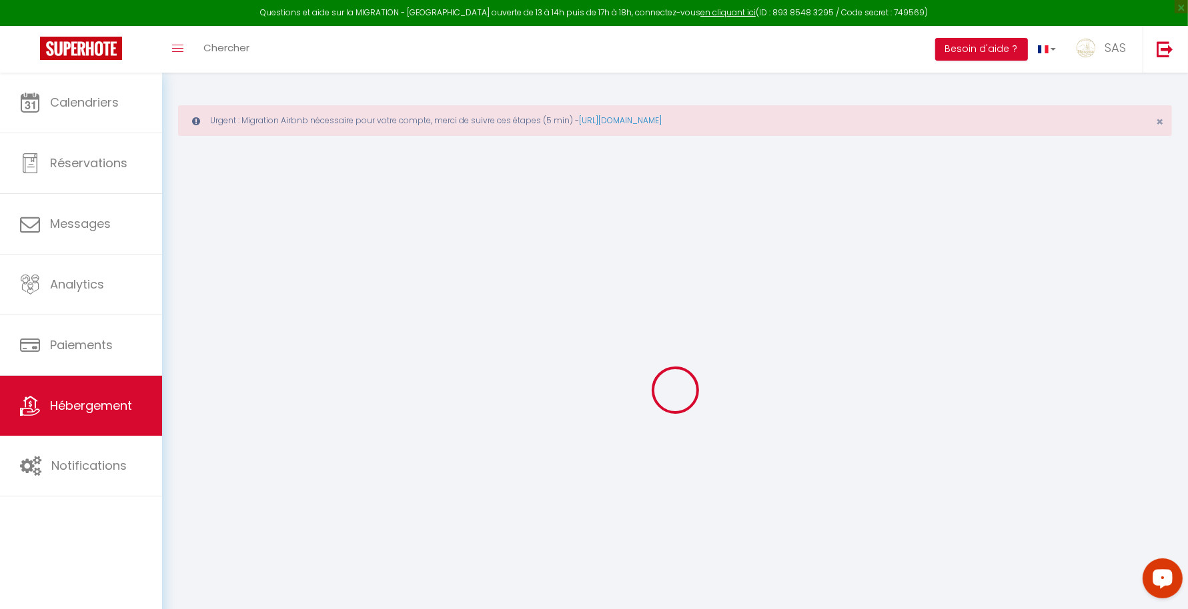
select select
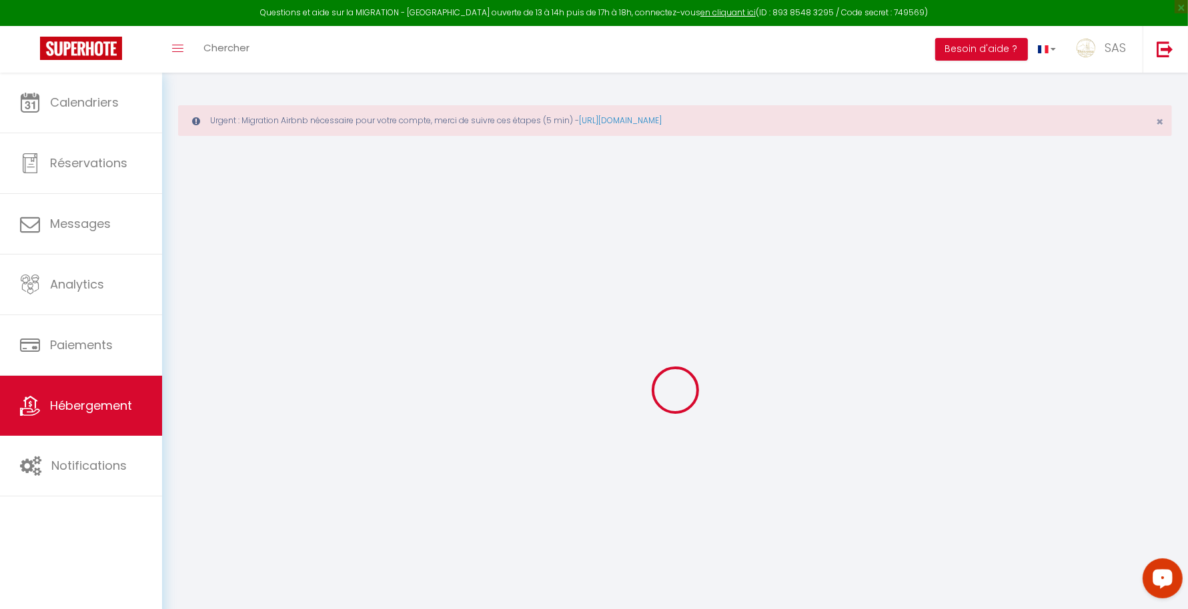
select select
checkbox input "false"
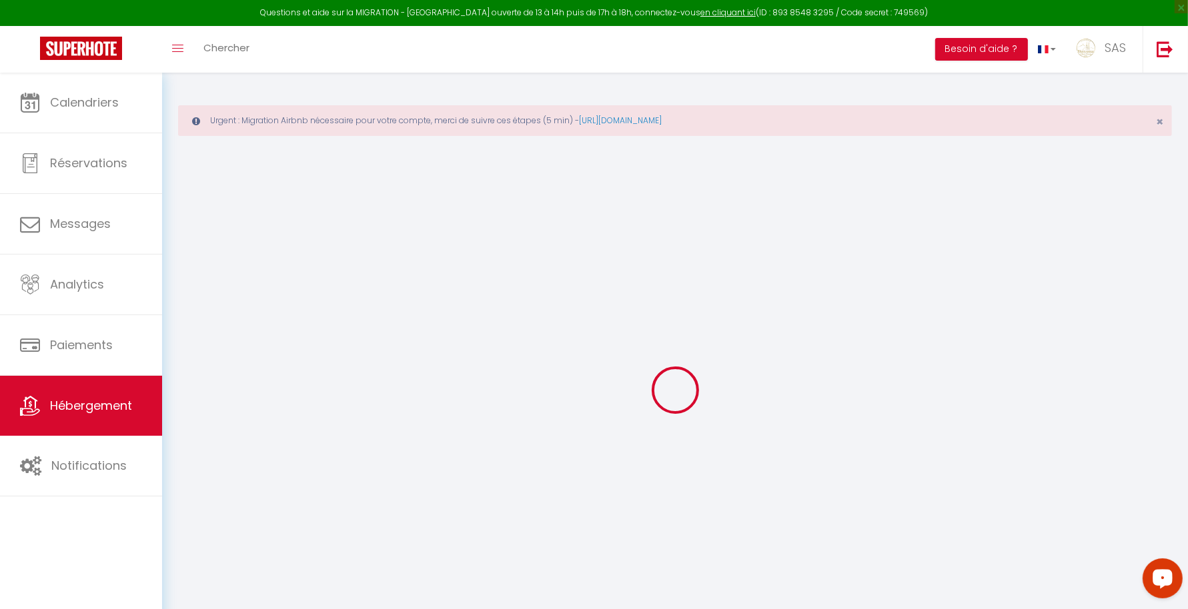
checkbox input "false"
select select "17:00"
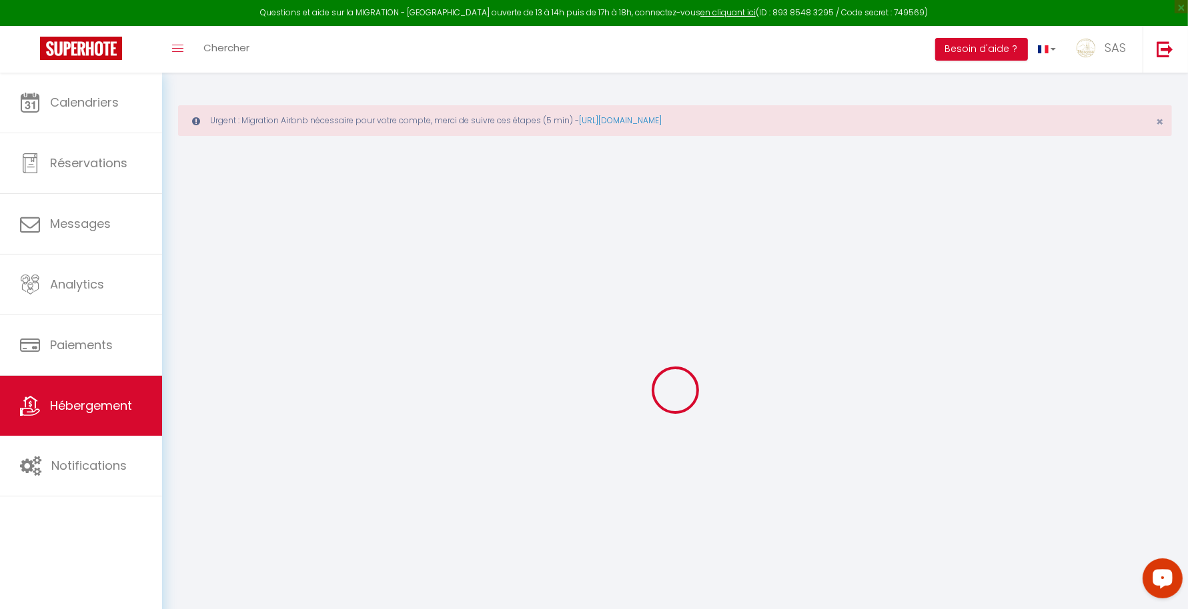
select select
select select "11:00"
select select "30"
select select "120"
select select "22:00"
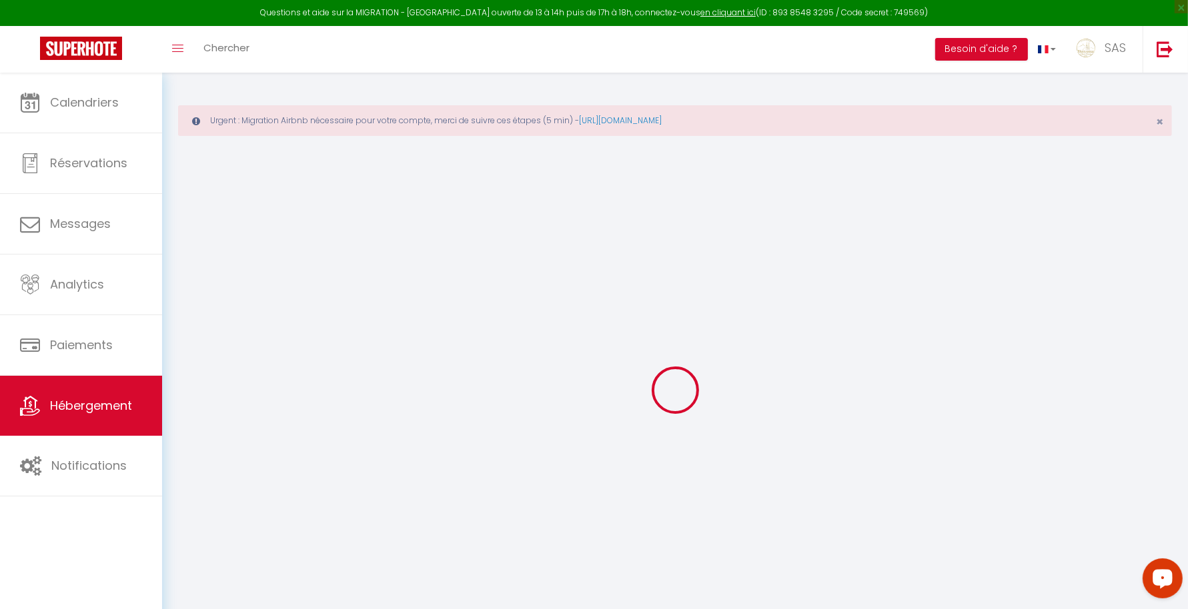
select select
checkbox input "false"
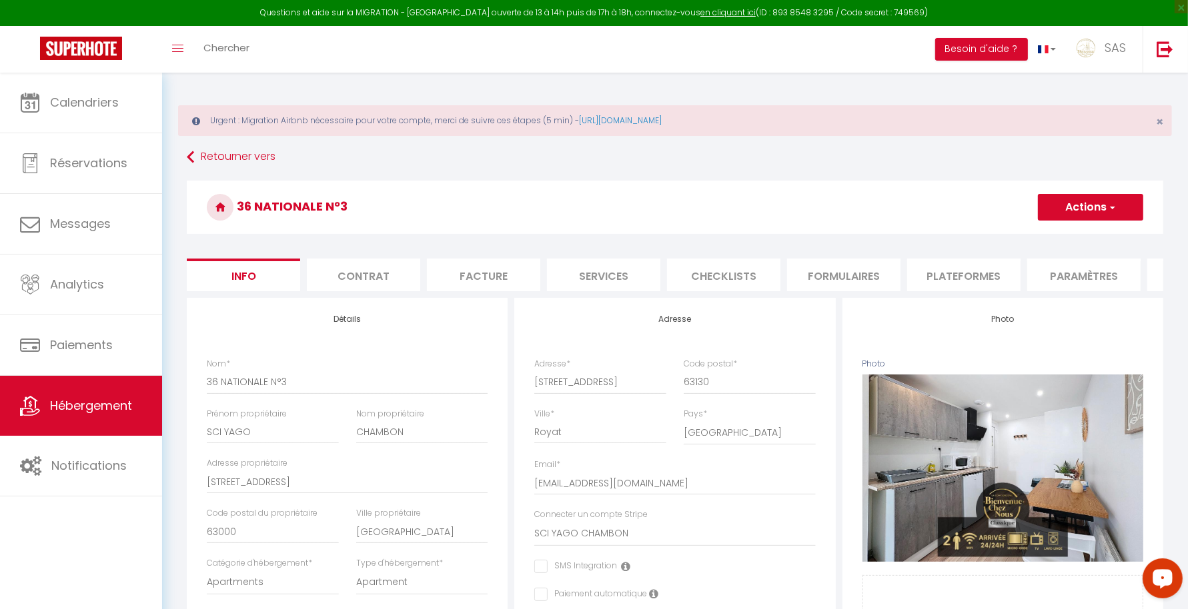
select select
checkbox input "false"
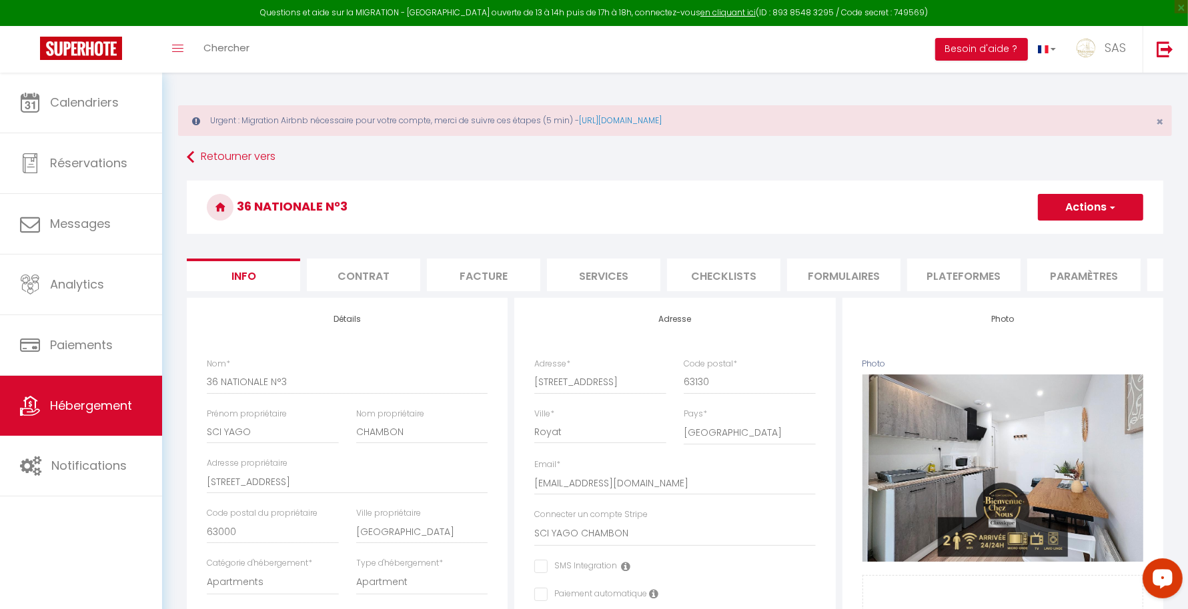
click at [846, 285] on li "Formulaires" at bounding box center [843, 275] width 113 height 33
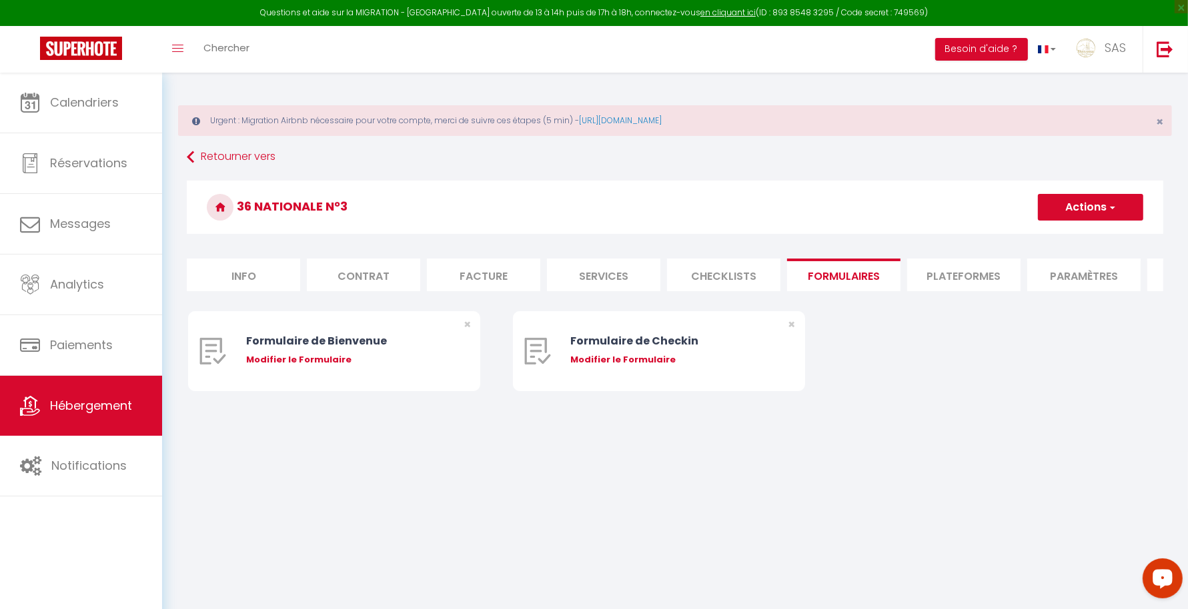
drag, startPoint x: 944, startPoint y: 267, endPoint x: 531, endPoint y: 446, distance: 449.8
click at [531, 446] on div "Urgent : Migration Airbnb nécessaire pour votre compte, merci de suivre ces éta…" at bounding box center [675, 262] width 1026 height 379
click at [962, 269] on li "Plateformes" at bounding box center [963, 275] width 113 height 33
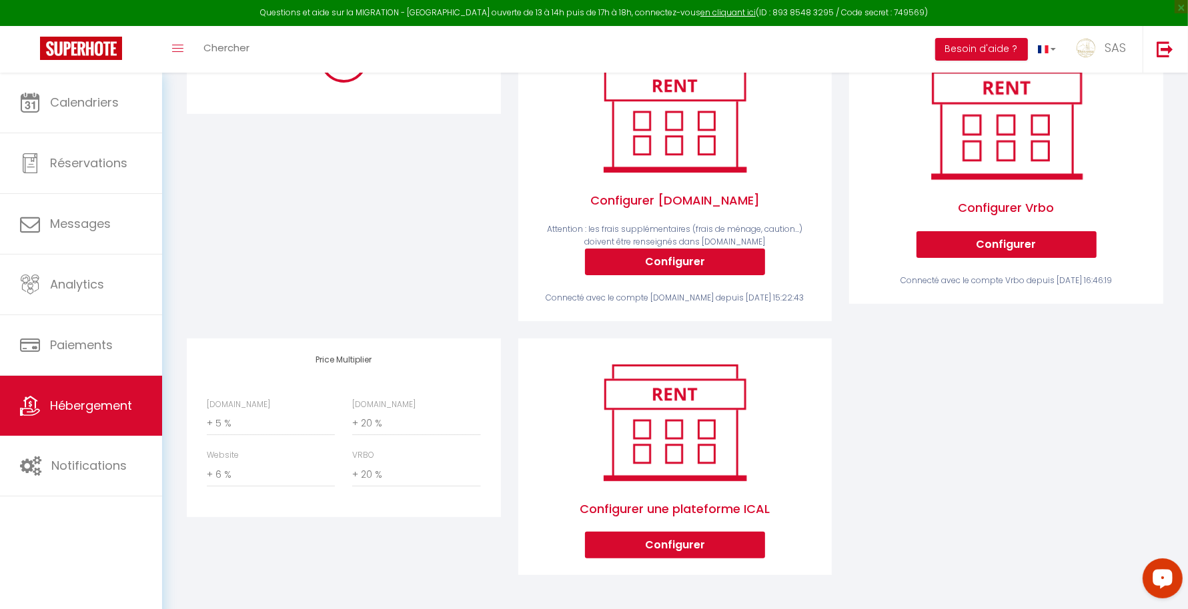
scroll to position [297, 0]
select select "2812-1299253697298753182"
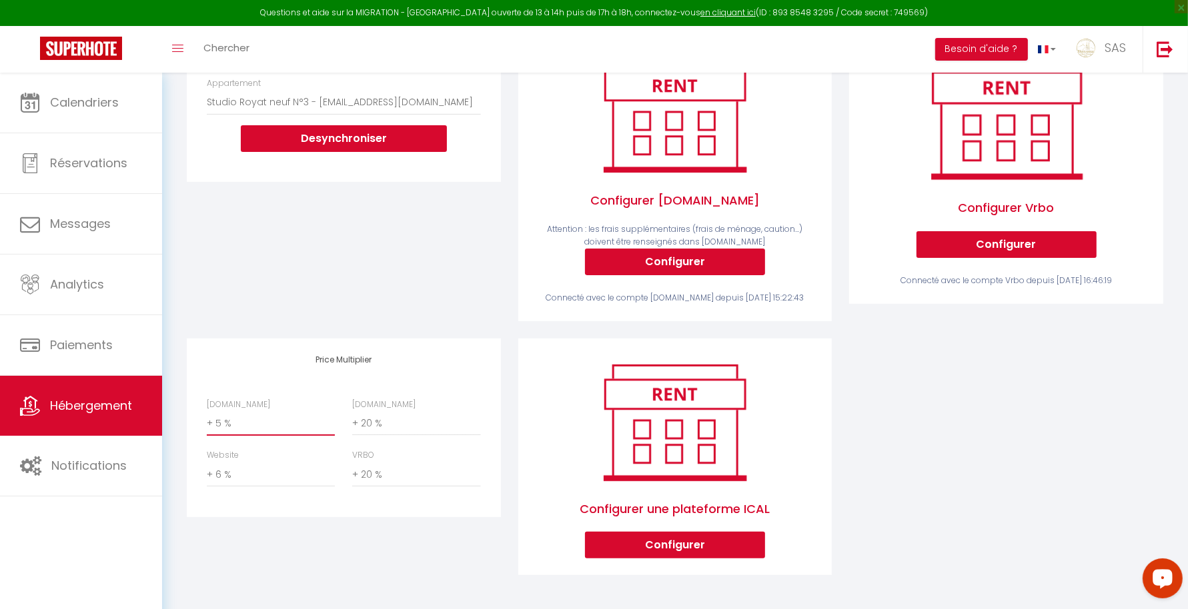
click at [228, 436] on select "0 + 1 % + 2 % + 3 % + 4 % + 5 % + 6 % + 7 % + 8 % + 9 %" at bounding box center [271, 423] width 128 height 25
select select "+ 22 %"
click at [207, 419] on select "0 + 1 % + 2 % + 3 % + 4 % + 5 % + 6 % + 7 % + 8 % + 9 %" at bounding box center [271, 423] width 128 height 25
click at [1162, 453] on div "Airbnb Appartement *New* T5 cosy+garage, proche siège Michelin, rare - [EMAIL_A…" at bounding box center [675, 304] width 994 height 575
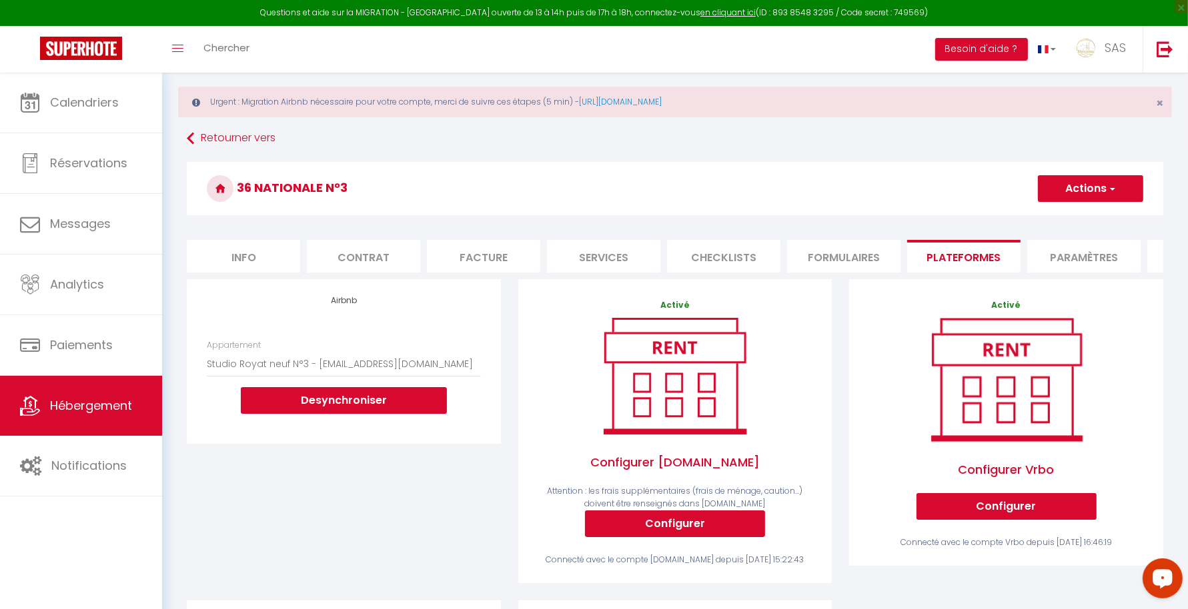
scroll to position [0, 0]
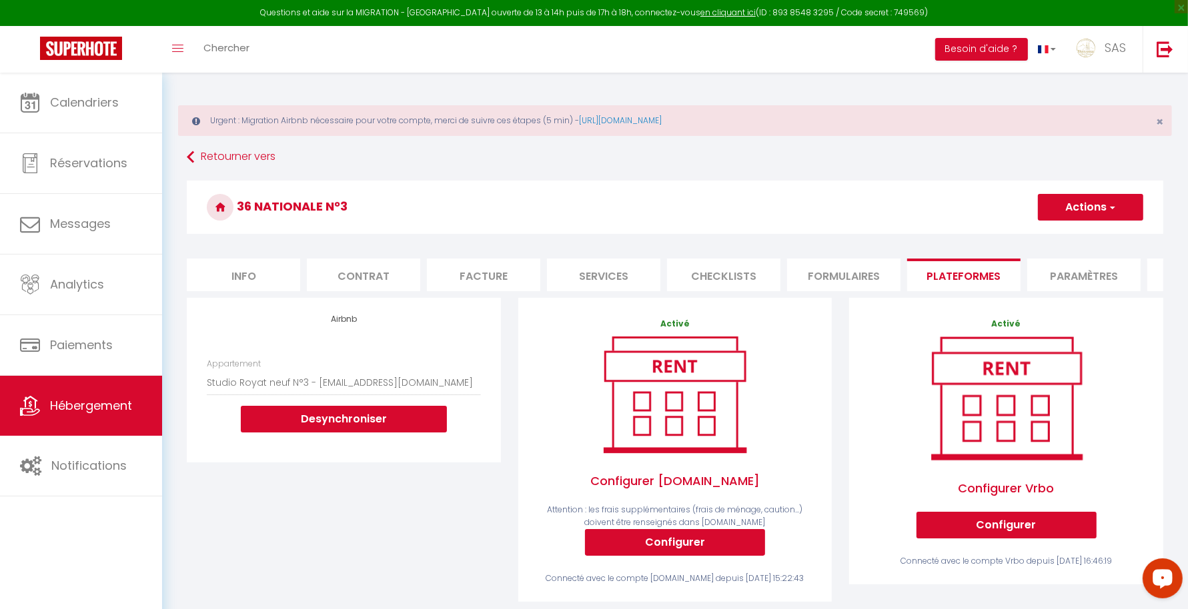
click at [1077, 205] on button "Actions" at bounding box center [1090, 207] width 105 height 27
drag, startPoint x: 1084, startPoint y: 236, endPoint x: 1200, endPoint y: 93, distance: 184.0
click at [1187, 93] on html "Questions et aide sur la MIGRATION - [GEOGRAPHIC_DATA] ouverte de 13 à 14h puis…" at bounding box center [594, 304] width 1188 height 609
click at [1092, 201] on button "Actions" at bounding box center [1090, 207] width 105 height 27
click at [1080, 235] on link "Enregistrer" at bounding box center [1089, 236] width 105 height 17
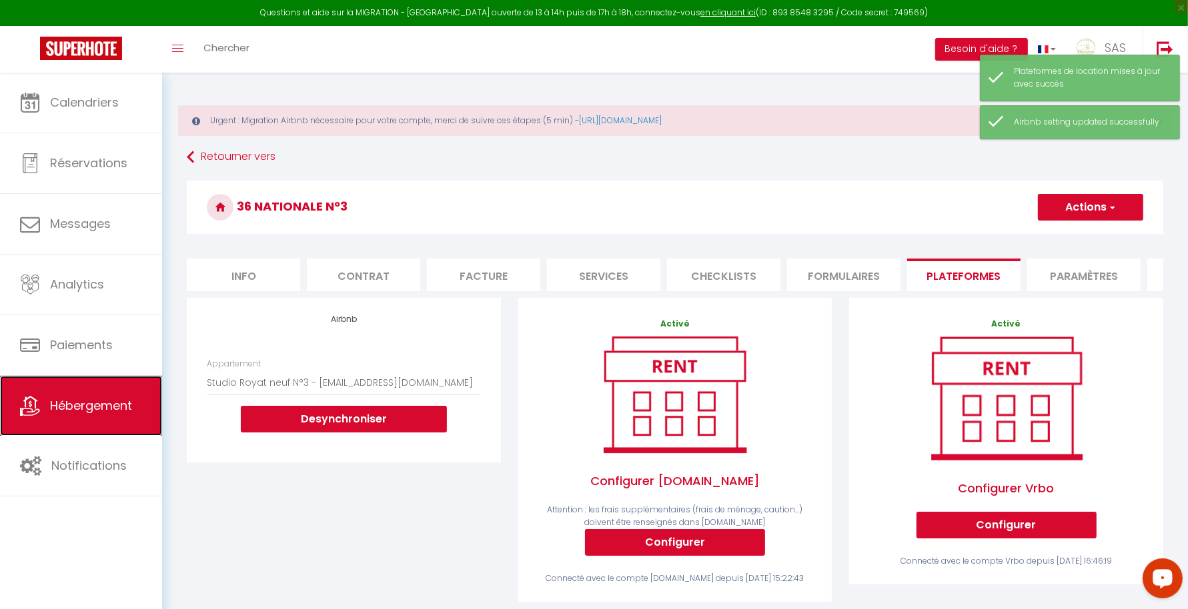
click at [27, 411] on icon at bounding box center [30, 406] width 20 height 20
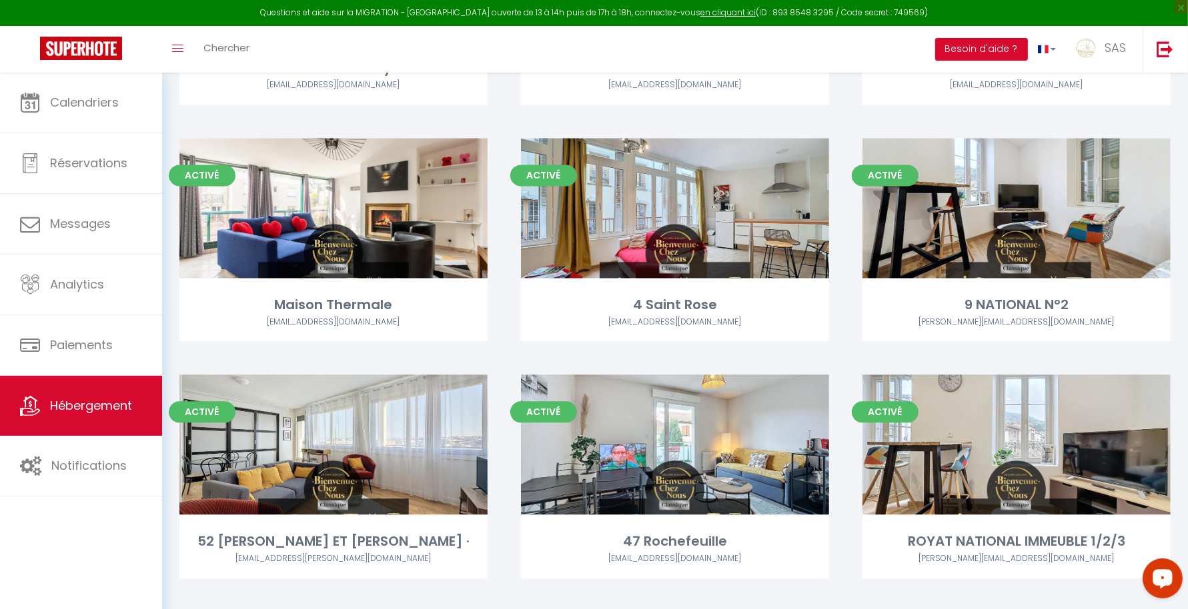
scroll to position [7907, 0]
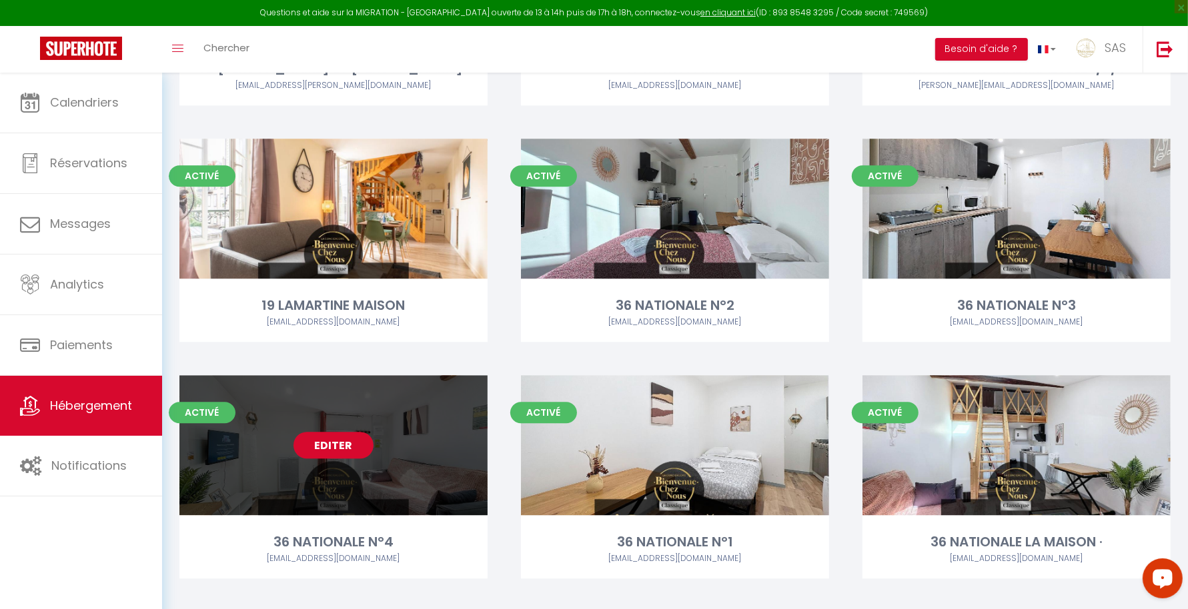
click at [326, 450] on link "Editer" at bounding box center [333, 445] width 80 height 27
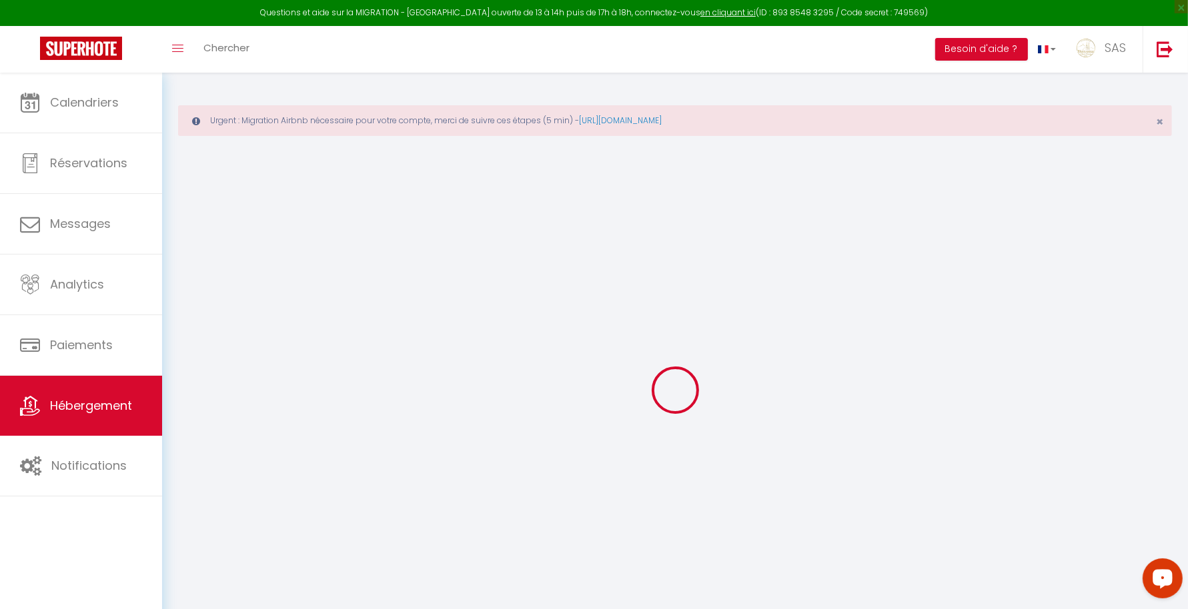
select select
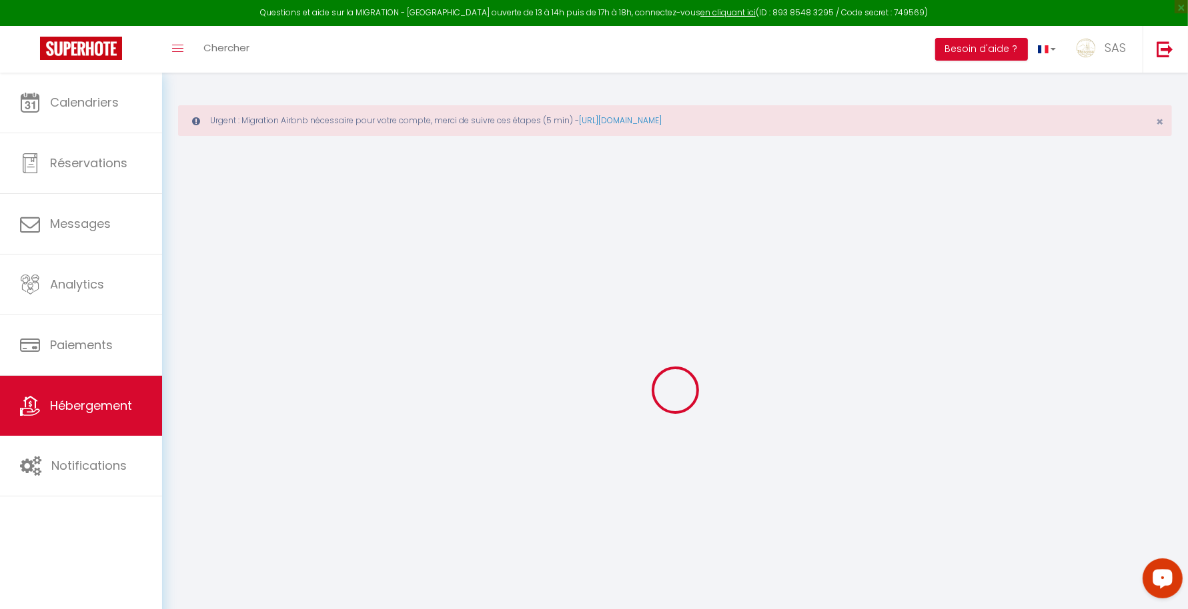
select select
checkbox input "false"
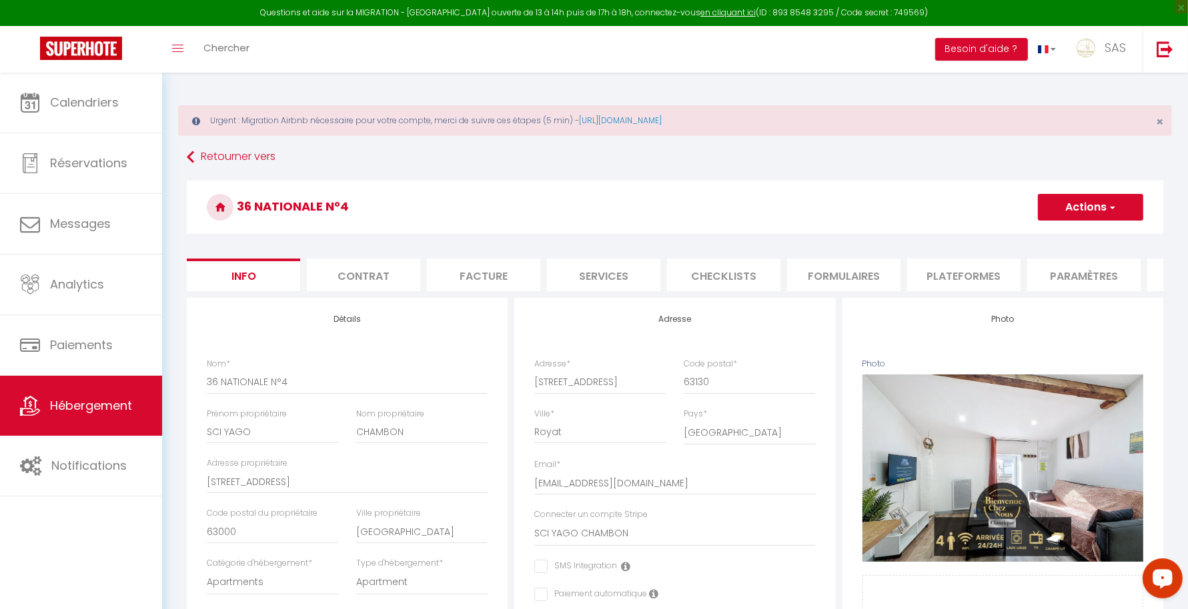
click at [945, 275] on li "Plateformes" at bounding box center [963, 275] width 113 height 33
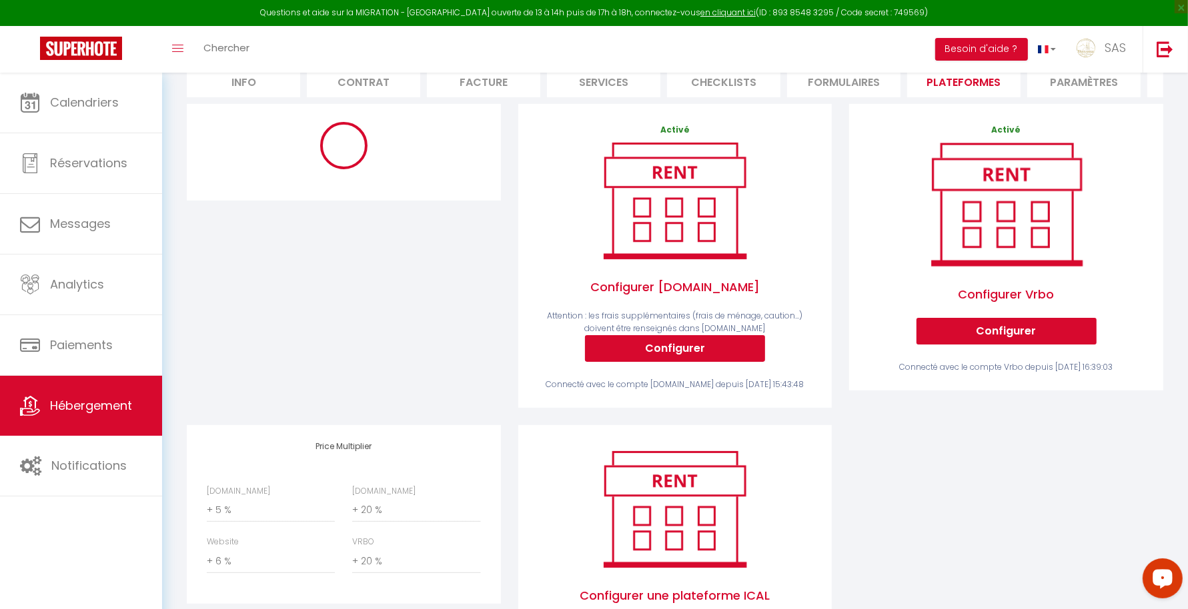
scroll to position [251, 0]
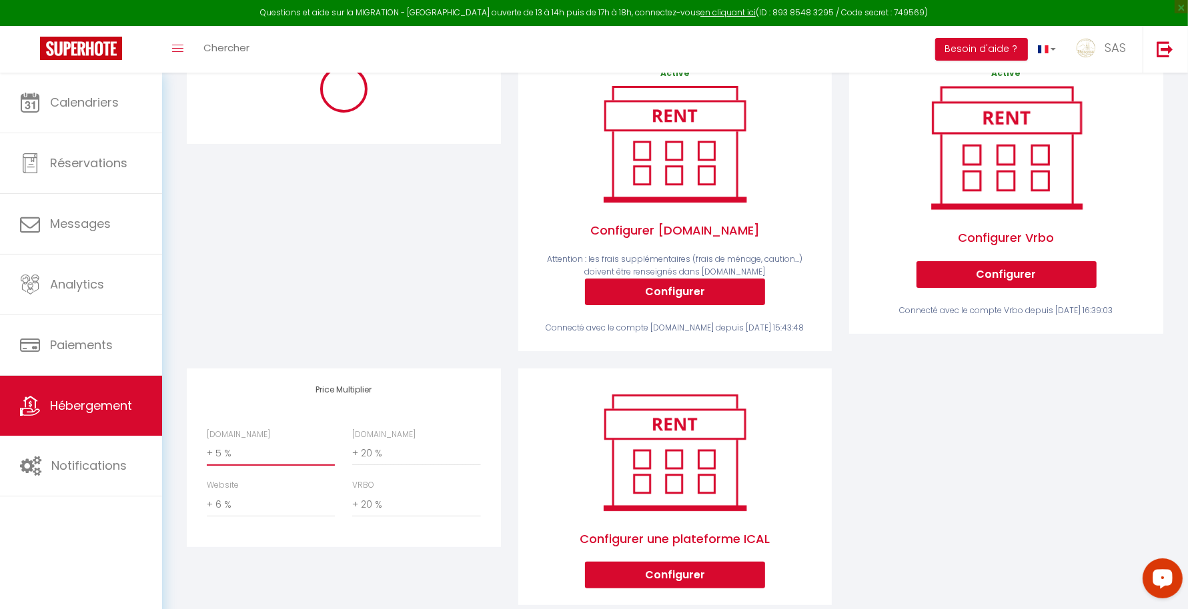
click at [230, 466] on select "0 + 1 % + 2 % + 3 % + 4 % + 5 % + 6 % + 7 % + 8 % + 9 %" at bounding box center [271, 453] width 128 height 25
click at [207, 464] on select "0 + 1 % + 2 % + 3 % + 4 % + 5 % + 6 % + 7 % + 8 % + 9 %" at bounding box center [271, 453] width 128 height 25
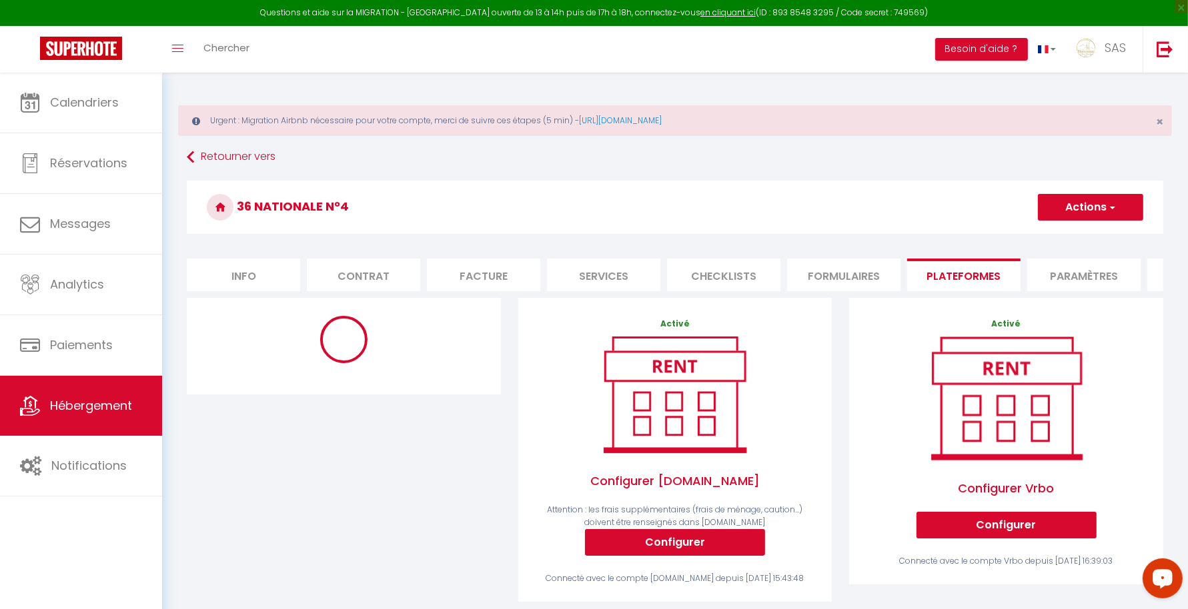
click at [1104, 209] on button "Actions" at bounding box center [1090, 207] width 105 height 27
click at [1062, 237] on link "Enregistrer" at bounding box center [1089, 236] width 105 height 17
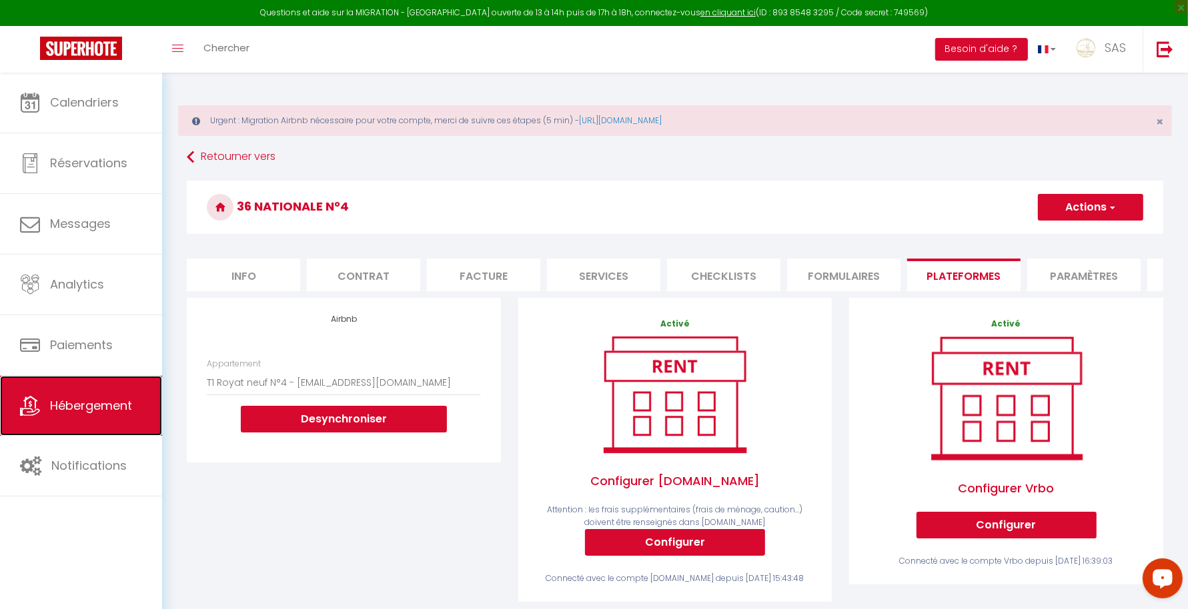
click at [121, 400] on span "Hébergement" at bounding box center [91, 405] width 82 height 17
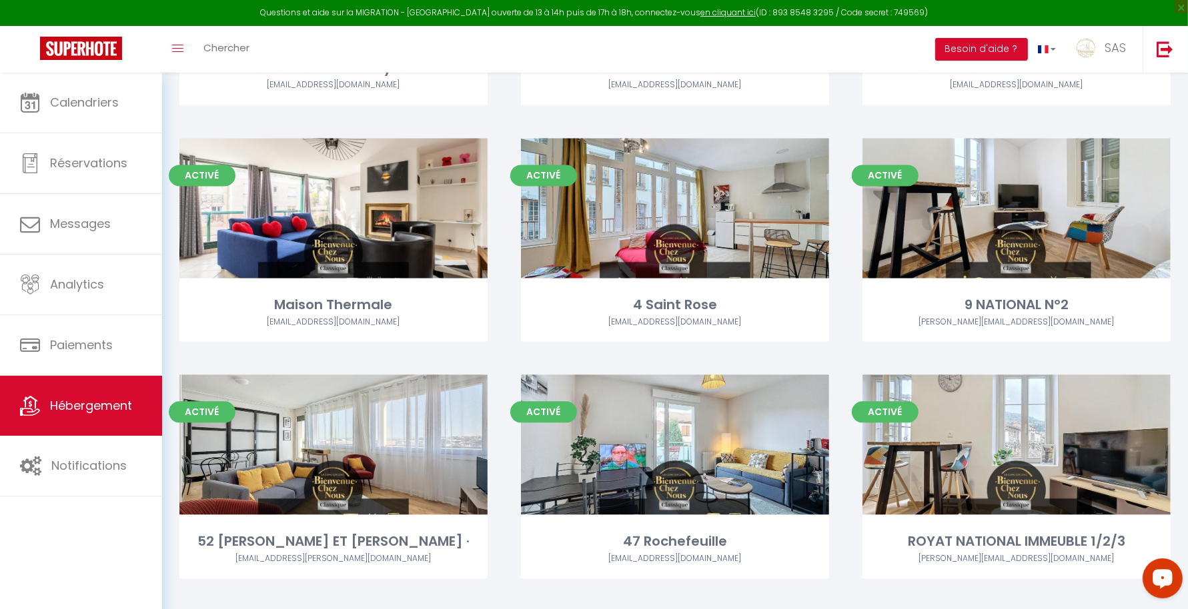
scroll to position [7907, 0]
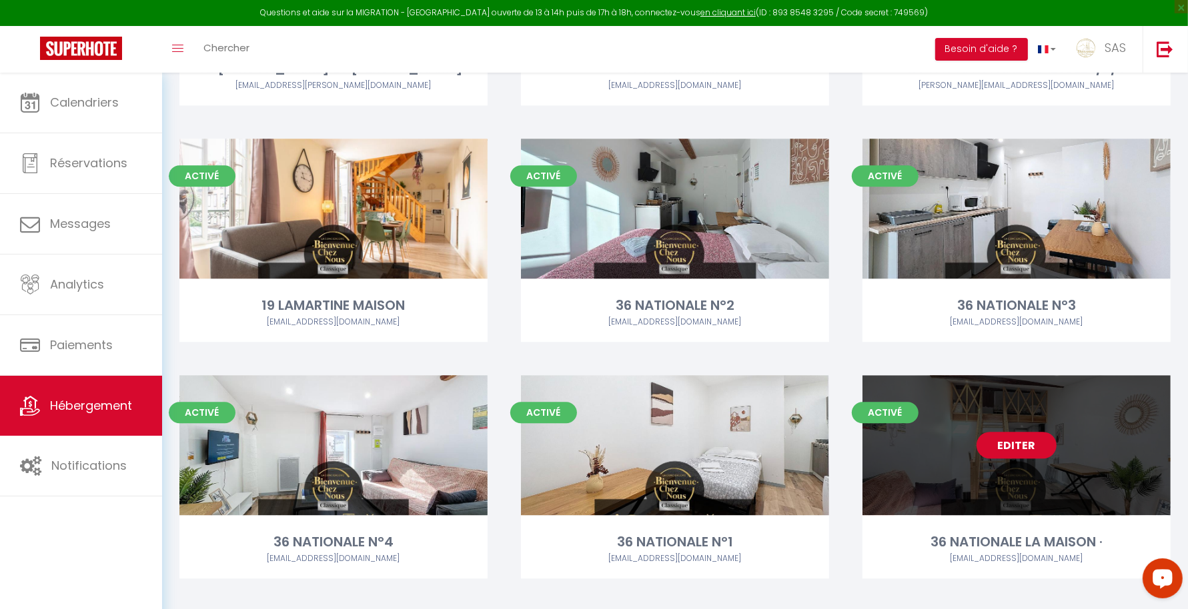
click at [1006, 444] on link "Editer" at bounding box center [1016, 445] width 80 height 27
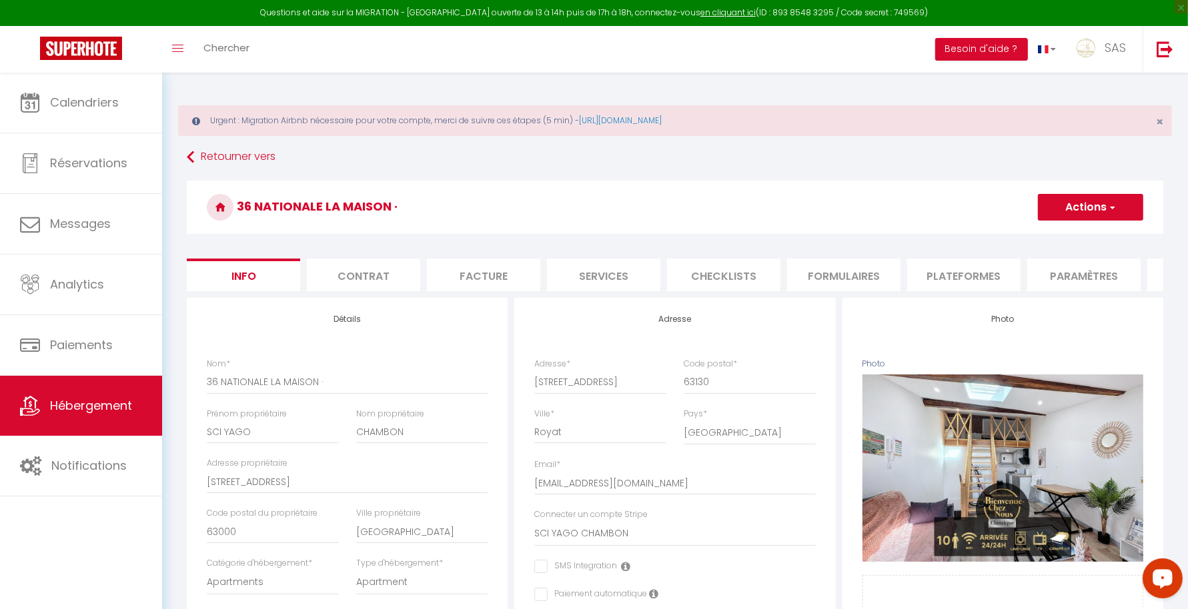
click at [847, 271] on li "Formulaires" at bounding box center [843, 275] width 113 height 33
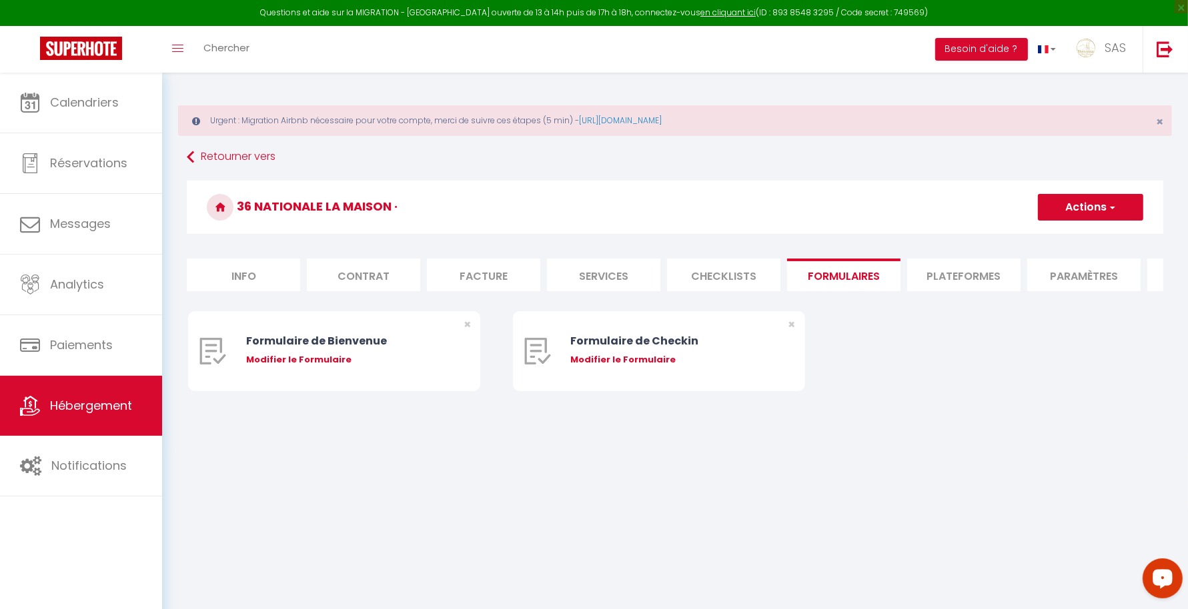
click at [961, 270] on li "Plateformes" at bounding box center [963, 275] width 113 height 33
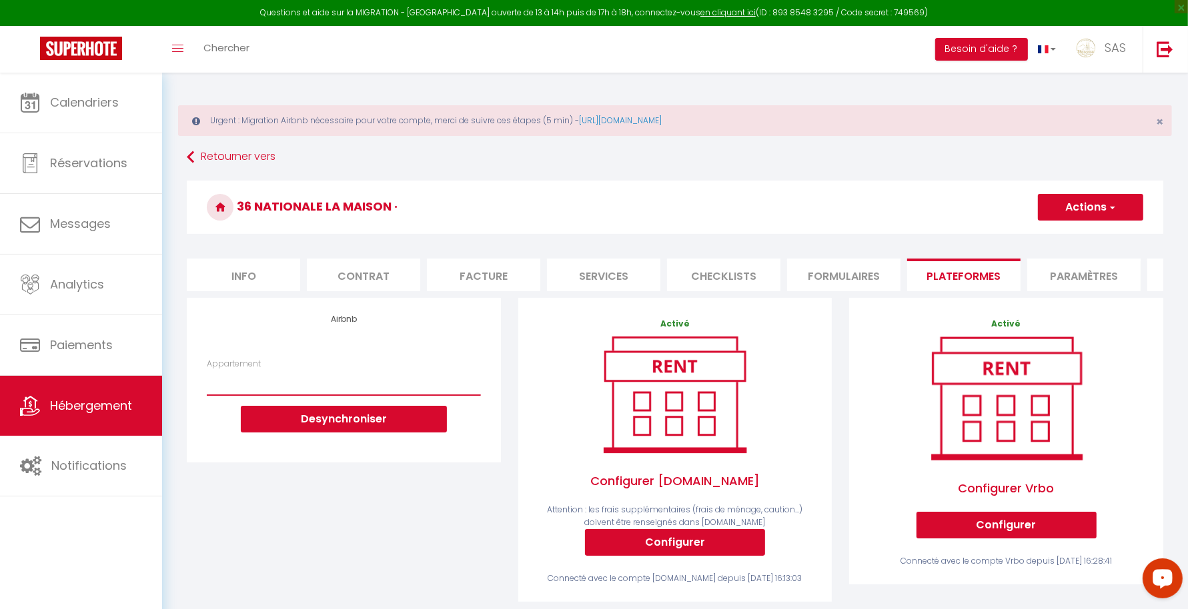
click at [335, 393] on select "*New* T5 cosy+garage, proche siège Michelin, rare - [EMAIL_ADDRESS][DOMAIN_NAME…" at bounding box center [343, 382] width 273 height 25
click at [452, 497] on div "Airbnb Appartement *New* T5 cosy+garage, proche siège Michelin, rare - [EMAIL_A…" at bounding box center [343, 458] width 331 height 321
click at [444, 390] on select "*New* T5 cosy+garage, proche siège Michelin, rare - [EMAIL_ADDRESS][DOMAIN_NAME…" at bounding box center [343, 382] width 273 height 25
click at [419, 395] on select "*New* T5 cosy+garage, proche siège Michelin, rare - [EMAIL_ADDRESS][DOMAIN_NAME…" at bounding box center [343, 382] width 273 height 25
click at [387, 462] on div "Airbnb Appartement *New* T5 cosy+garage, proche siège Michelin, rare - [EMAIL_A…" at bounding box center [343, 380] width 313 height 164
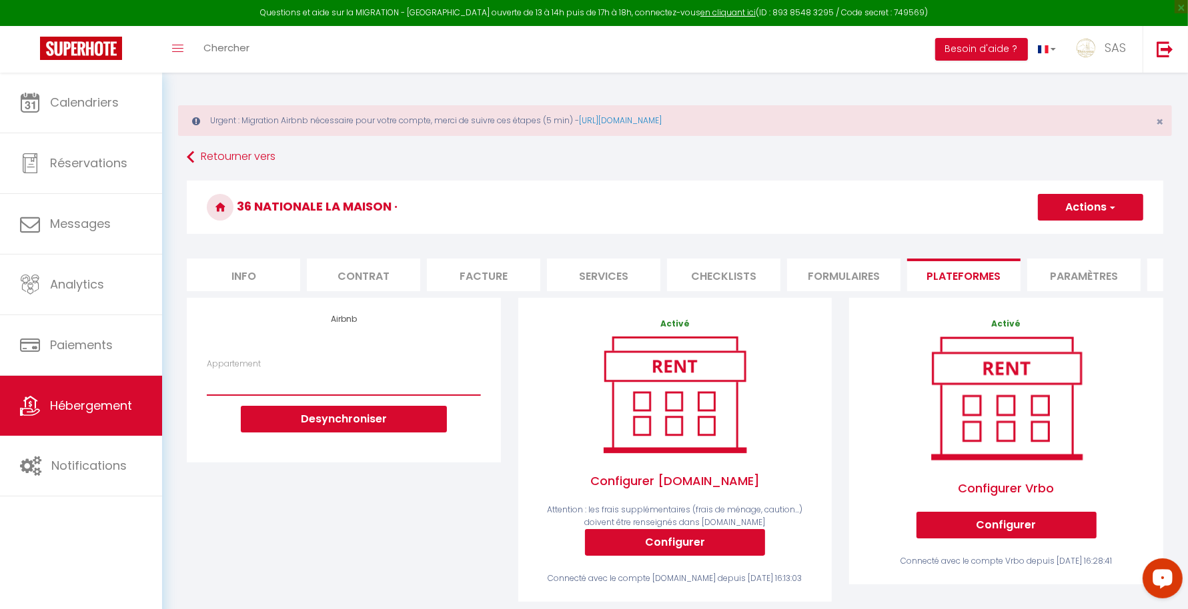
click at [303, 395] on select "*New* T5 cosy+garage, proche siège Michelin, rare - [EMAIL_ADDRESS][DOMAIN_NAME…" at bounding box center [343, 382] width 273 height 25
click at [508, 463] on div "Airbnb Appartement *New* T5 cosy+garage, proche siège Michelin, rare - [EMAIL_A…" at bounding box center [343, 458] width 331 height 321
click at [847, 34] on div "Toggle menubar Chercher BUTTON Besoin d'aide ? SAS Paramètres Équipe" at bounding box center [637, 49] width 1081 height 47
click at [125, 402] on span "Hébergement" at bounding box center [91, 405] width 82 height 17
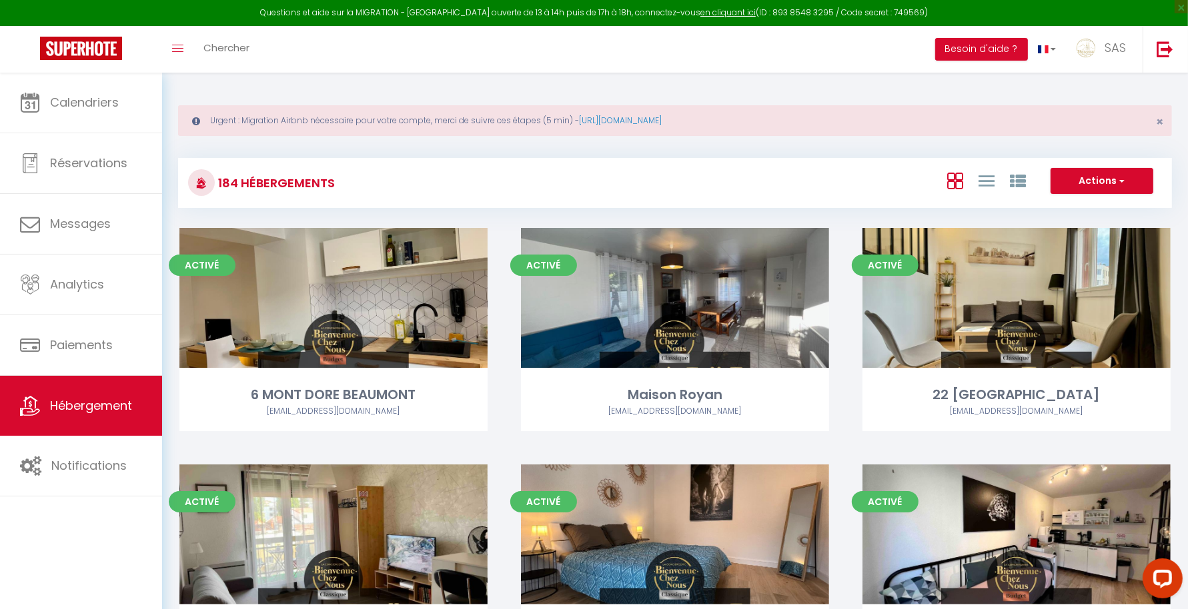
scroll to position [8855, 0]
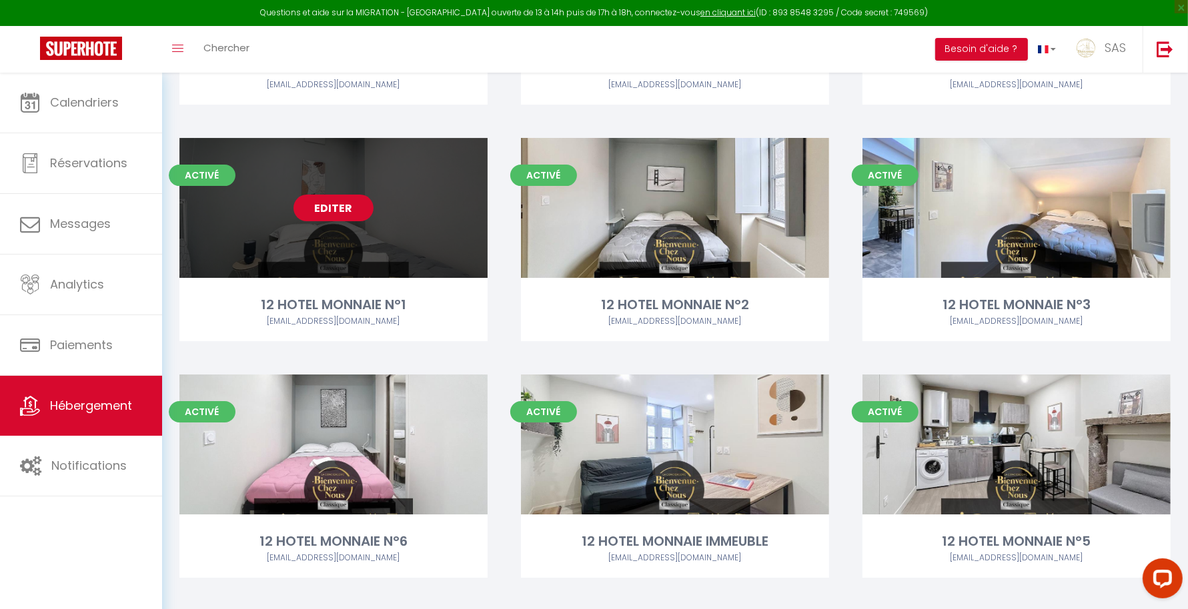
click at [350, 207] on link "Editer" at bounding box center [333, 208] width 80 height 27
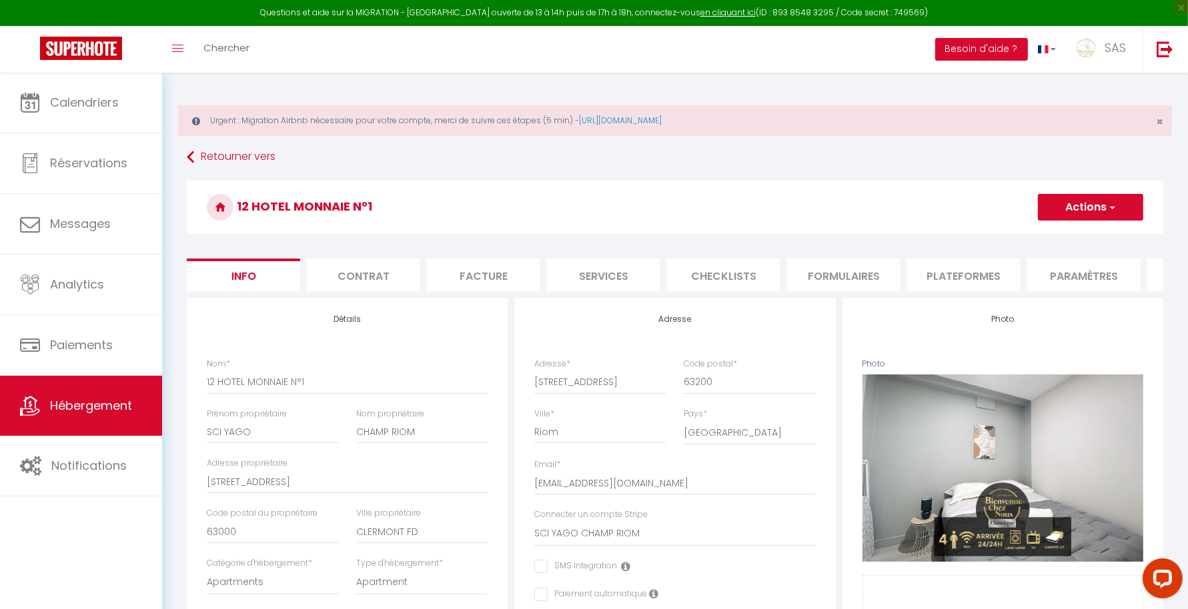
click at [833, 284] on li "Formulaires" at bounding box center [843, 275] width 113 height 33
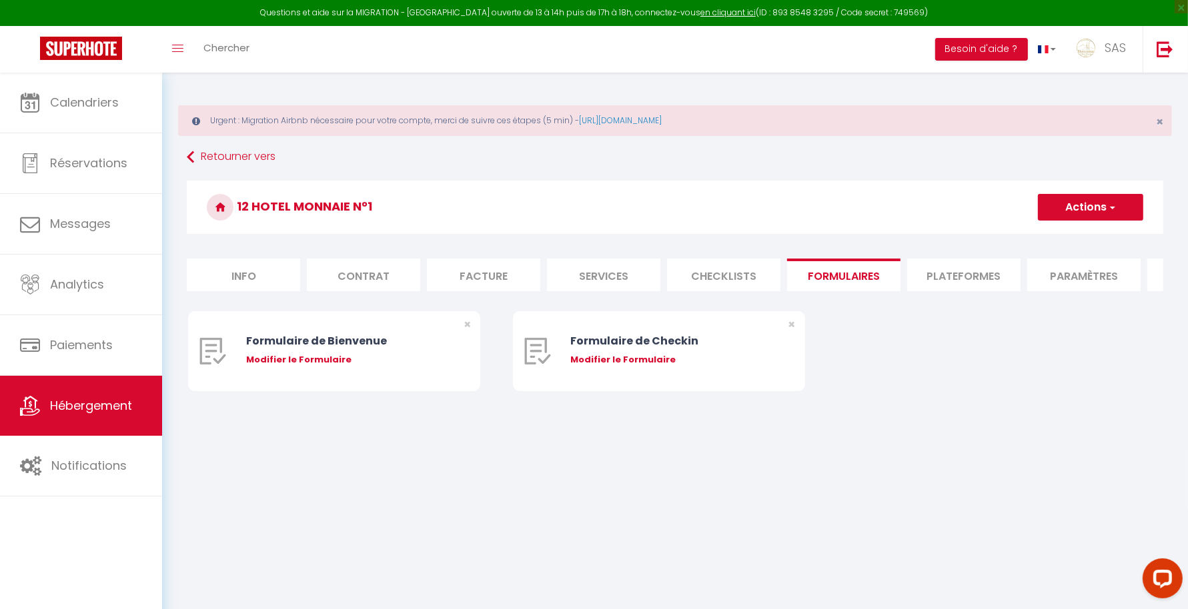
click at [734, 273] on li "Checklists" at bounding box center [723, 275] width 113 height 33
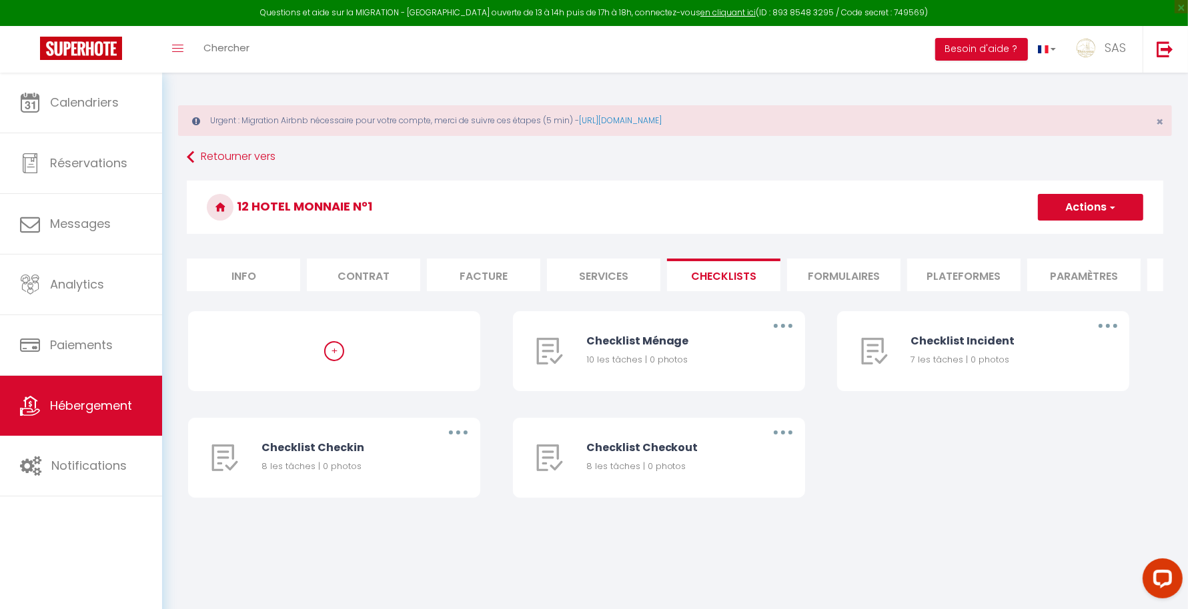
click at [860, 276] on li "Formulaires" at bounding box center [843, 275] width 113 height 33
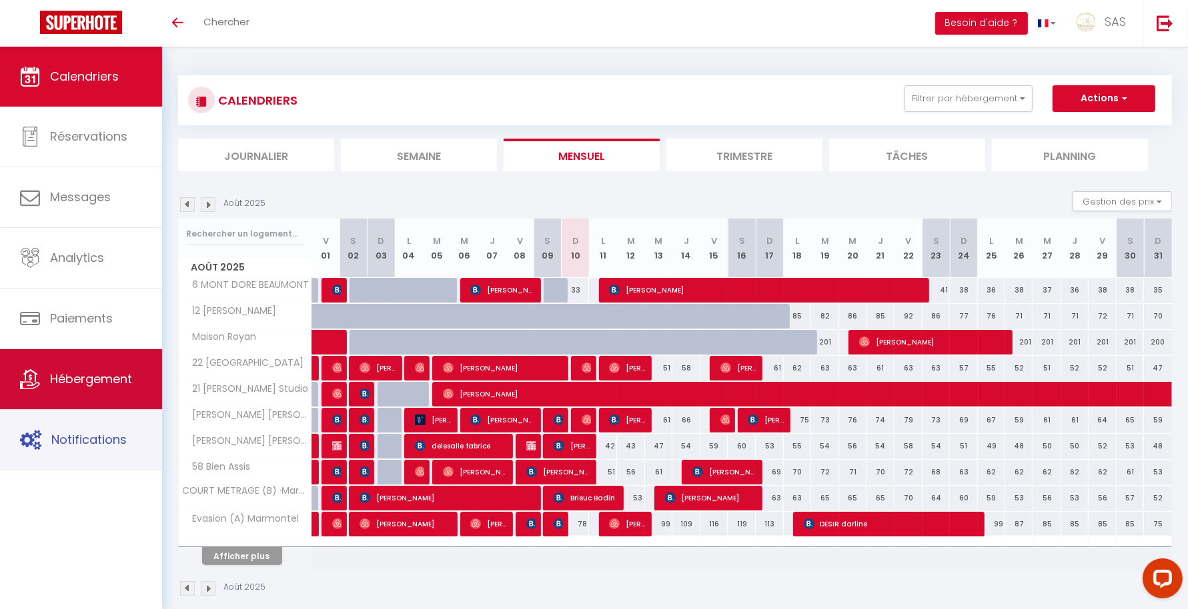
click at [107, 387] on span "Hébergement" at bounding box center [91, 379] width 82 height 17
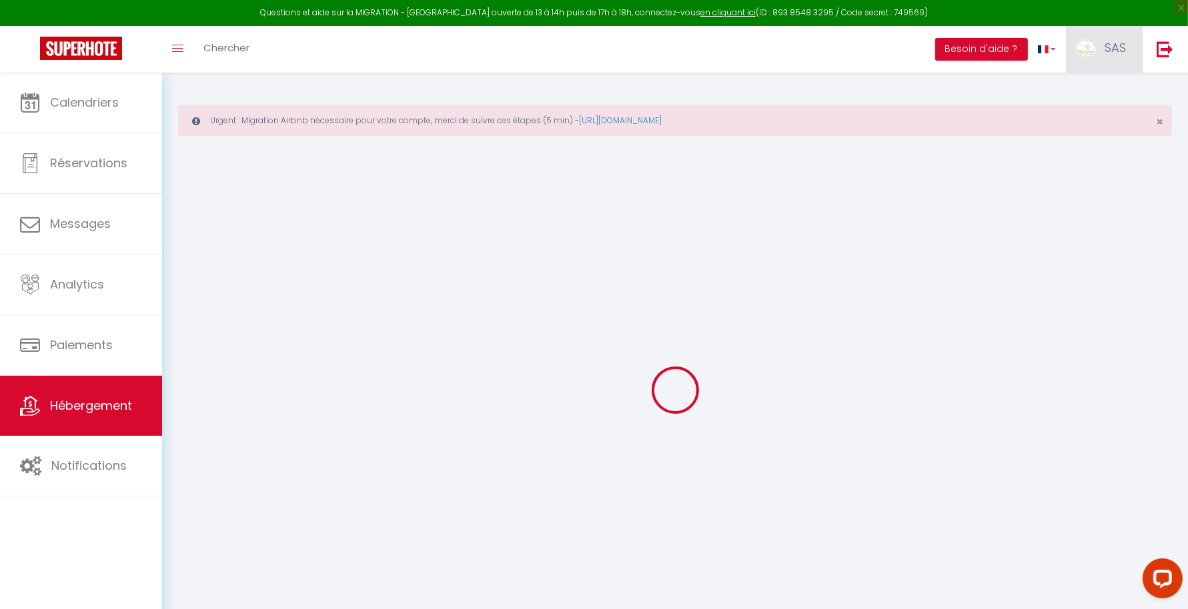
click at [1098, 37] on link "SAS" at bounding box center [1104, 49] width 77 height 47
click at [1080, 82] on link "Paramètres" at bounding box center [1089, 92] width 99 height 23
select select "fr"
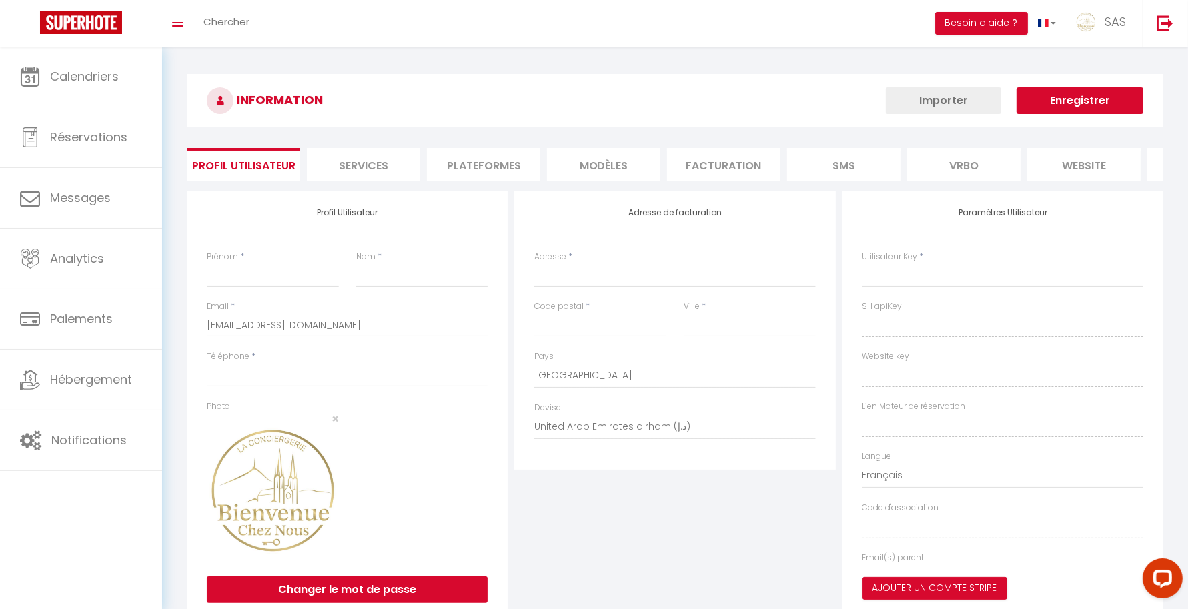
type input "SAS"
type input "BCN CONCIERGERIE"
type input "04 44 44 94 12"
type input "BCN CONCIERGERIE [STREET_ADDRESS]"
type input "63000"
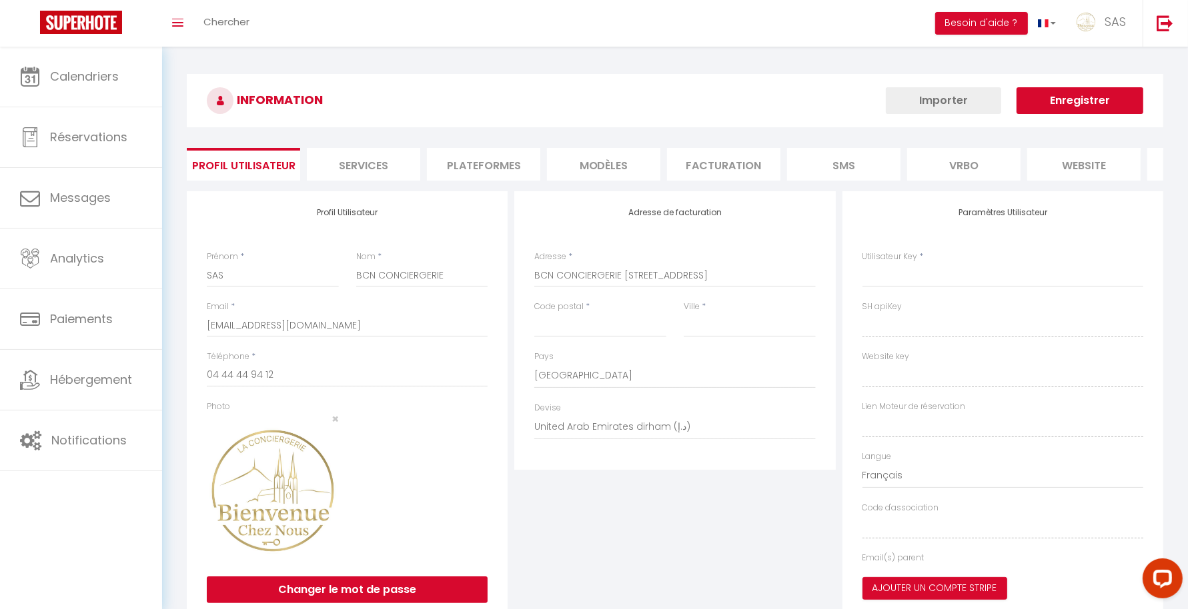
type input "[GEOGRAPHIC_DATA]"
select select "28"
type input "mc8HmQrdq1Qq7XFI92MXDLaOa"
type input "tTaq2okv1QClfljyD2QXXBvYP"
type input "[URL][DOMAIN_NAME]"
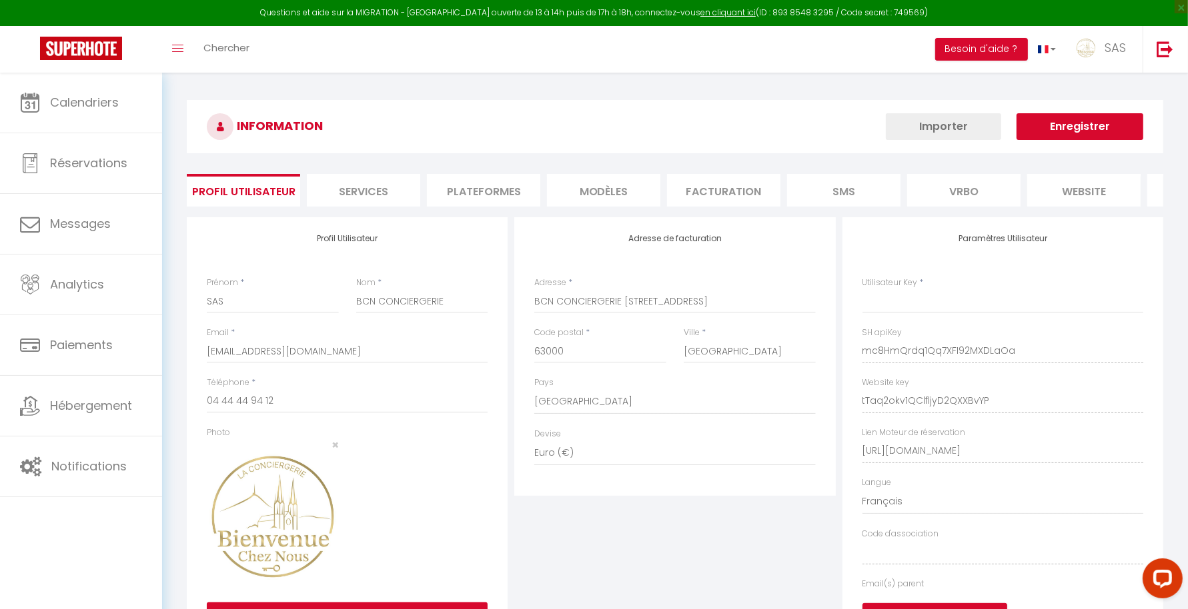
type input "mc8HmQrdq1Qq7XFI92MXDLaOa"
type input "tTaq2okv1QClfljyD2QXXBvYP"
type input "[URL][DOMAIN_NAME]"
select select "fr"
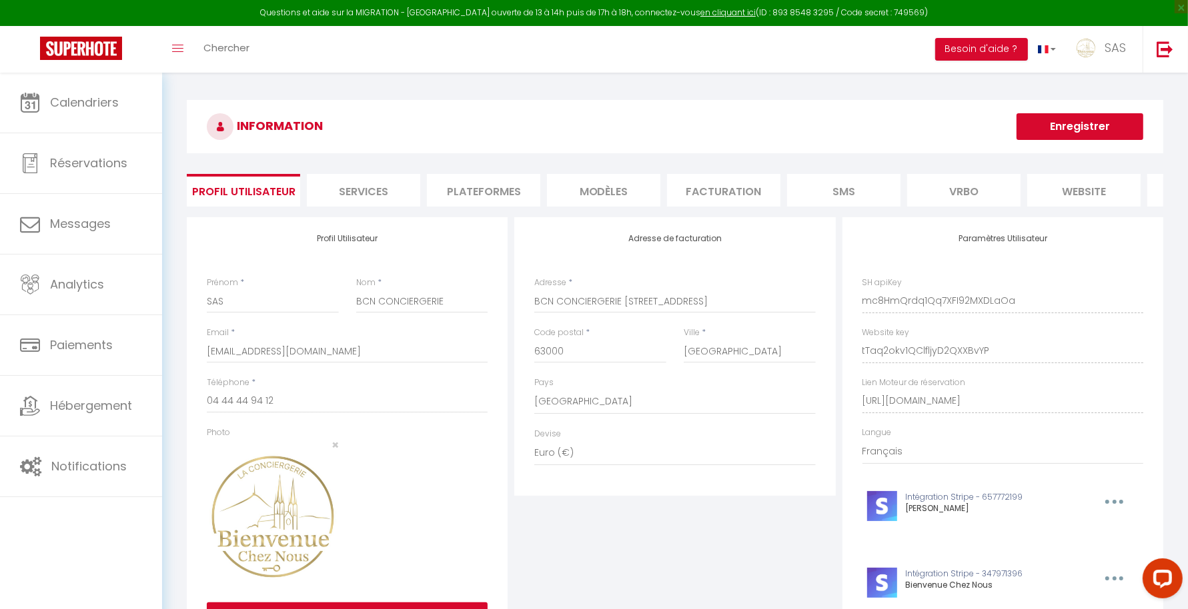
click at [511, 187] on li "Plateformes" at bounding box center [483, 190] width 113 height 33
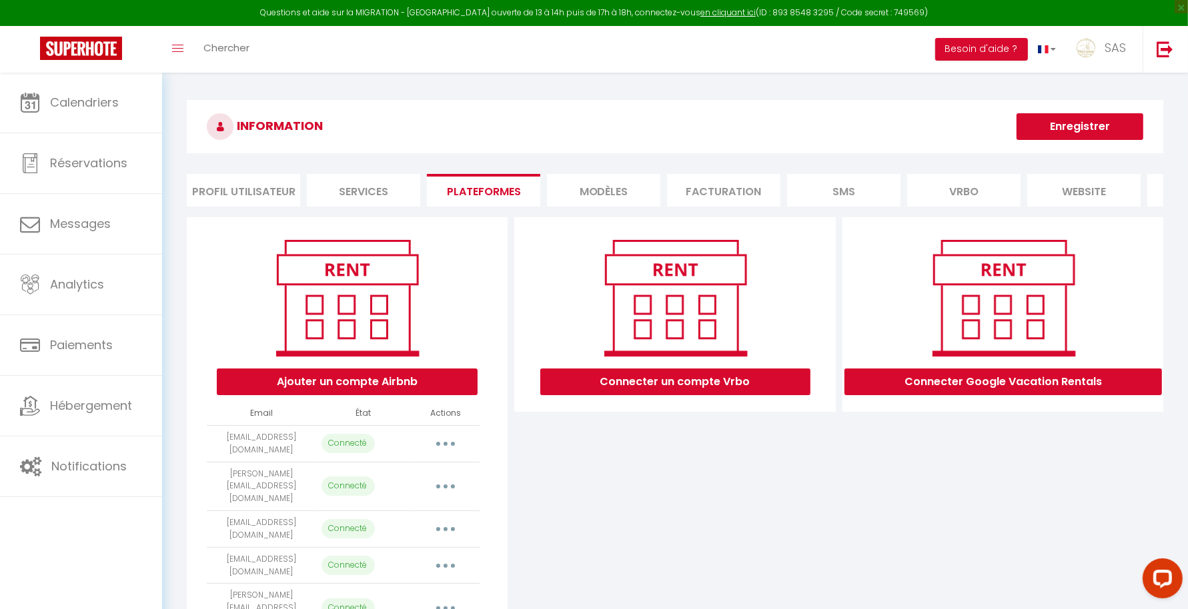
drag, startPoint x: 1186, startPoint y: 92, endPoint x: 1200, endPoint y: 157, distance: 66.2
click at [1188, 157] on html "Questions et aide sur la MIGRATION - Salle Zoom ouverte de 13 à 14h puis de 17h…" at bounding box center [594, 304] width 1188 height 609
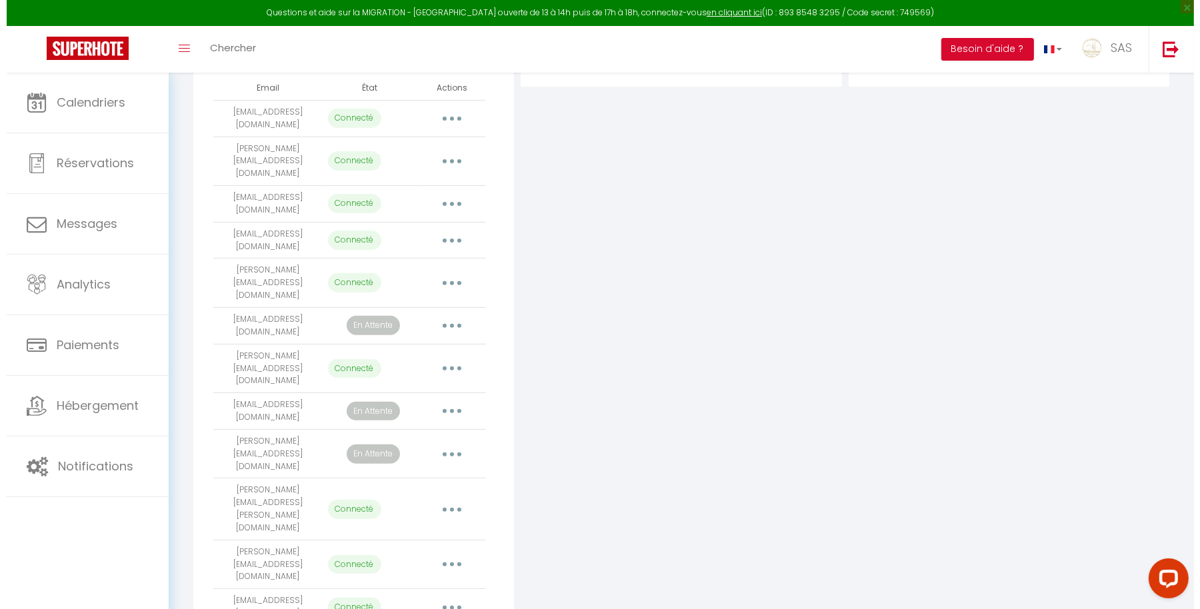
scroll to position [325, 0]
click at [435, 597] on button "button" at bounding box center [445, 607] width 37 height 21
select select "57034"
select select "56304"
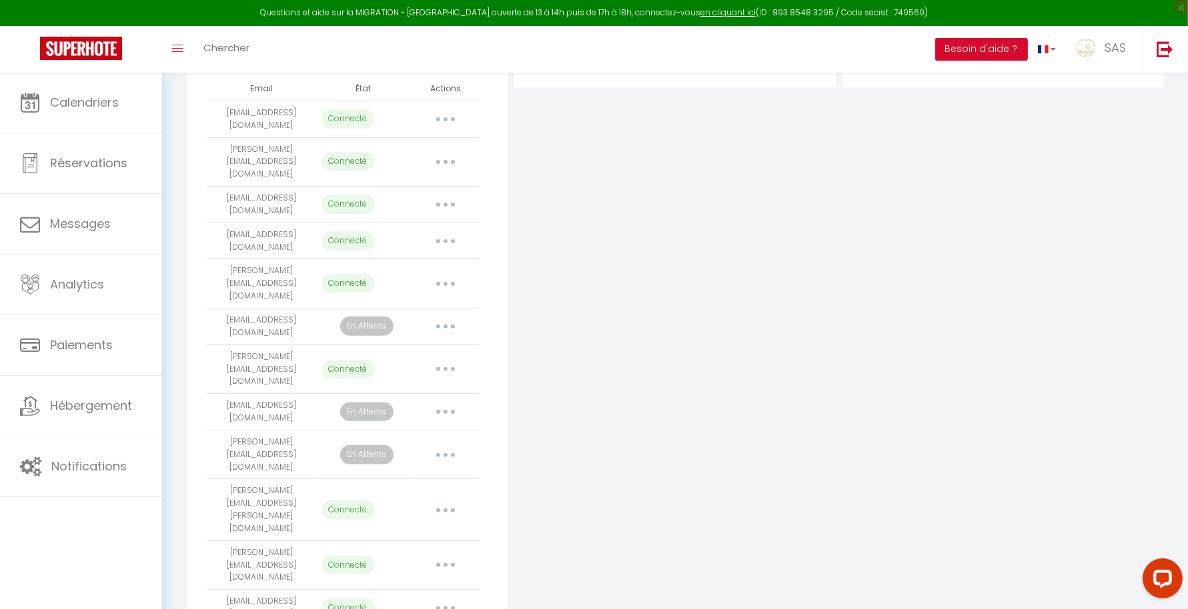
select select "56305"
select select "56306"
select select "56307"
select select "56308"
select select "57958"
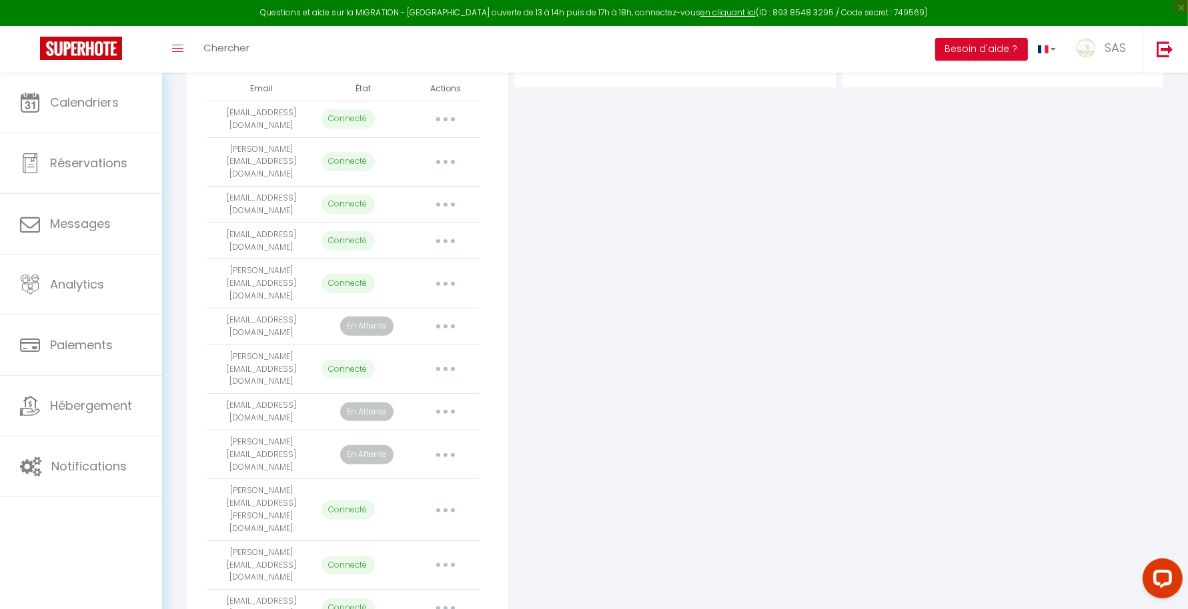
select select "58040"
select select "58041"
select select "58042"
select select "58043"
select select "58044"
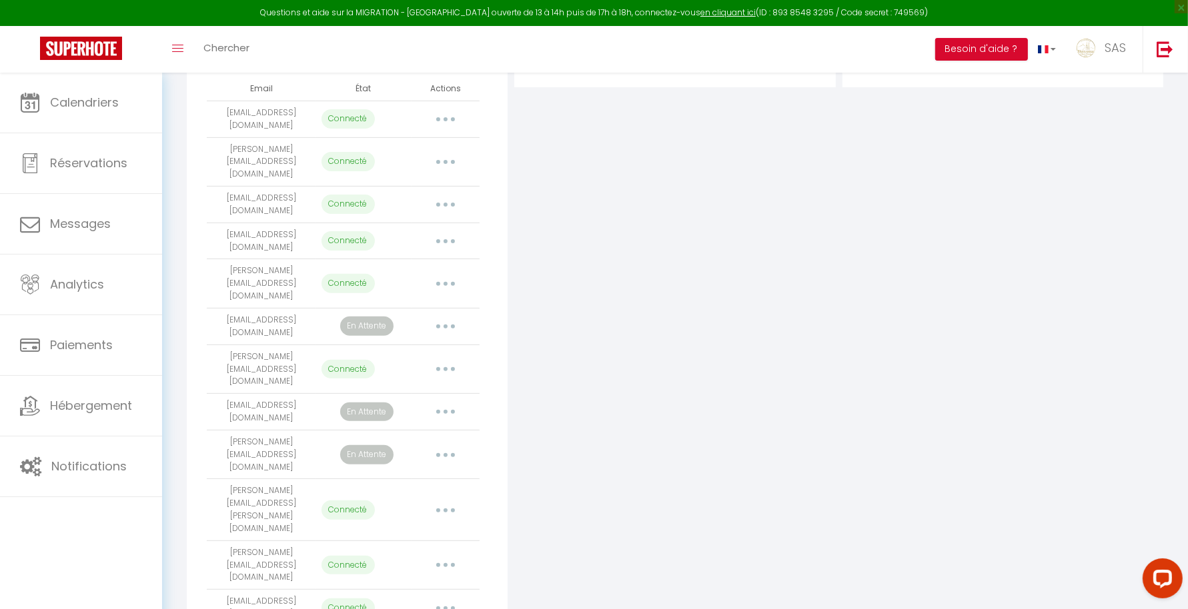
select select "58045"
select select "58046"
select select "59524"
select select "62954"
select select "62955"
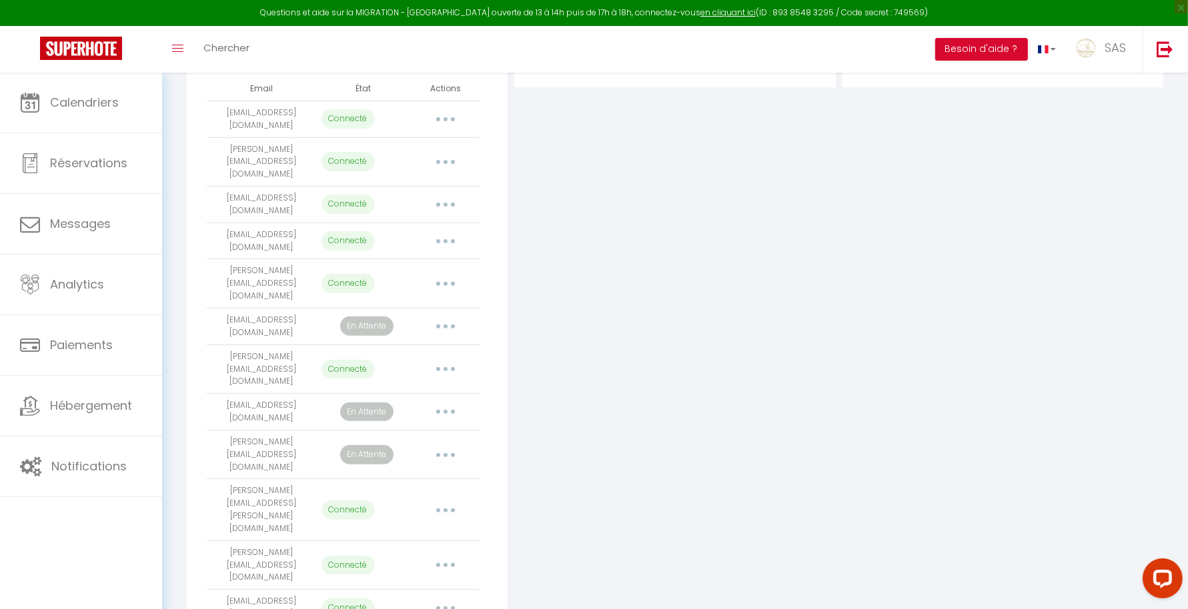
select select "62956"
select select "62957"
select select "62958"
select select "62959"
select select "62960"
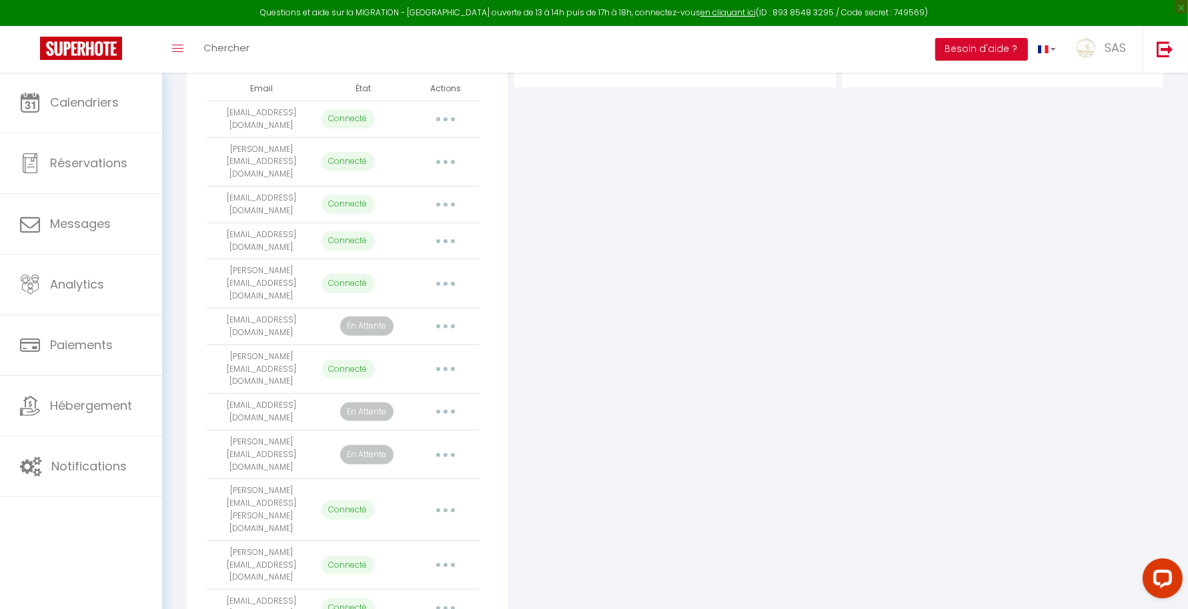
select select "62961"
select select "70934"
select select "72514"
select select "72515"
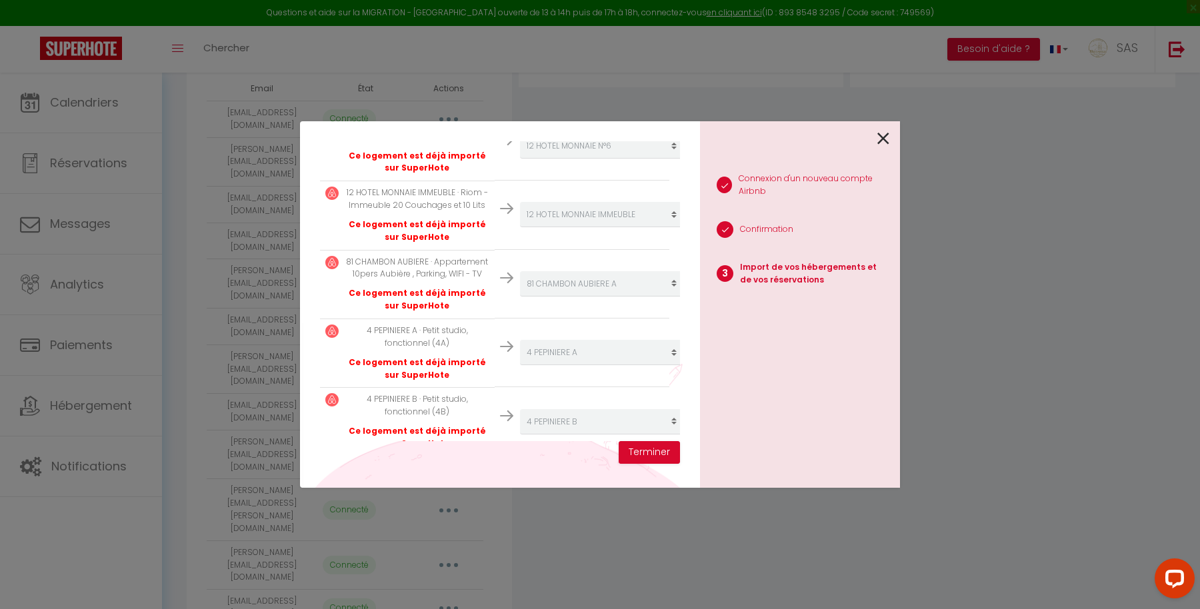
scroll to position [1082, 0]
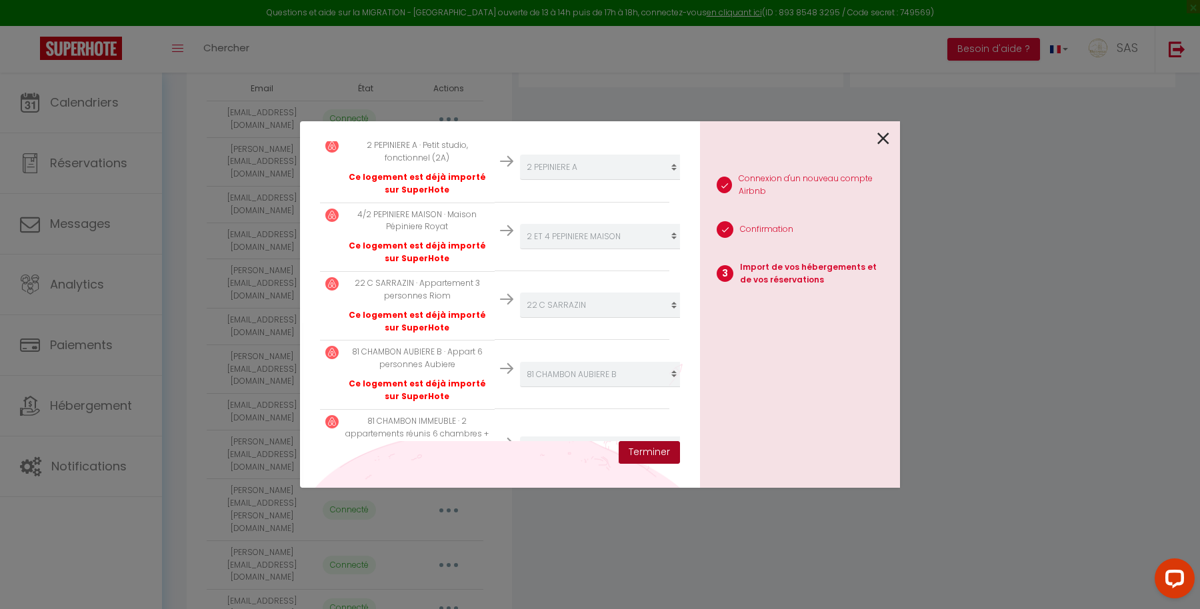
click at [651, 445] on button "Terminer" at bounding box center [649, 452] width 61 height 23
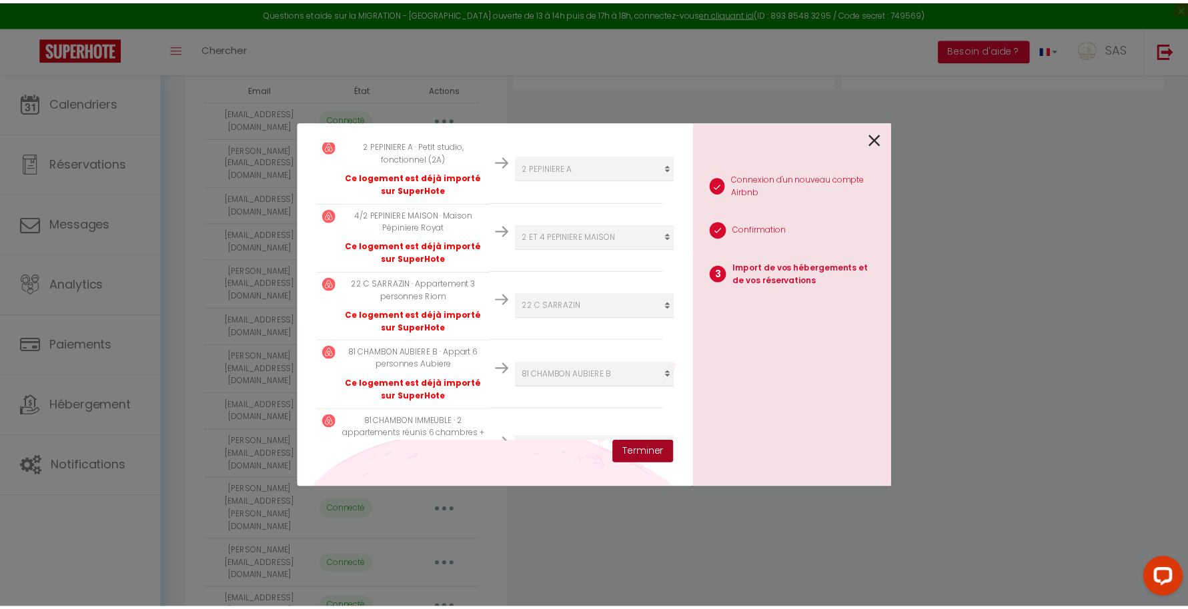
scroll to position [1738, 0]
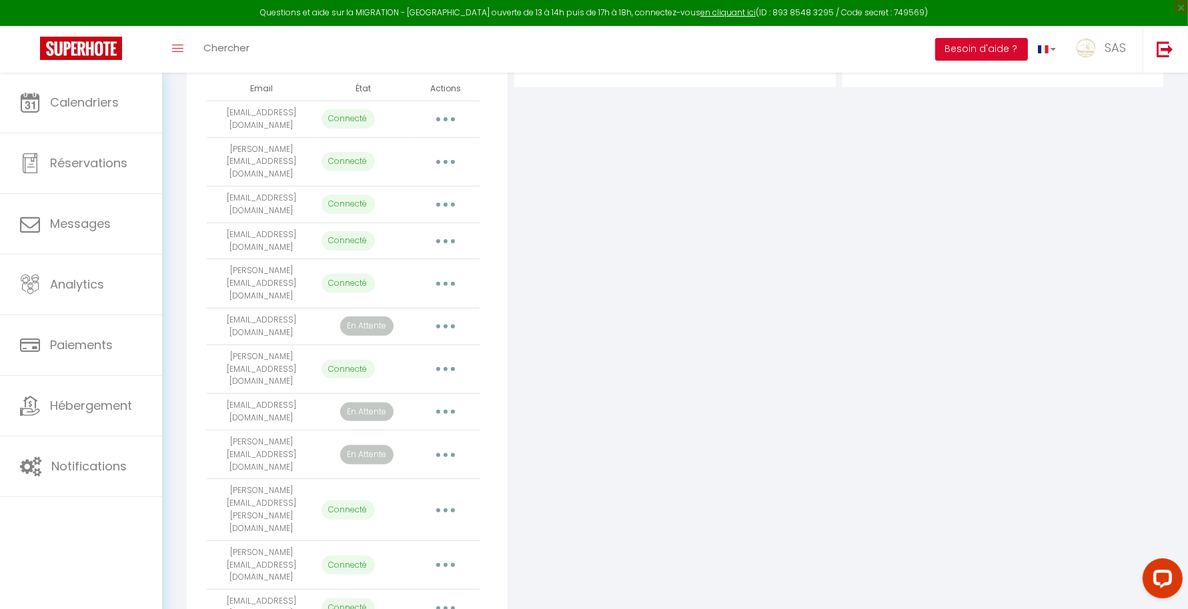
drag, startPoint x: 309, startPoint y: 514, endPoint x: 208, endPoint y: 512, distance: 100.7
click at [208, 590] on td "[EMAIL_ADDRESS][DOMAIN_NAME]" at bounding box center [261, 608] width 109 height 37
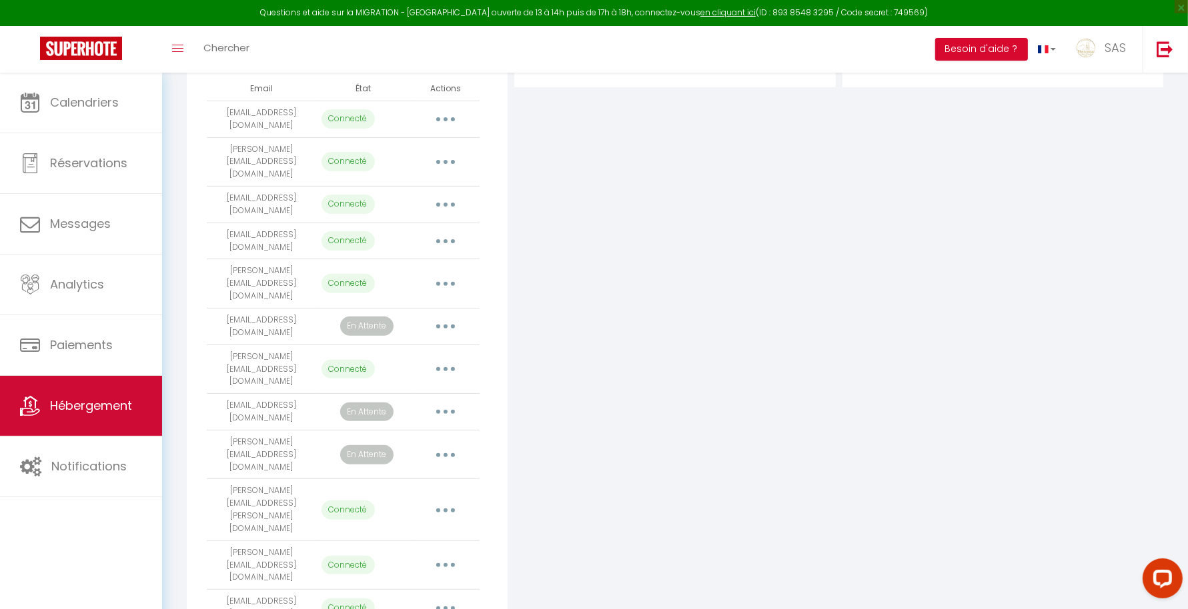
copy td "[EMAIL_ADDRESS][DOMAIN_NAME]"
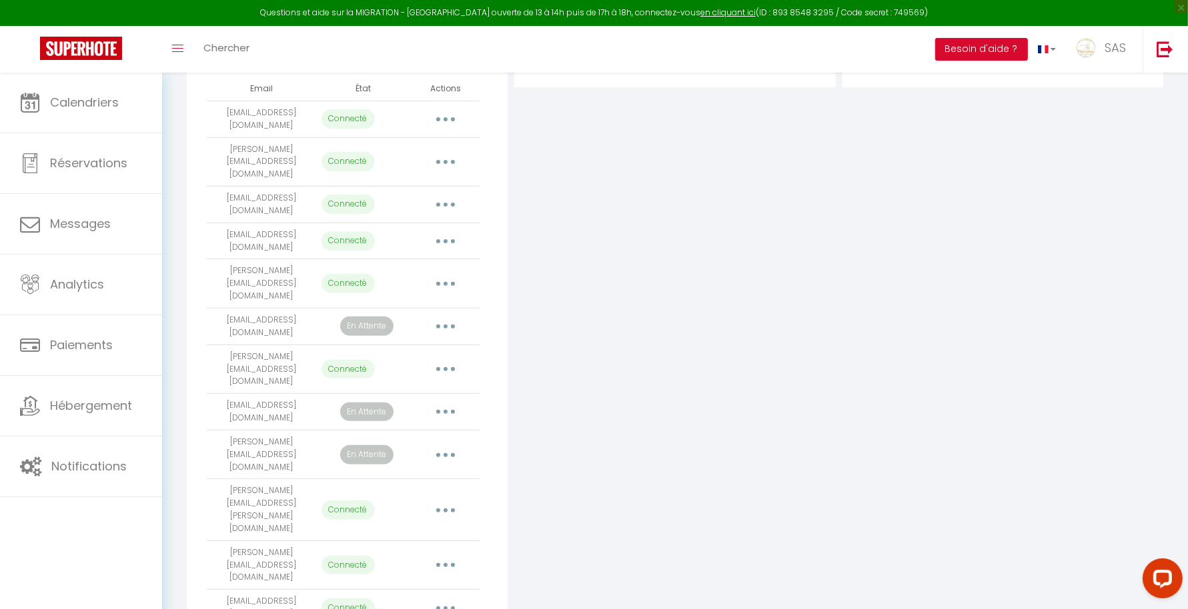
click at [440, 597] on button "button" at bounding box center [445, 607] width 37 height 21
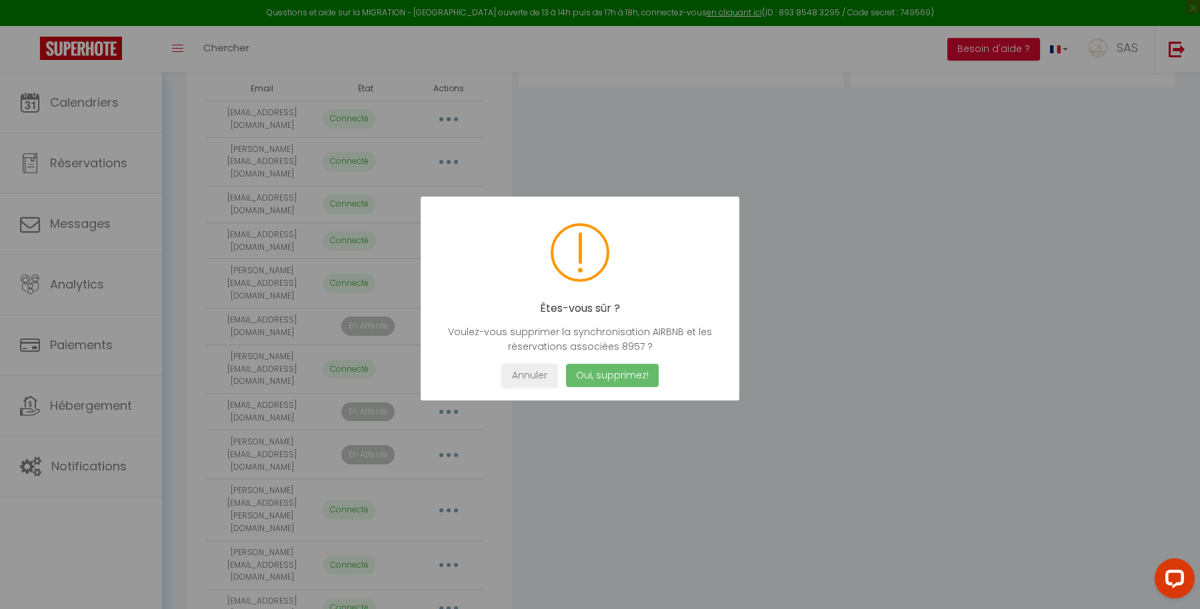
click at [643, 370] on button "Oui, supprimez!" at bounding box center [612, 375] width 93 height 23
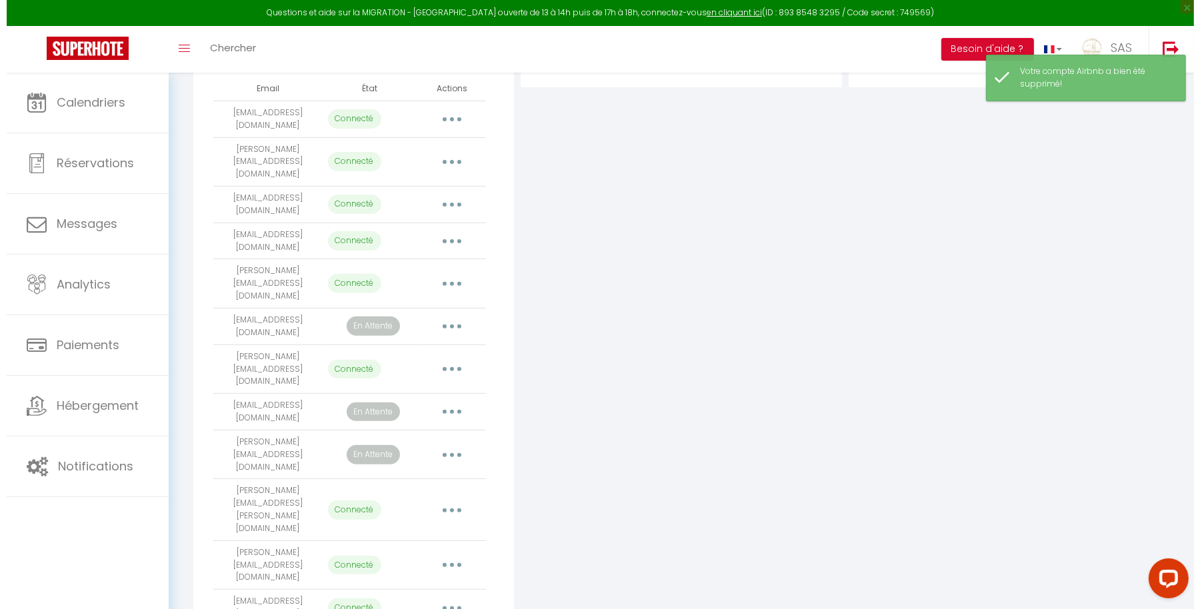
scroll to position [0, 0]
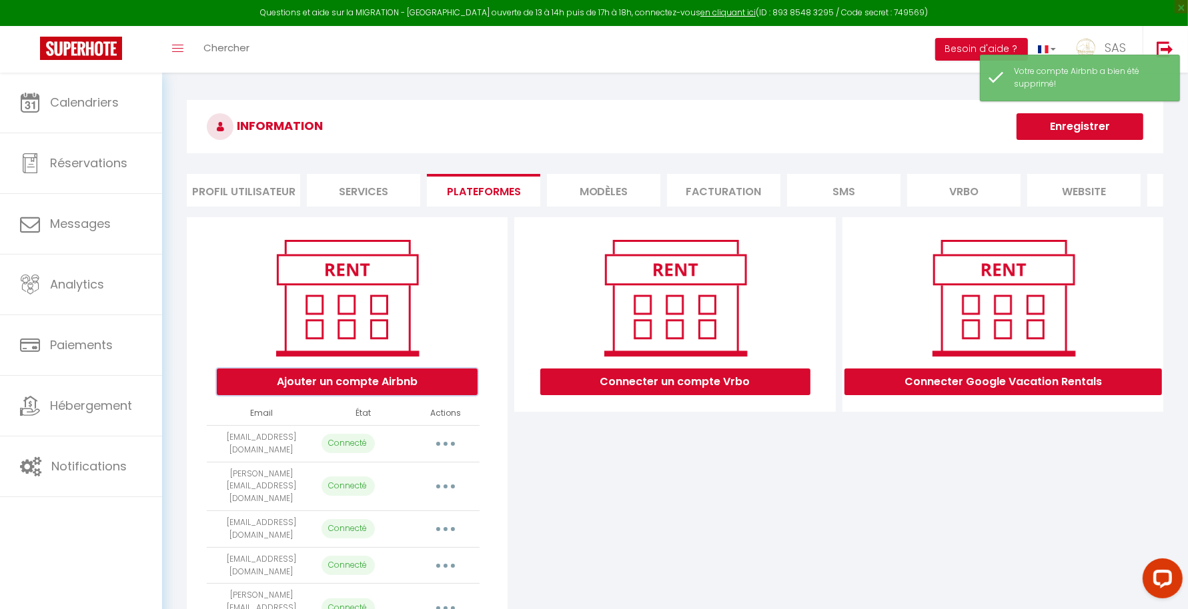
click at [397, 395] on button "Ajouter un compte Airbnb" at bounding box center [347, 382] width 261 height 27
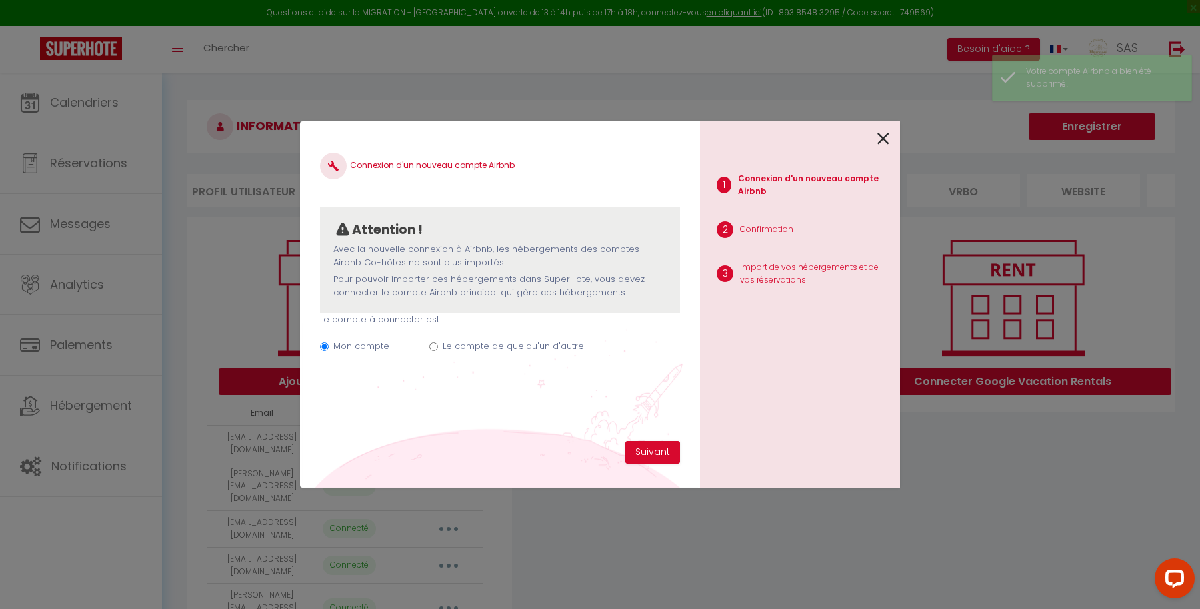
click at [490, 346] on label "Le compte de quelqu'un d'autre" at bounding box center [513, 346] width 141 height 13
click at [438, 346] on input "Le compte de quelqu'un d'autre" at bounding box center [433, 347] width 9 height 9
radio input "true"
radio input "false"
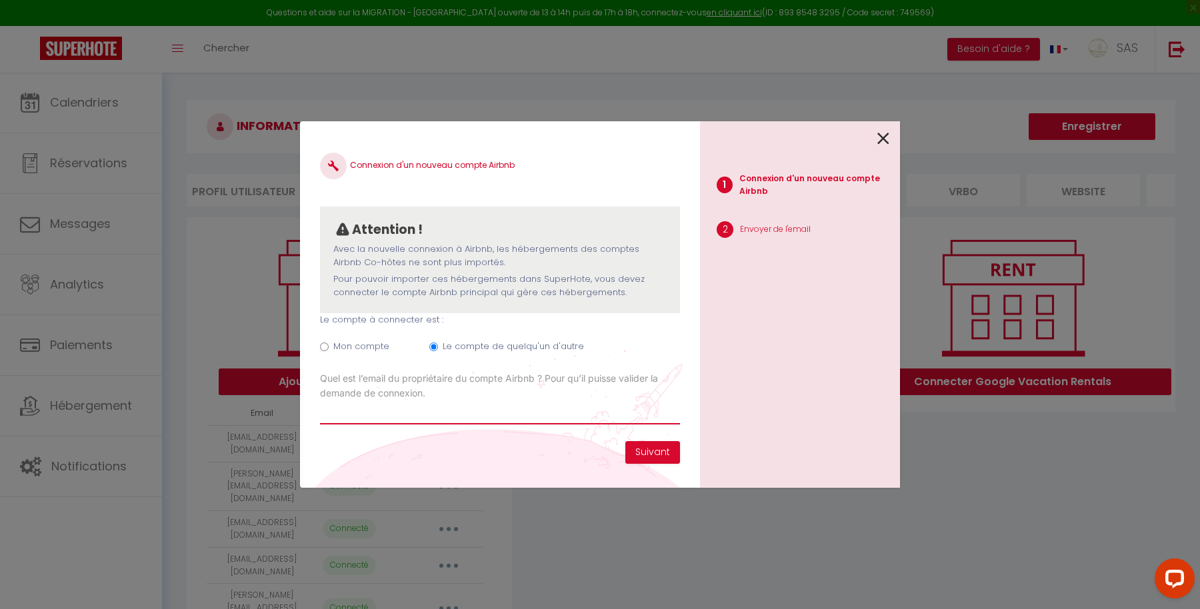
click at [393, 402] on input "Email connexion Airbnb" at bounding box center [500, 413] width 360 height 24
paste input "[EMAIL_ADDRESS][DOMAIN_NAME]"
type input "[EMAIL_ADDRESS][DOMAIN_NAME]"
click at [666, 445] on button "Suivant" at bounding box center [652, 452] width 55 height 23
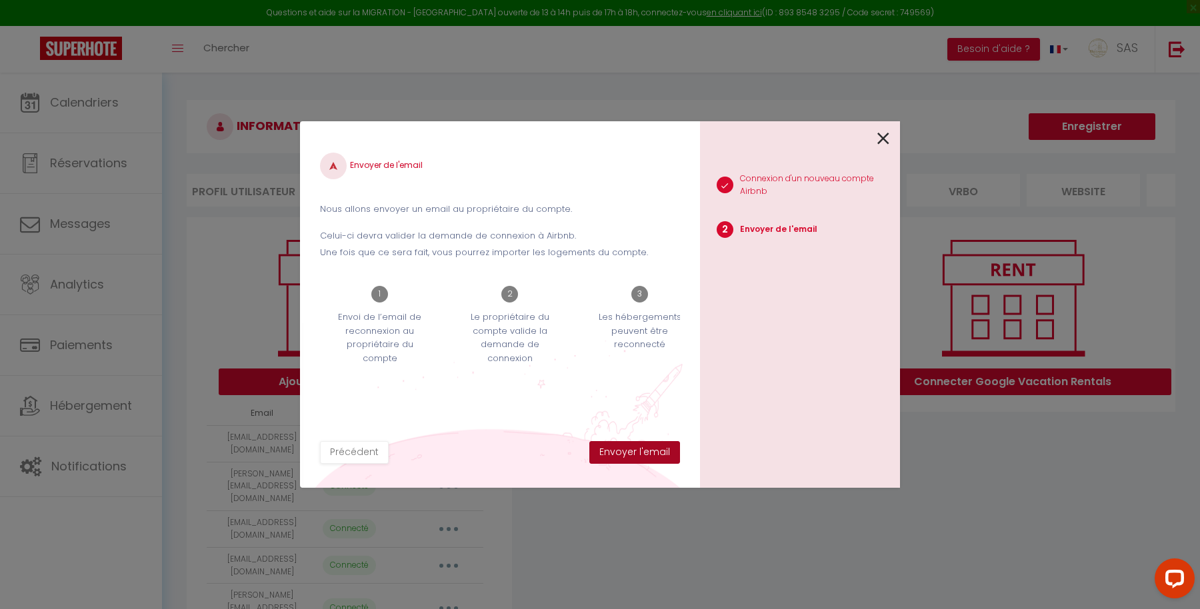
click at [664, 447] on button "Envoyer l'email" at bounding box center [634, 452] width 91 height 23
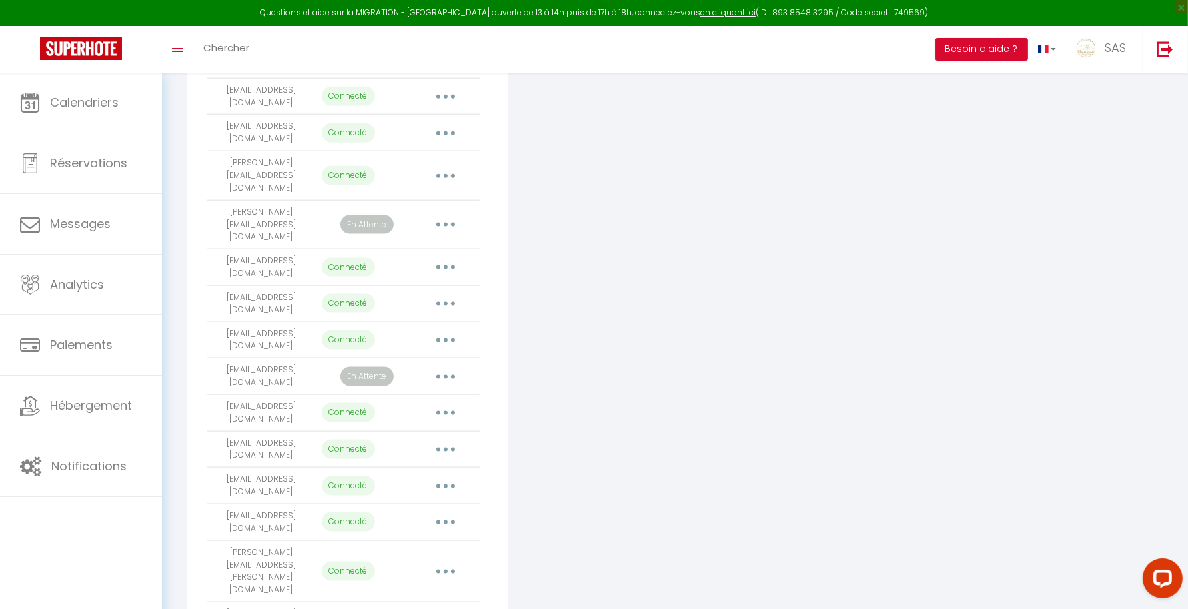
scroll to position [2333, 0]
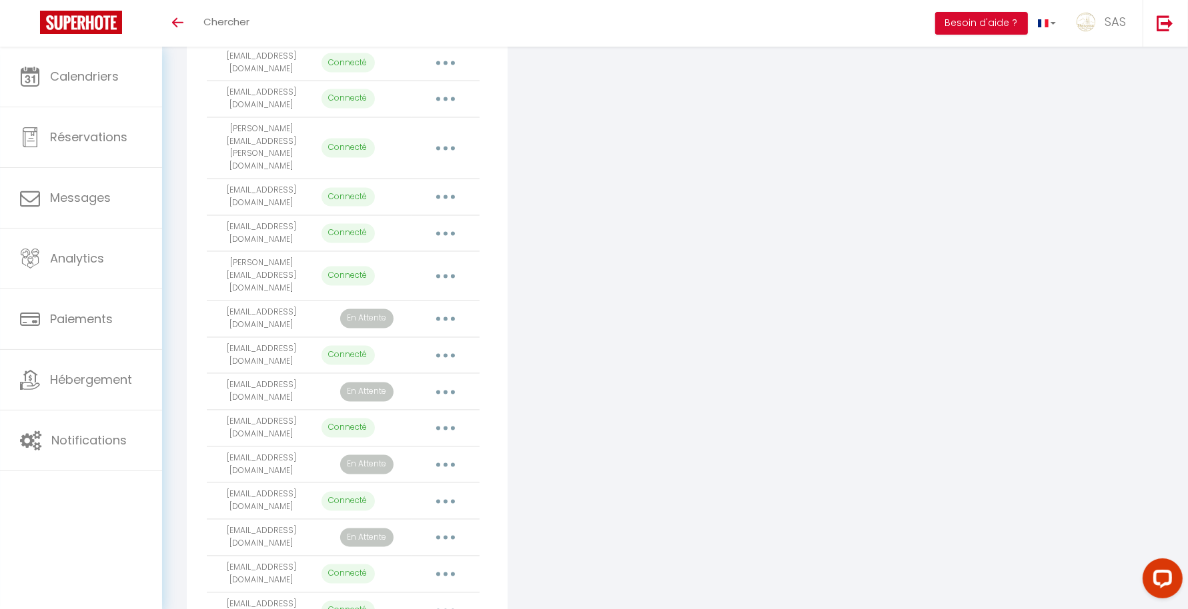
scroll to position [2306, 0]
